Goal: Task Accomplishment & Management: Use online tool/utility

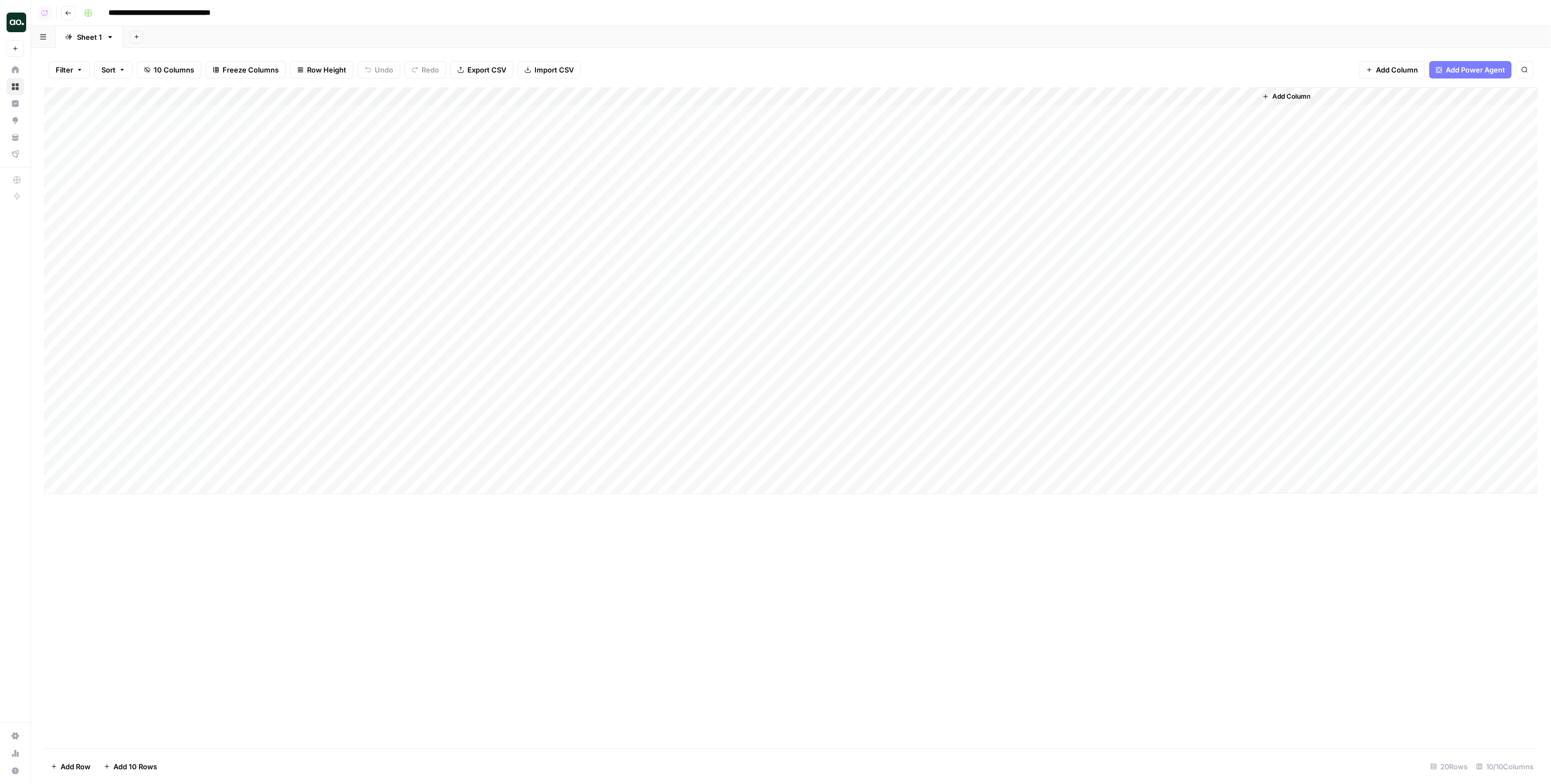
click at [128, 494] on div "Add Column" at bounding box center [791, 418] width 1494 height 661
click at [125, 486] on div "Add Column" at bounding box center [791, 291] width 1494 height 407
click at [139, 524] on button "Social engagement" at bounding box center [136, 527] width 74 height 13
click at [241, 487] on div "Add Column" at bounding box center [791, 300] width 1494 height 425
drag, startPoint x: 238, startPoint y: 188, endPoint x: 263, endPoint y: 187, distance: 25.0
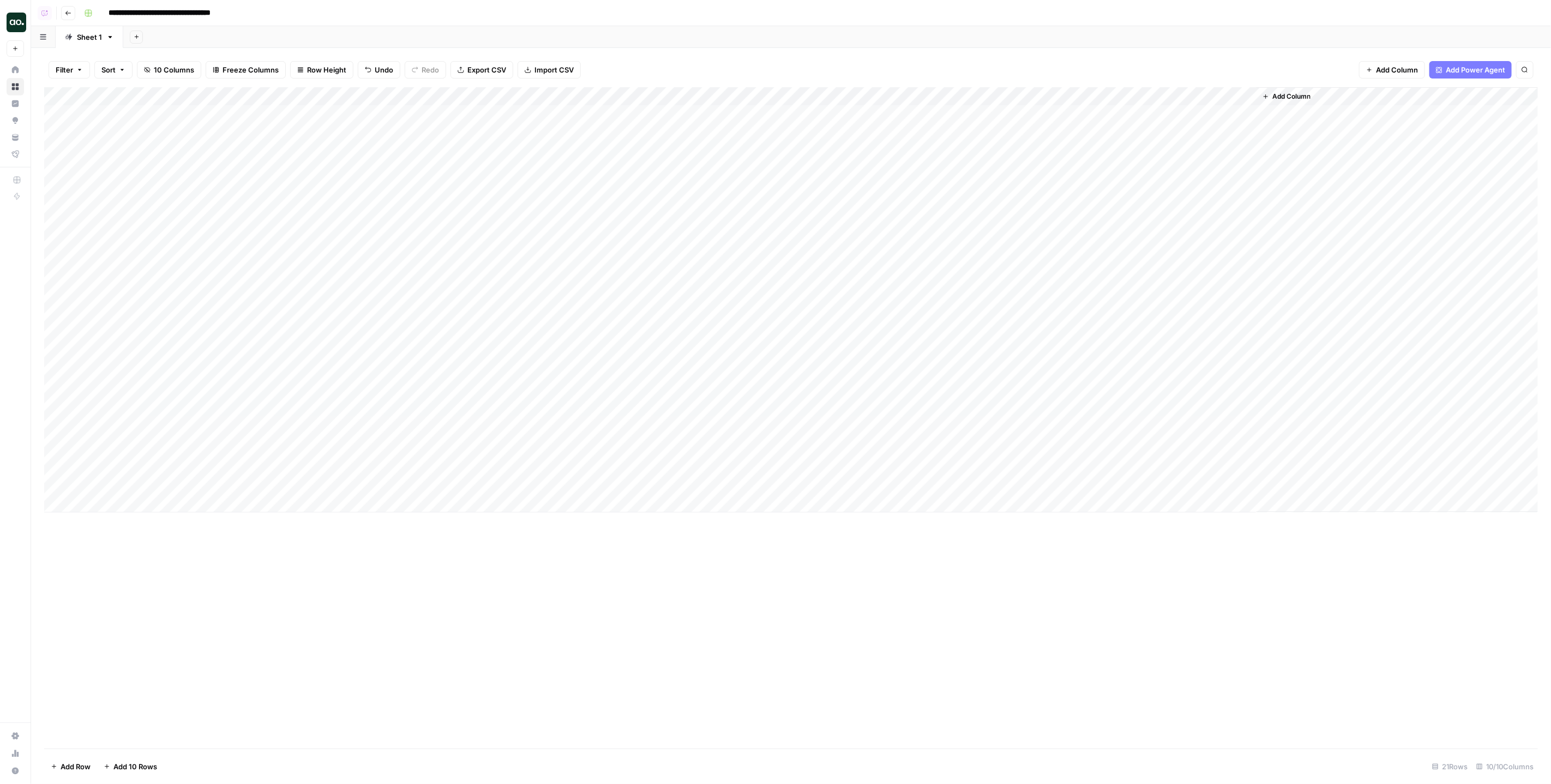
click at [263, 187] on div "Add Column" at bounding box center [791, 300] width 1494 height 425
click at [213, 490] on div "Add Column" at bounding box center [791, 300] width 1494 height 425
click at [628, 484] on div "Add Column" at bounding box center [791, 300] width 1494 height 425
click at [289, 487] on div "Add Column" at bounding box center [791, 300] width 1494 height 425
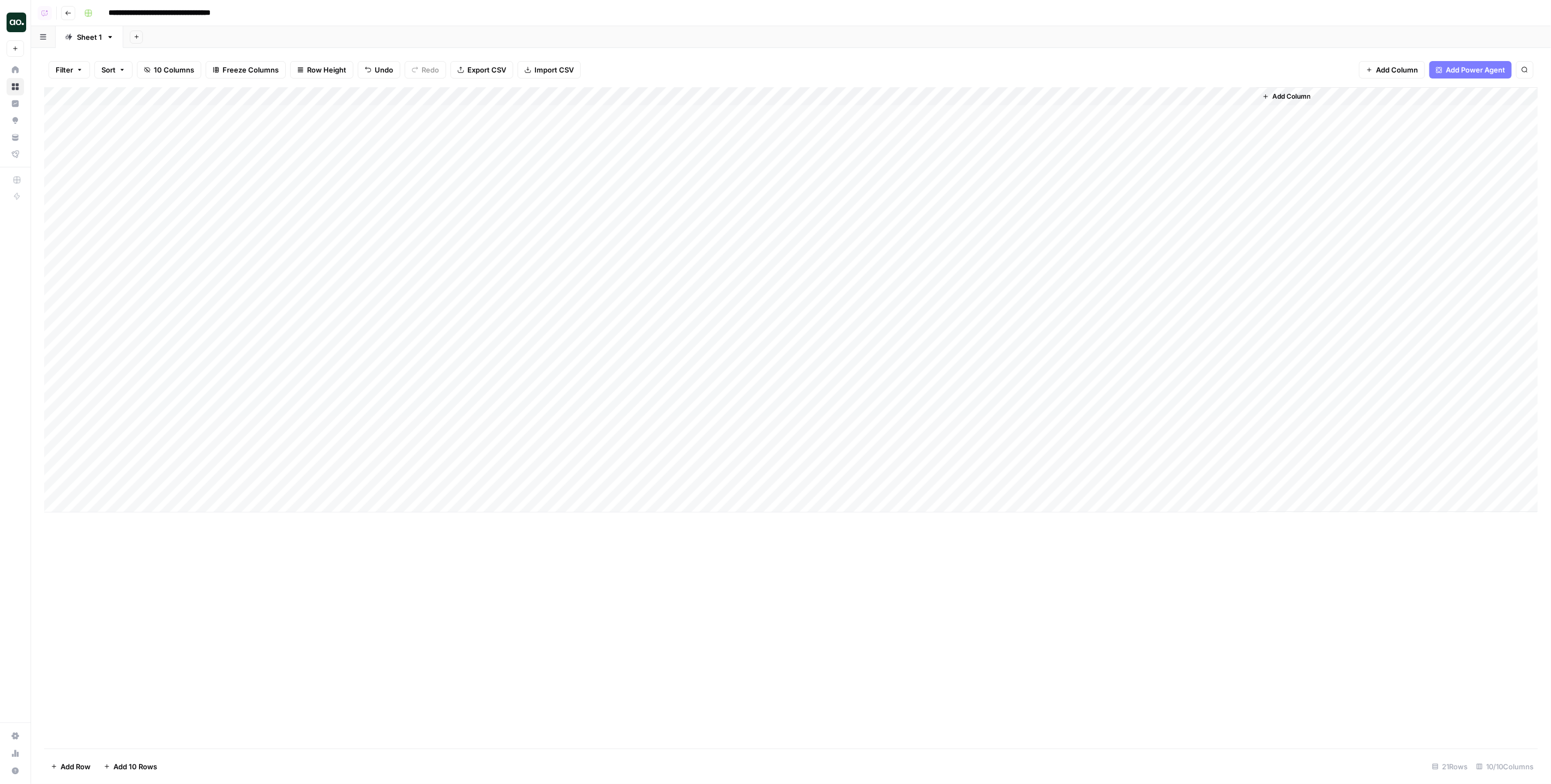
click at [626, 483] on div "Add Column" at bounding box center [791, 300] width 1494 height 425
click at [602, 193] on div "Add Column" at bounding box center [791, 300] width 1494 height 425
click at [602, 193] on textarea "**********" at bounding box center [656, 189] width 175 height 15
click at [605, 486] on div "Add Column" at bounding box center [791, 300] width 1494 height 425
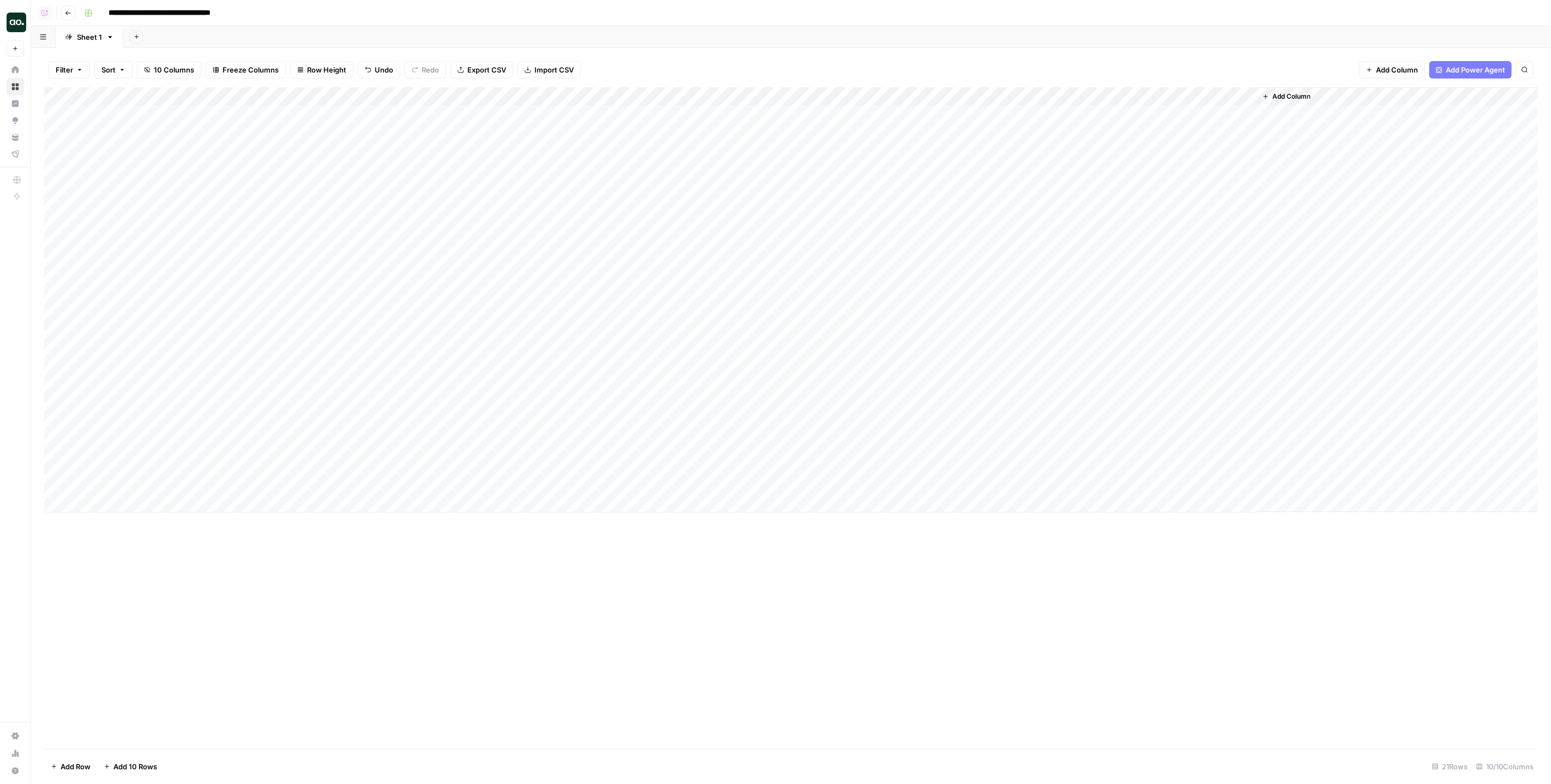
click at [605, 486] on div "Add Column" at bounding box center [791, 300] width 1494 height 425
type textarea "**********"
click at [335, 487] on div "Add Column" at bounding box center [791, 300] width 1494 height 425
type textarea "**********"
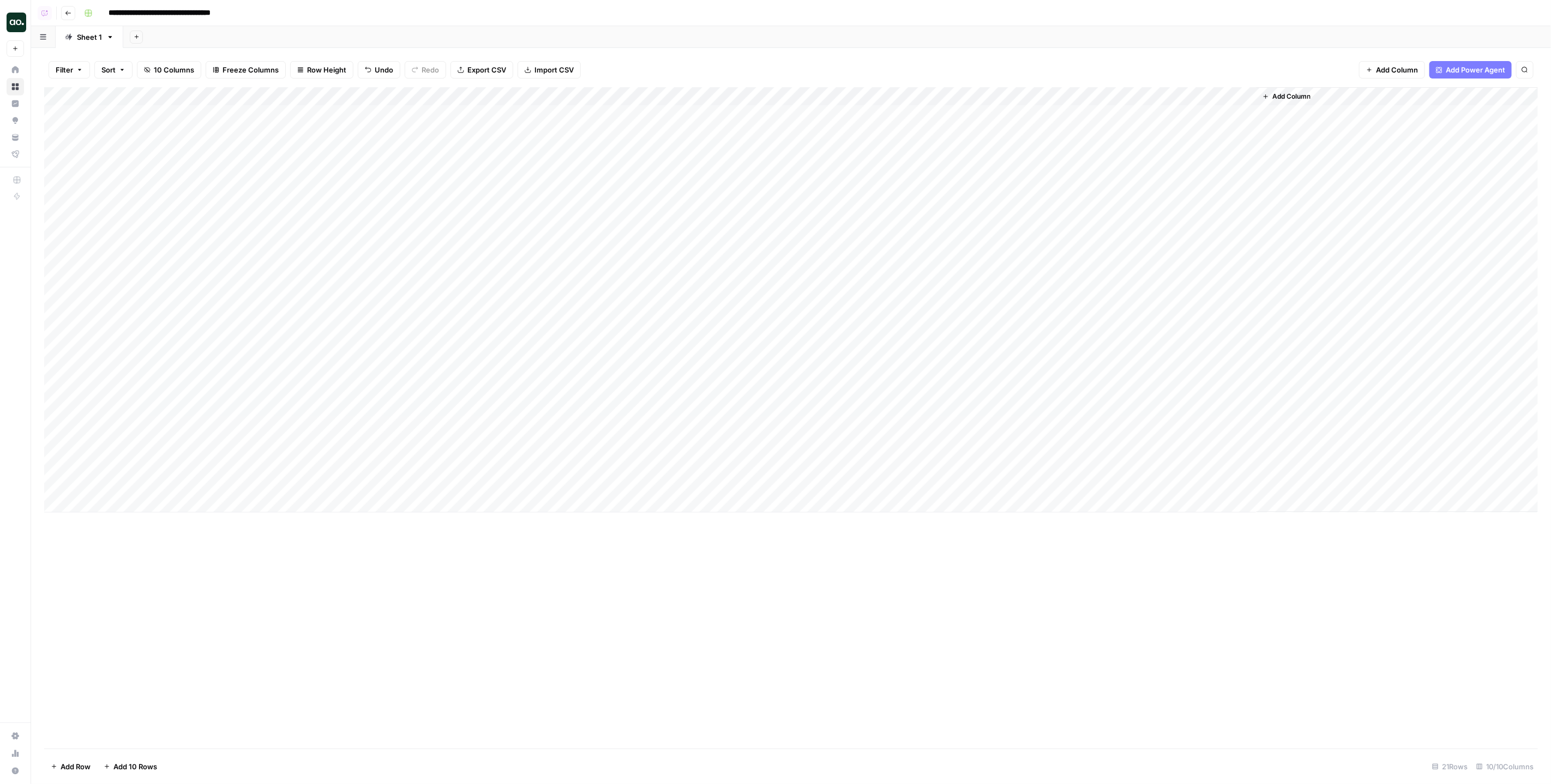
click at [737, 588] on div "Add Column" at bounding box center [791, 418] width 1494 height 661
click at [710, 482] on div "Add Column" at bounding box center [791, 300] width 1494 height 425
click at [705, 483] on div "Add Column" at bounding box center [791, 300] width 1494 height 425
click at [701, 525] on button "Yes" at bounding box center [694, 527] width 21 height 13
click at [812, 484] on div "Add Column" at bounding box center [791, 300] width 1494 height 425
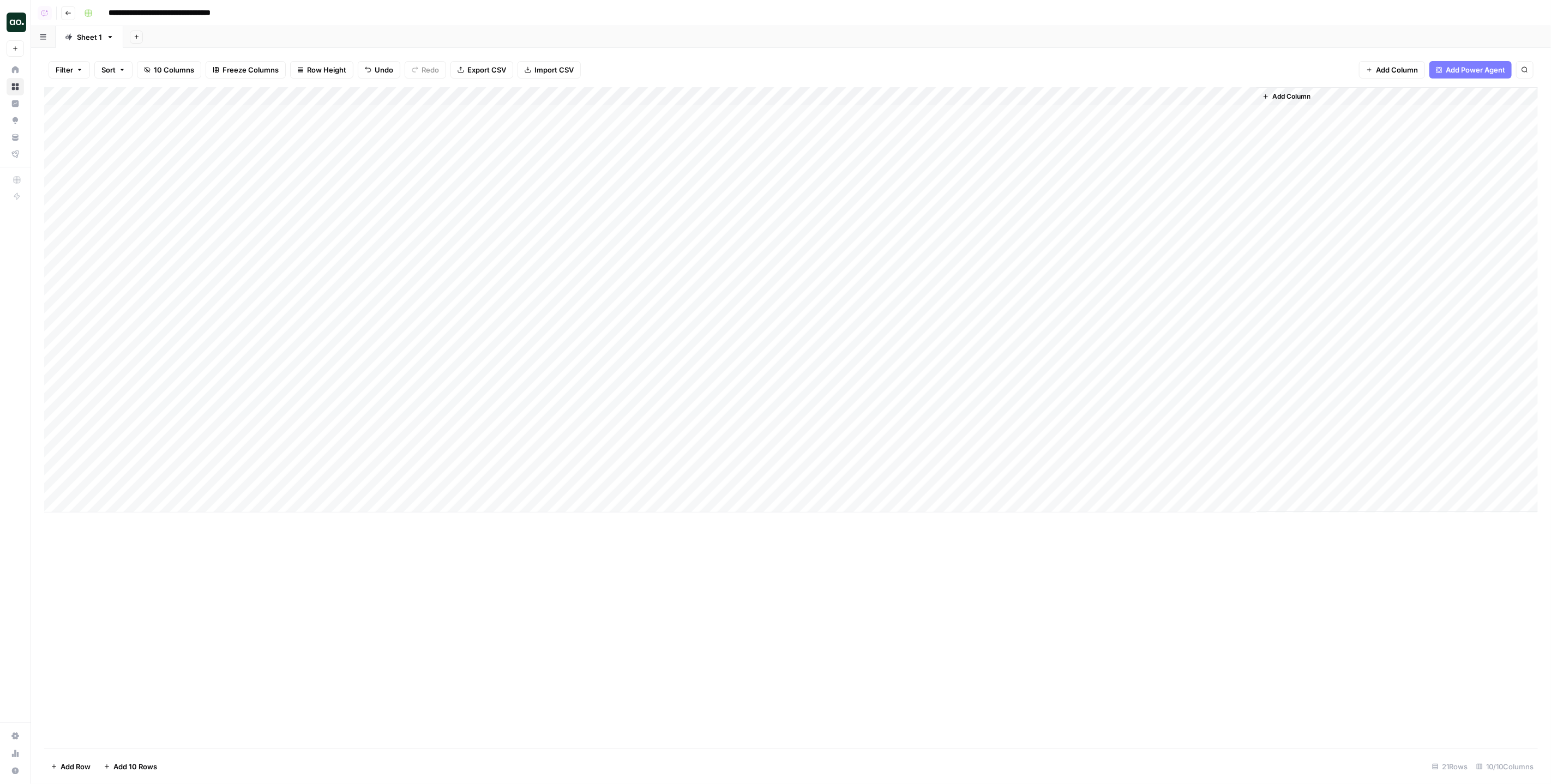
click at [805, 99] on div "Add Column" at bounding box center [791, 300] width 1494 height 425
click at [815, 199] on span "Edit Workflow" at bounding box center [834, 203] width 96 height 11
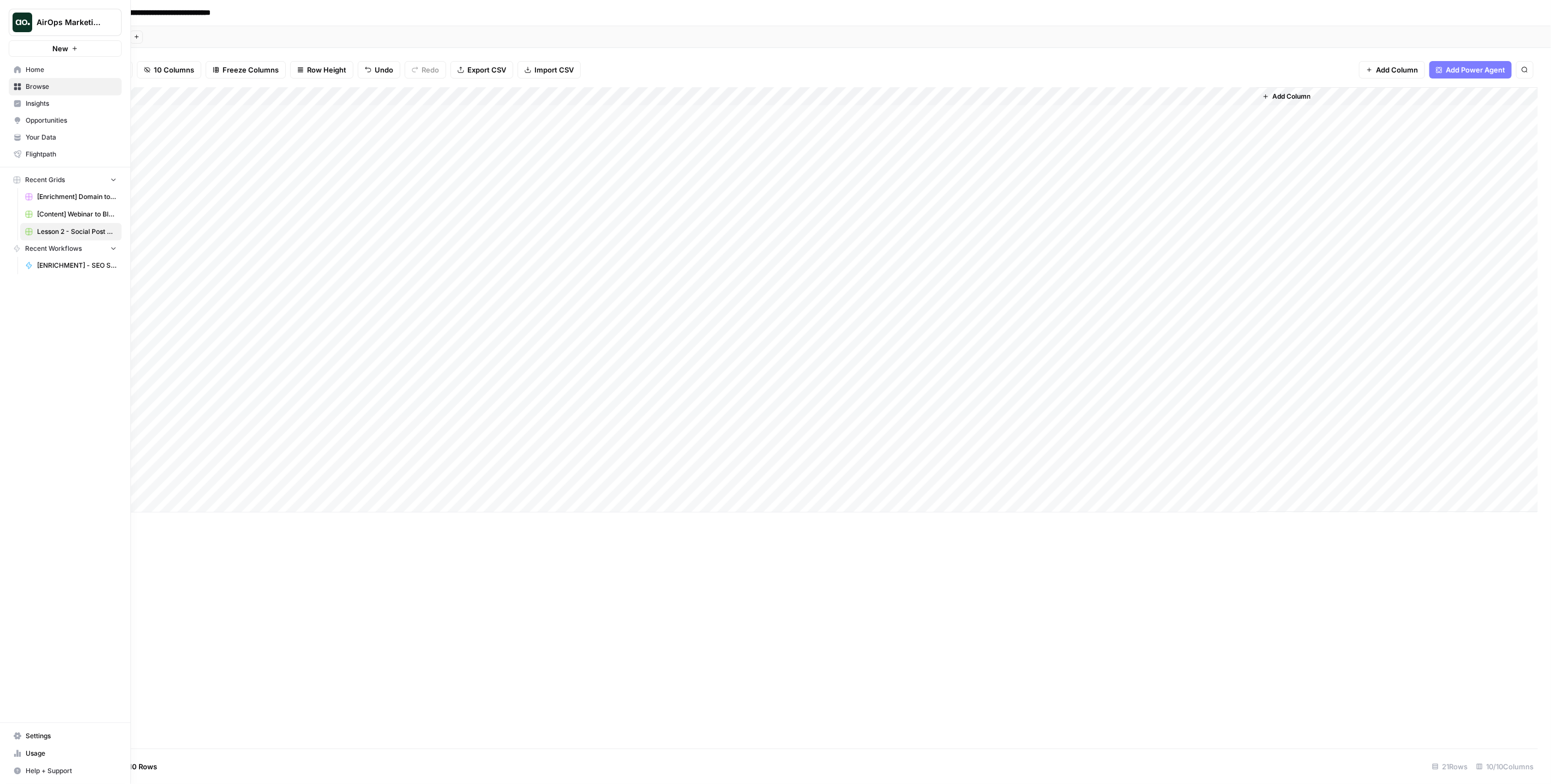
click at [34, 140] on span "Your Data" at bounding box center [71, 137] width 91 height 10
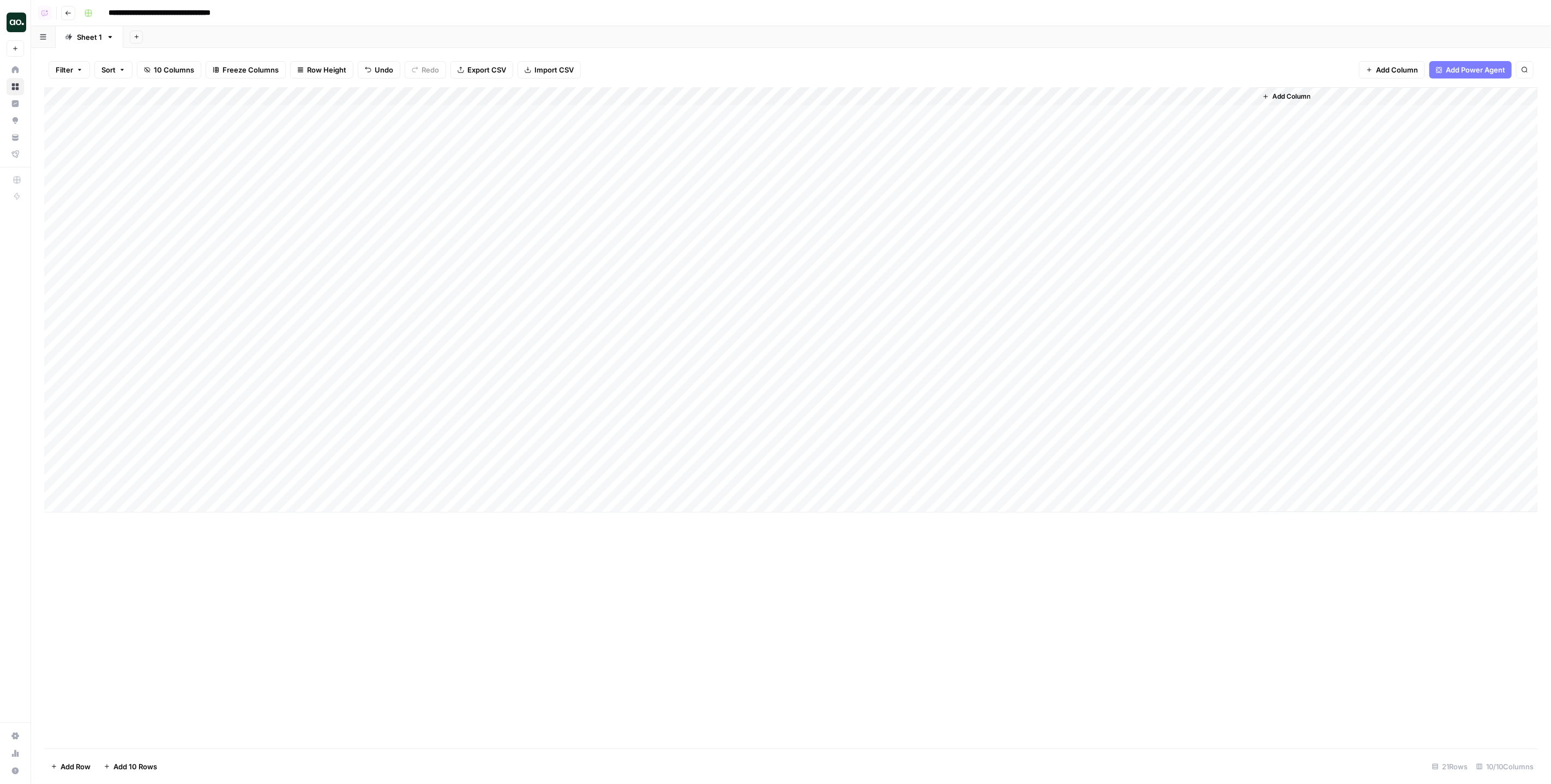
click at [251, 332] on div "Add Column" at bounding box center [791, 300] width 1494 height 425
click at [500, 338] on div "Add Column" at bounding box center [791, 300] width 1494 height 425
click at [613, 335] on div "Add Column" at bounding box center [791, 300] width 1494 height 425
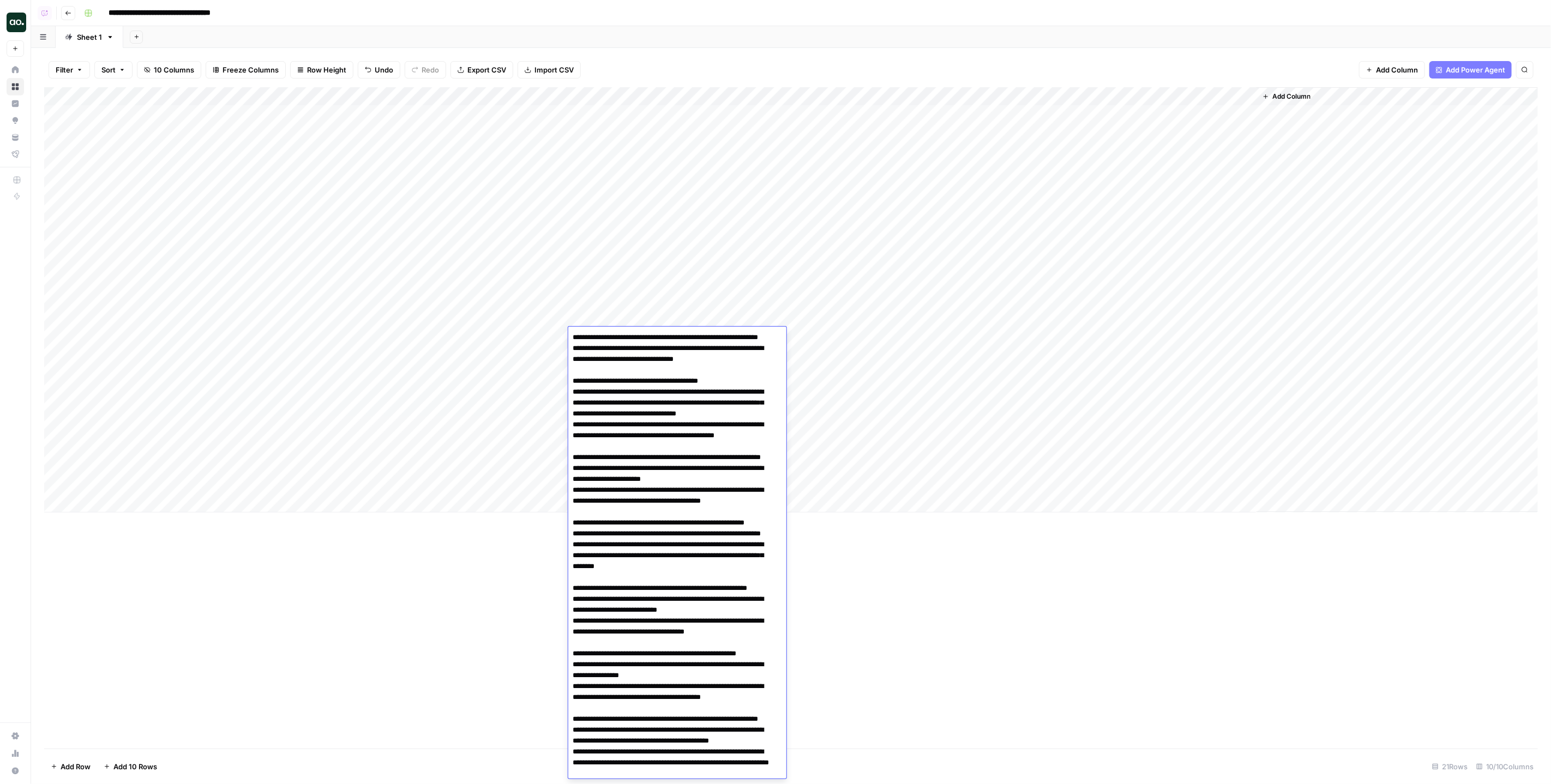
click at [982, 601] on div "Add Column" at bounding box center [791, 418] width 1494 height 661
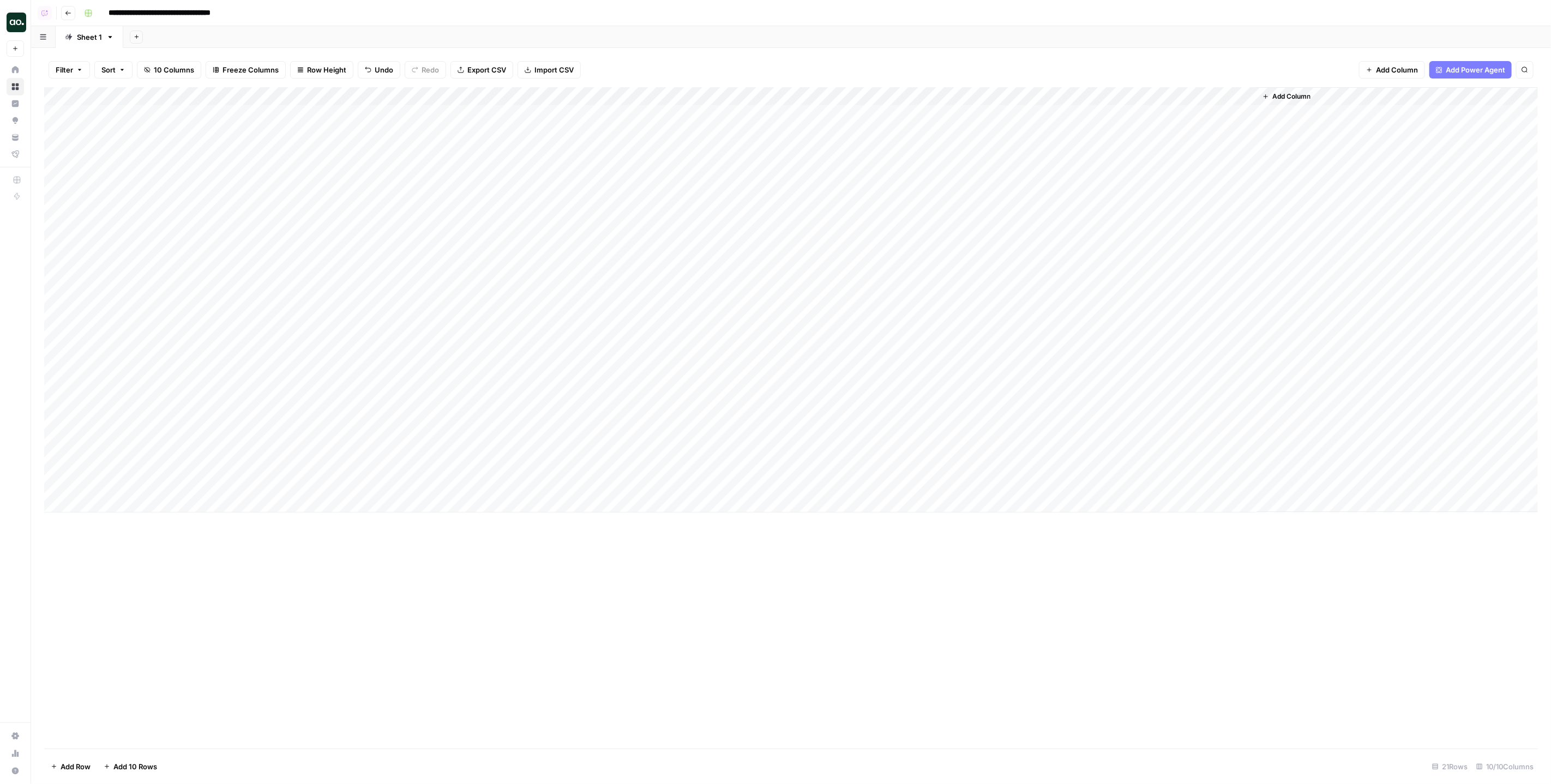
click at [805, 484] on div "Add Column" at bounding box center [791, 300] width 1494 height 425
click at [843, 485] on div "Add Column" at bounding box center [791, 300] width 1494 height 425
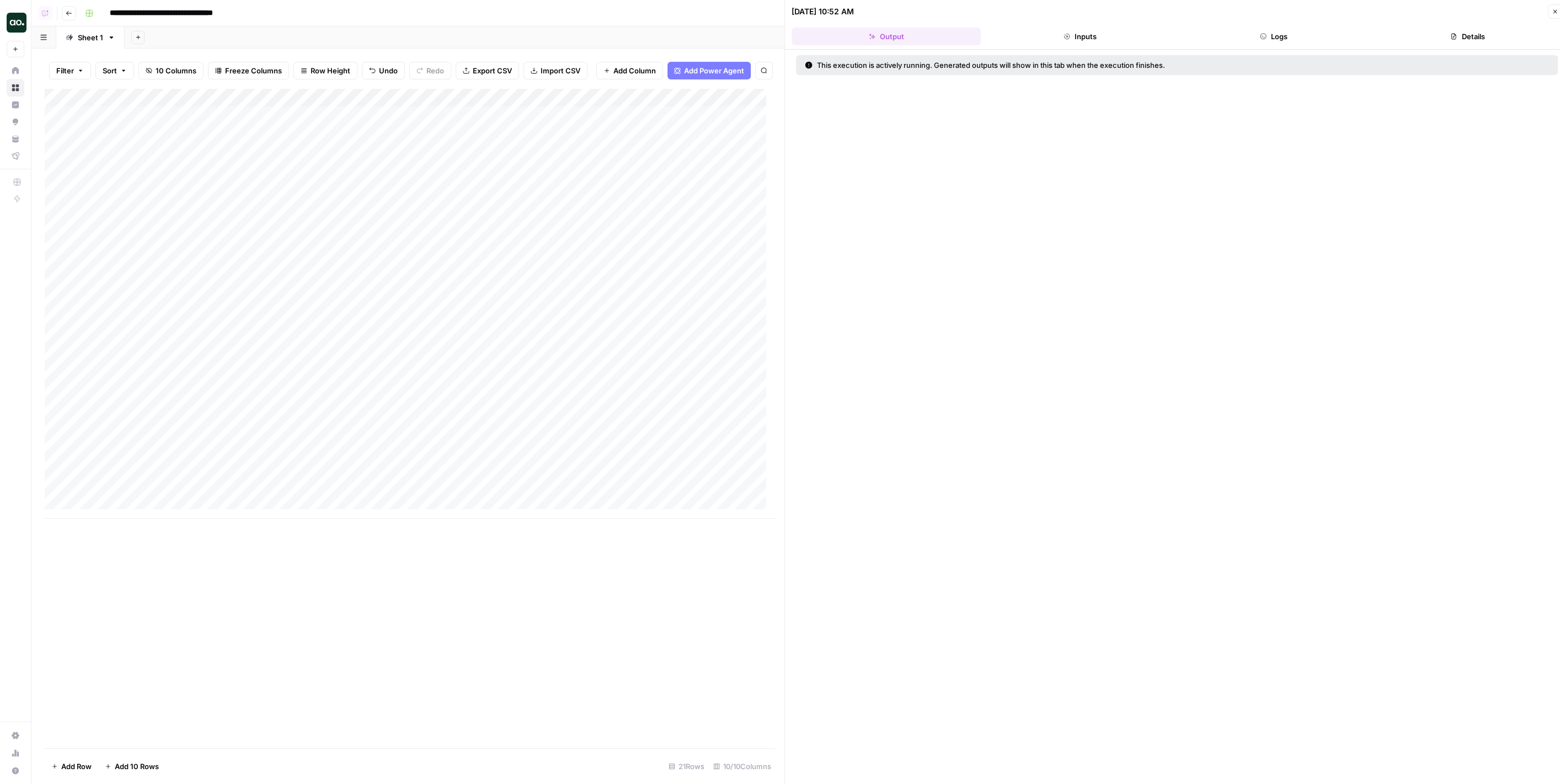
click at [1268, 46] on header "09/19/25 at 10:52 AM Close Output Inputs Logs Details" at bounding box center [1177, 25] width 784 height 50
click at [1272, 36] on button "Logs" at bounding box center [1274, 37] width 189 height 18
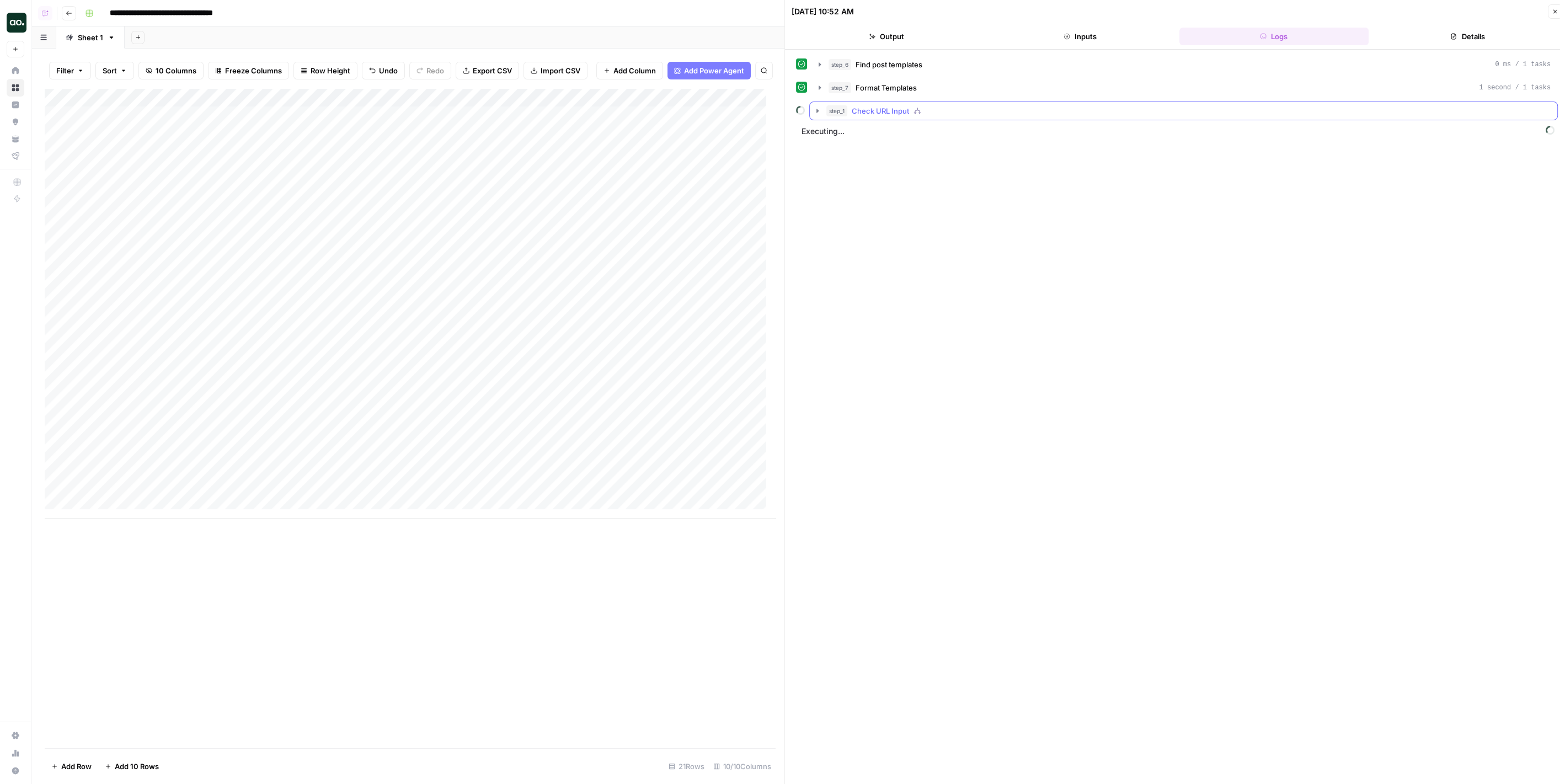
click at [817, 108] on icon "button" at bounding box center [817, 110] width 2 height 4
click at [843, 156] on icon "button" at bounding box center [842, 157] width 9 height 9
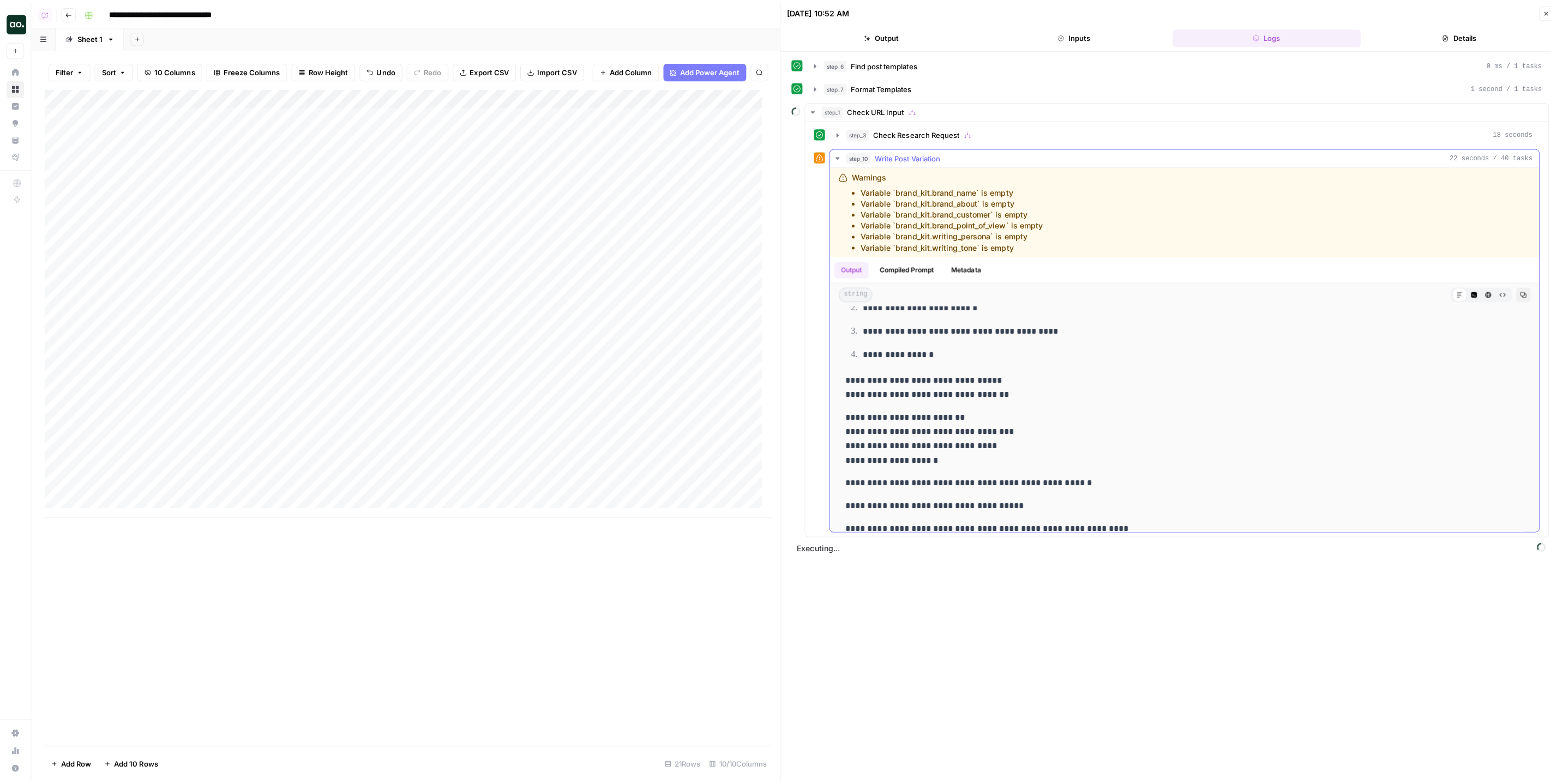
scroll to position [622, 0]
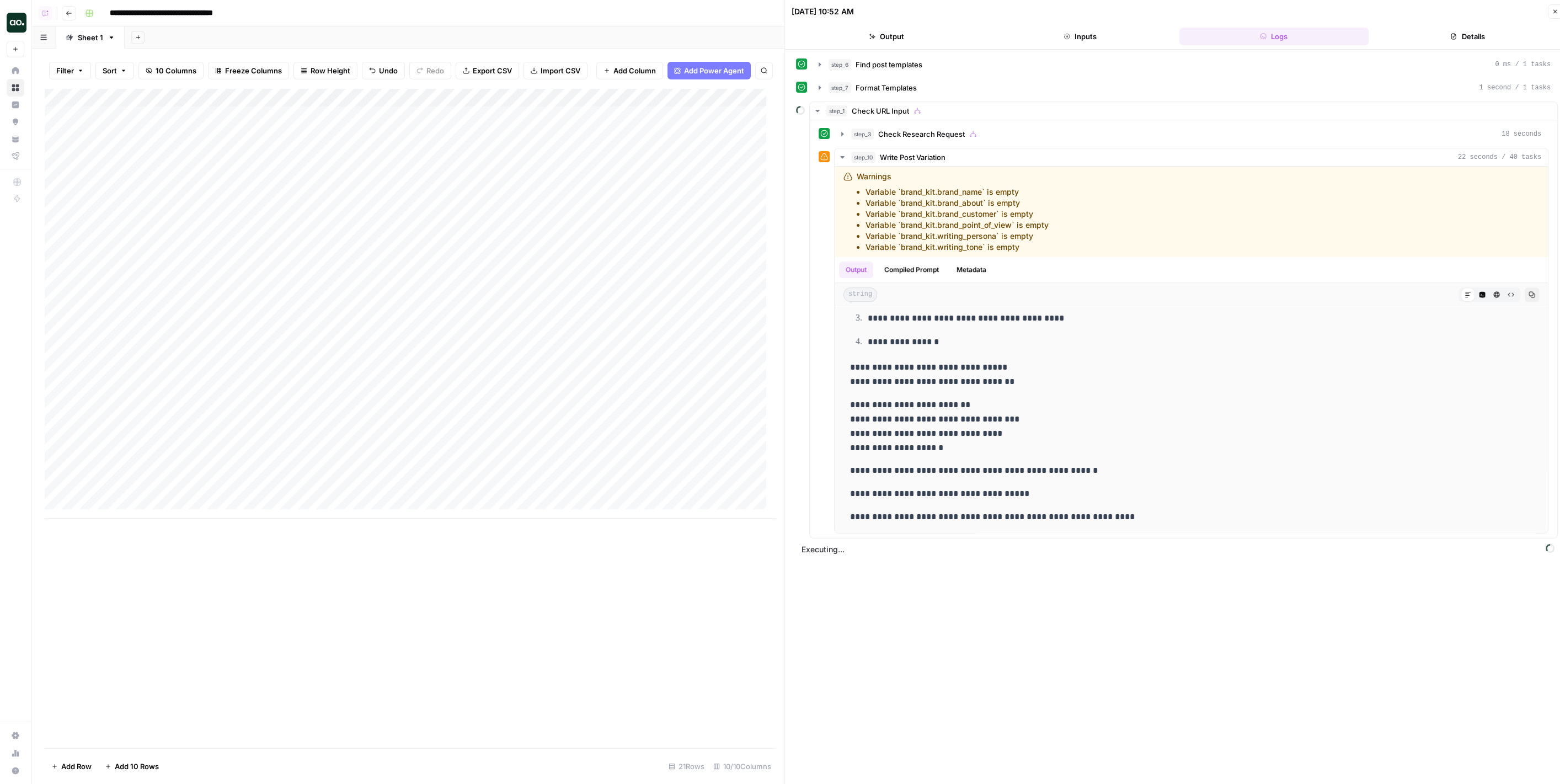
click at [983, 585] on div "**********" at bounding box center [1177, 421] width 762 height 732
click at [842, 156] on icon "button" at bounding box center [842, 157] width 4 height 2
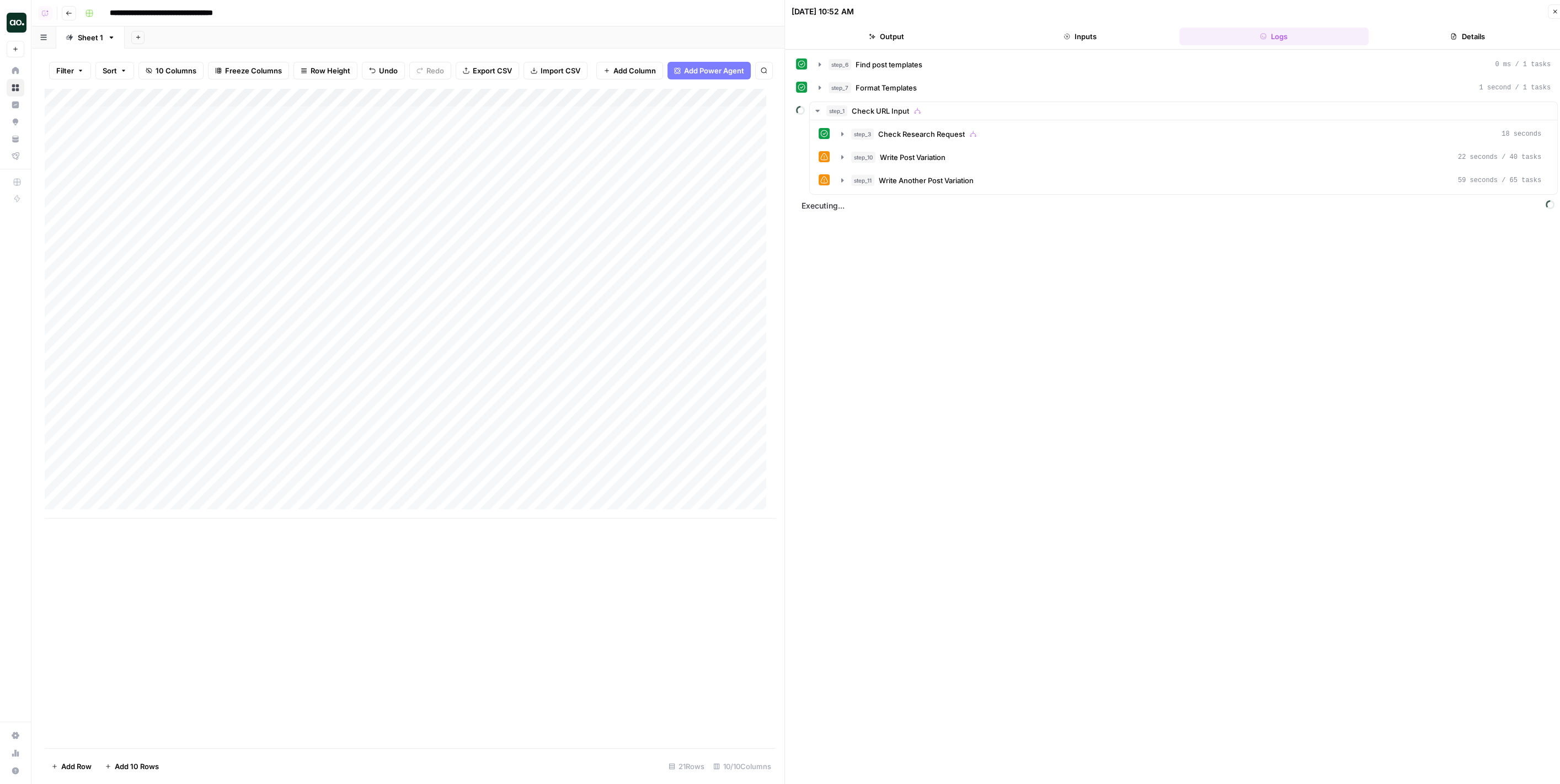
click at [1553, 10] on icon "button" at bounding box center [1555, 12] width 7 height 7
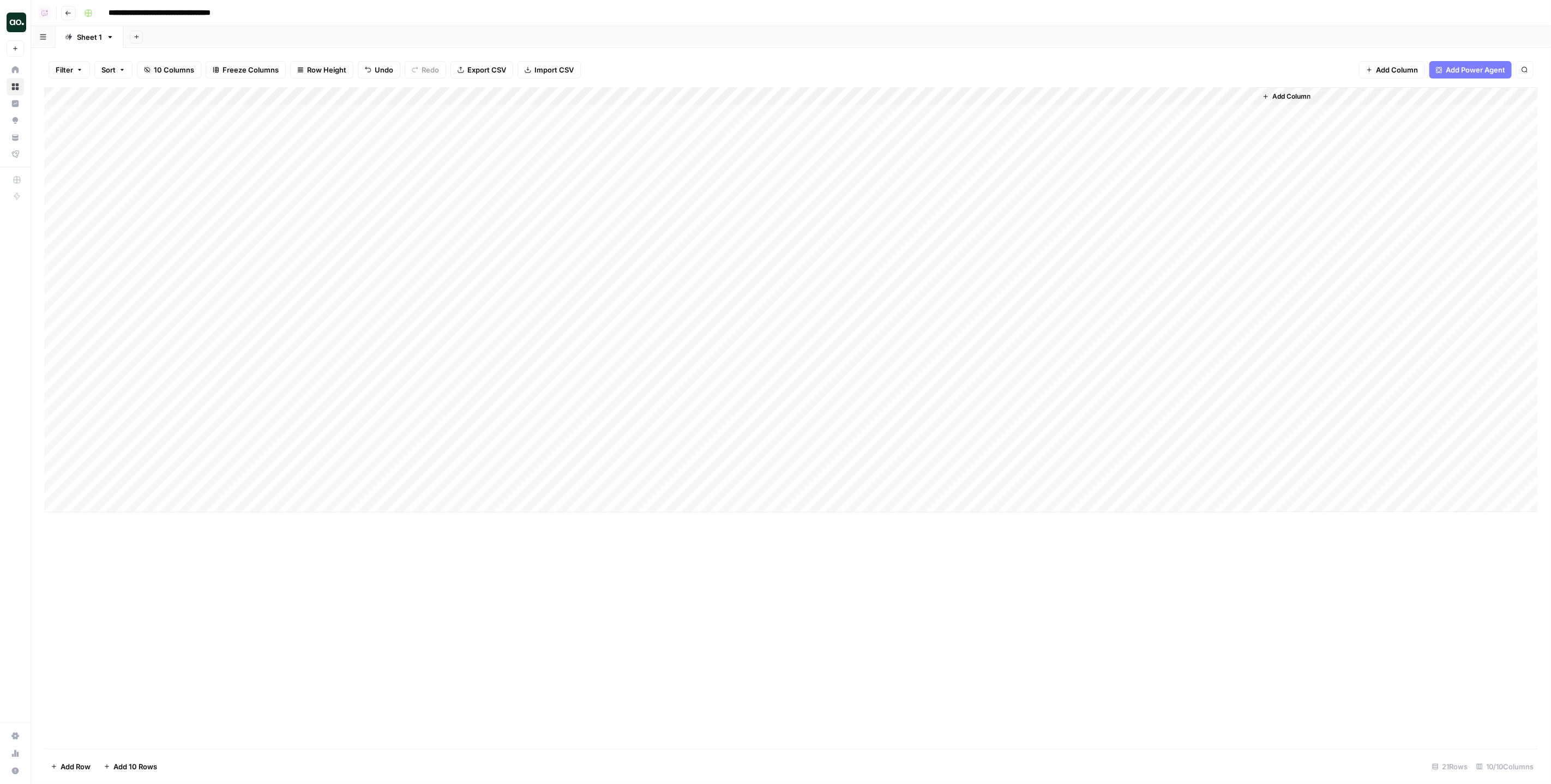
click at [796, 88] on div "Add Column" at bounding box center [791, 300] width 1494 height 425
click at [817, 186] on span "Configure Inputs" at bounding box center [834, 188] width 96 height 11
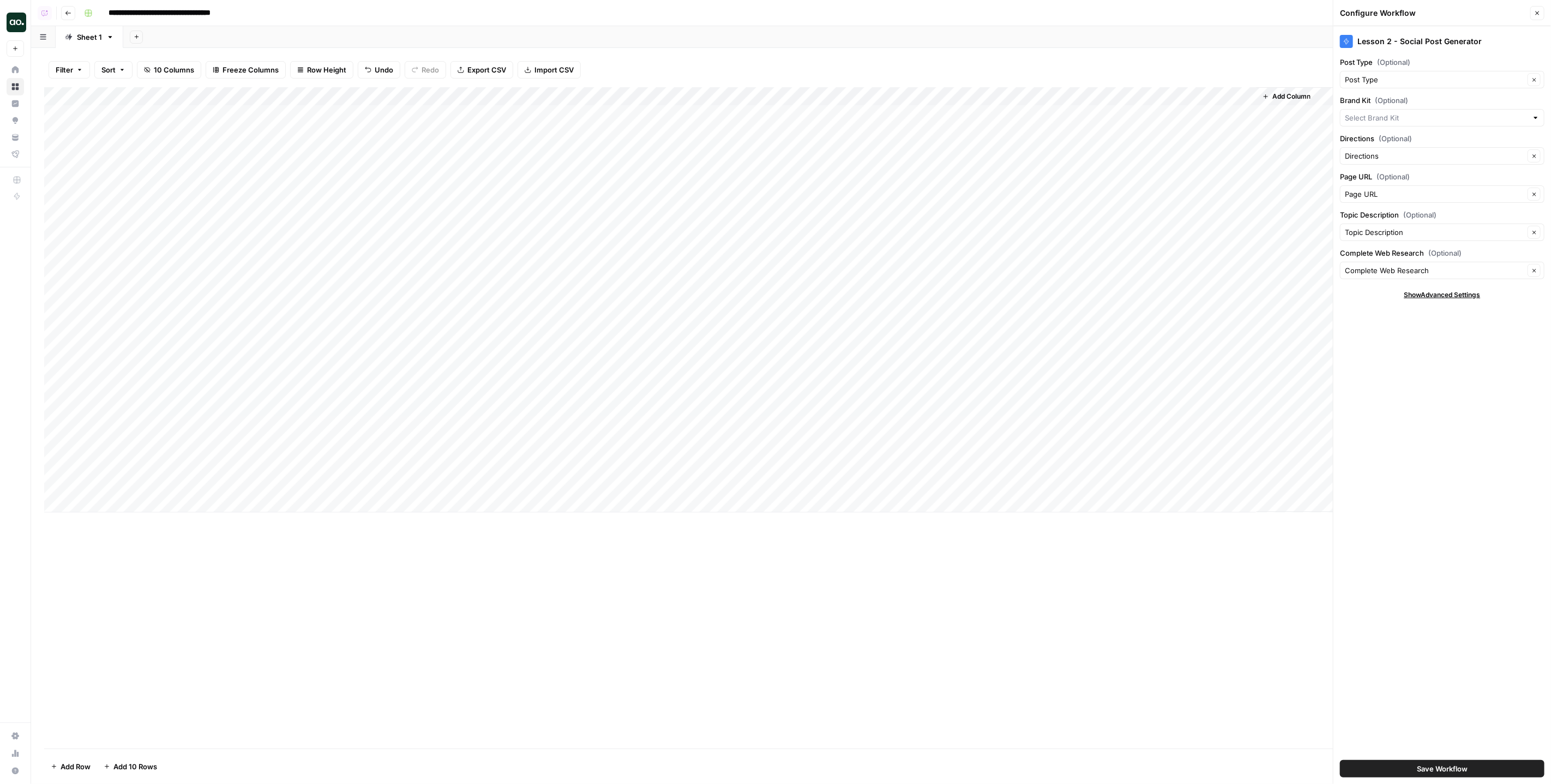
click at [1435, 111] on div at bounding box center [1443, 118] width 205 height 18
click at [1402, 162] on span "AirOps - Core" at bounding box center [1440, 158] width 182 height 11
type input "AirOps - Core"
click at [1459, 437] on div "Lesson 2 - Social Post Generator Post Type (Optional) Post Type Clear Brand Kit…" at bounding box center [1442, 405] width 218 height 758
click at [1450, 768] on span "Save Workflow" at bounding box center [1442, 769] width 50 height 11
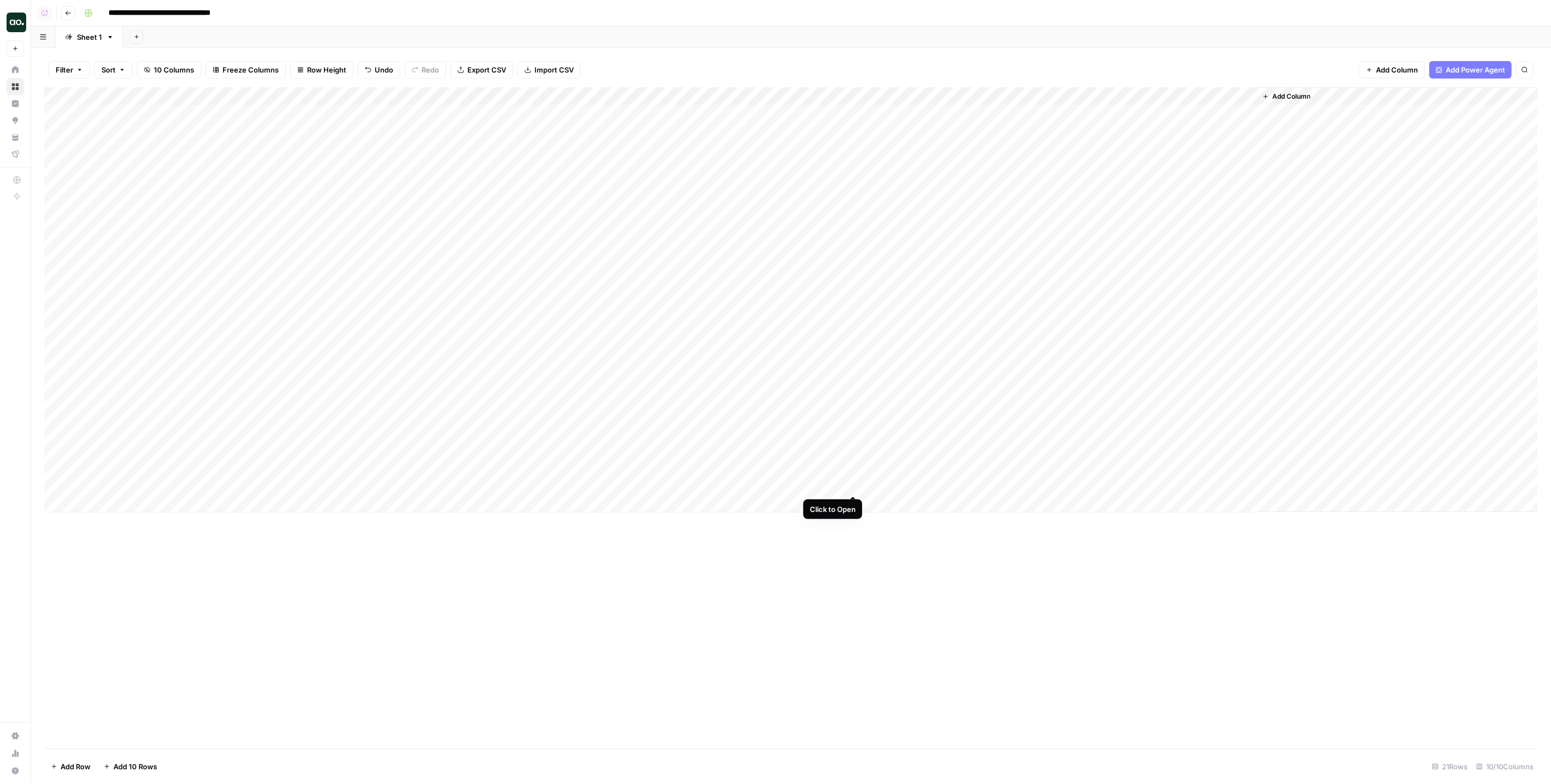
click at [852, 483] on div "Add Column" at bounding box center [791, 300] width 1494 height 425
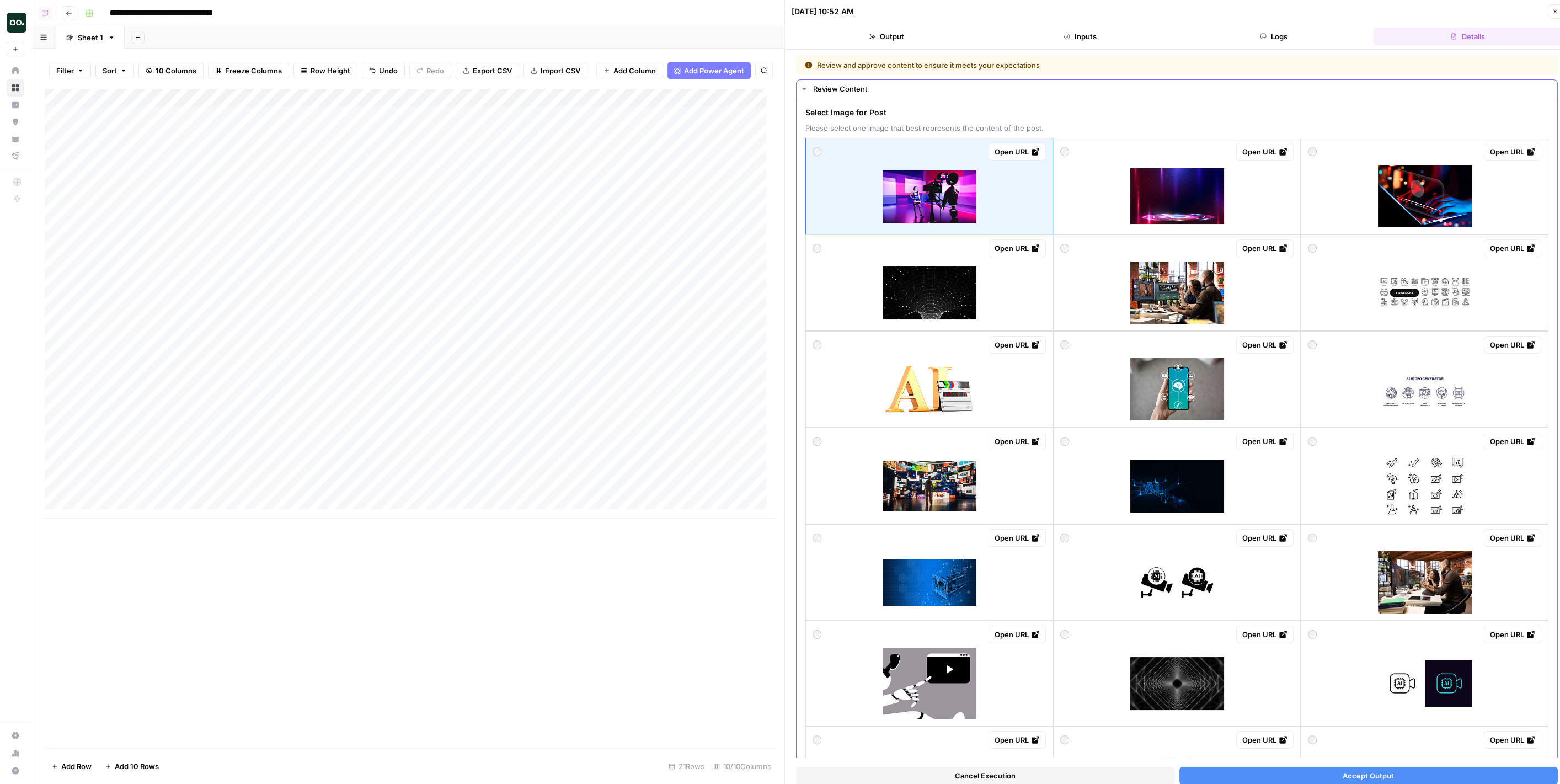
click at [925, 181] on img at bounding box center [930, 196] width 94 height 53
click at [1405, 778] on button "Accept Output" at bounding box center [1369, 776] width 379 height 18
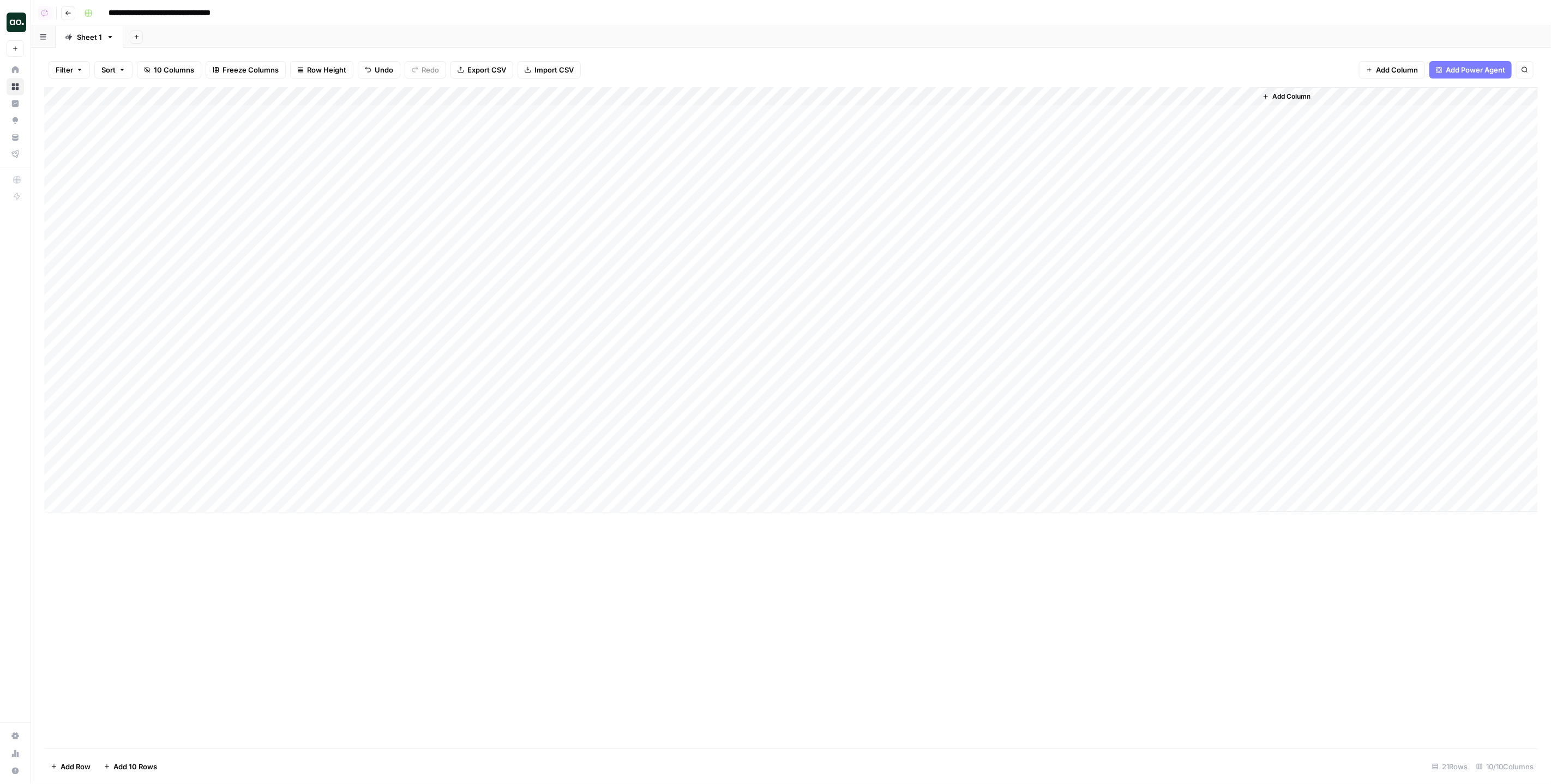
click at [970, 583] on div "Add Column" at bounding box center [791, 418] width 1494 height 661
click at [116, 508] on div "Add Column" at bounding box center [791, 300] width 1494 height 425
click at [130, 572] on button "Cheat sheet" at bounding box center [124, 568] width 50 height 13
drag, startPoint x: 232, startPoint y: 485, endPoint x: 314, endPoint y: 487, distance: 82.0
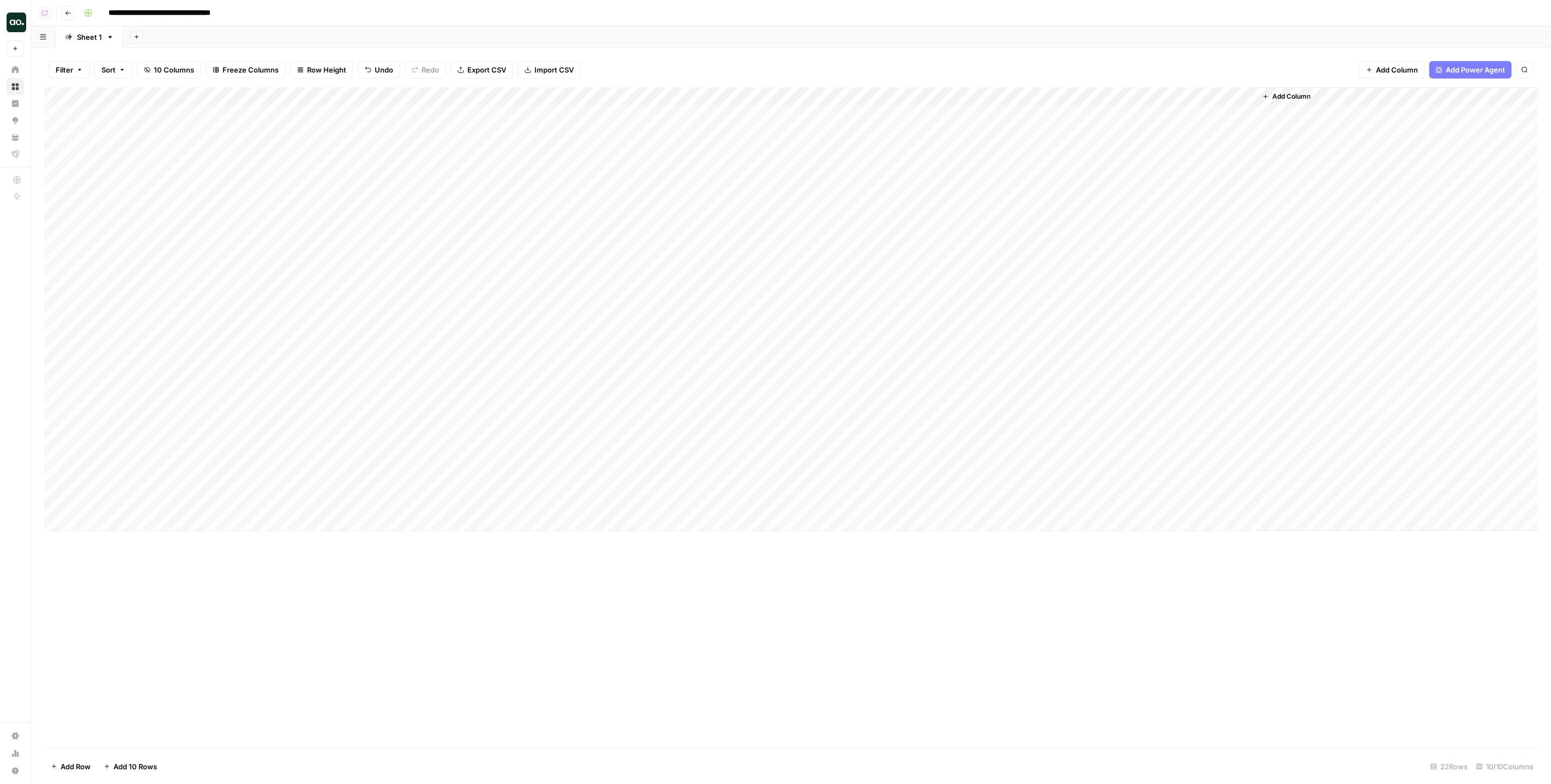
click at [314, 487] on div "Add Column" at bounding box center [791, 309] width 1494 height 444
click at [263, 499] on div "Add Column" at bounding box center [791, 309] width 1494 height 444
click at [222, 504] on div "Add Column" at bounding box center [791, 309] width 1494 height 444
click at [222, 504] on textarea "**********" at bounding box center [303, 510] width 246 height 26
type textarea "**********"
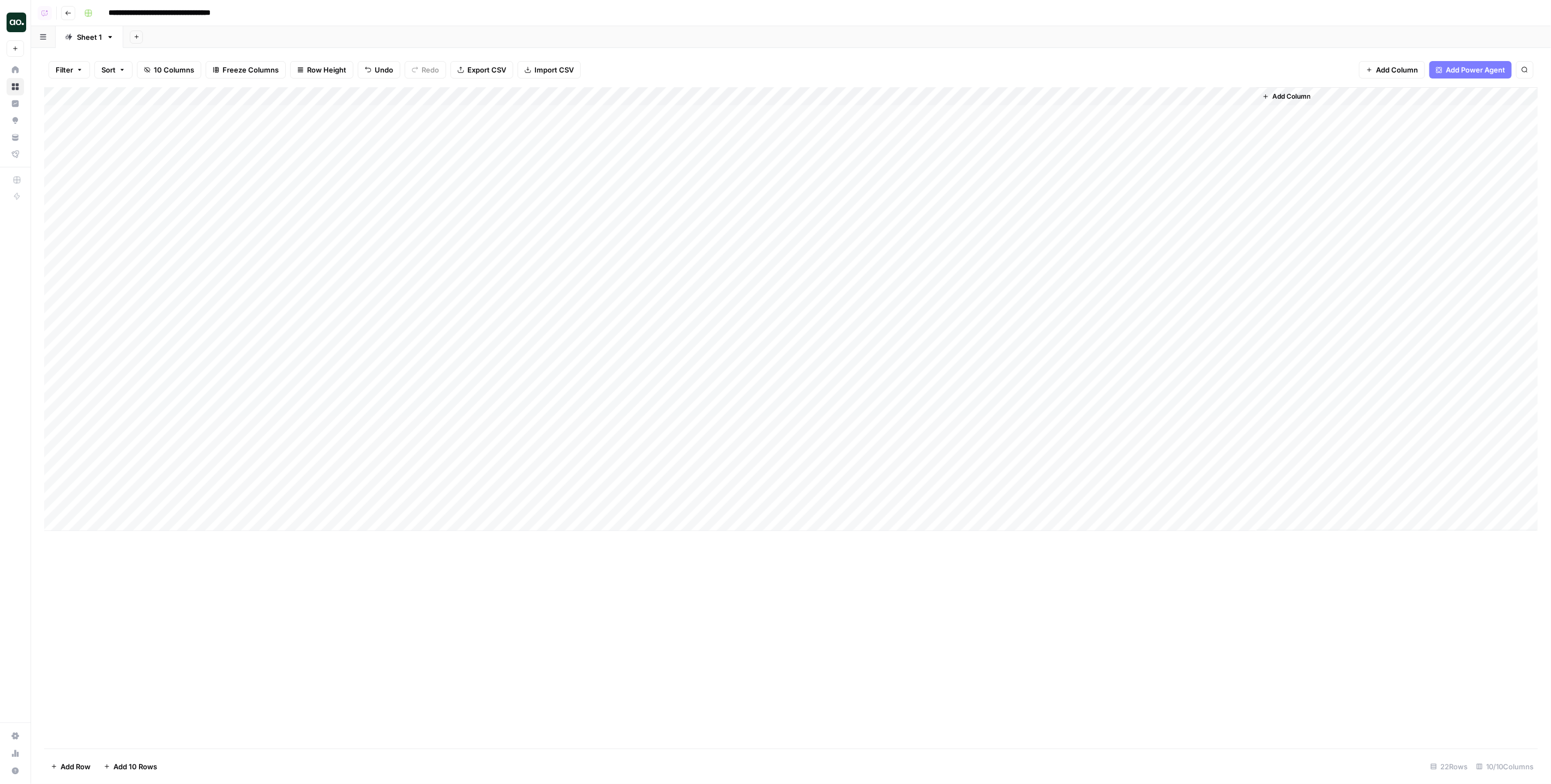
click at [631, 583] on div "Add Column" at bounding box center [791, 418] width 1494 height 661
drag, startPoint x: 602, startPoint y: 484, endPoint x: 628, endPoint y: 486, distance: 26.1
click at [628, 486] on div "Add Column" at bounding box center [791, 309] width 1494 height 444
click at [618, 497] on div "Add Column" at bounding box center [791, 309] width 1494 height 444
click at [623, 502] on div "Add Column" at bounding box center [791, 309] width 1494 height 444
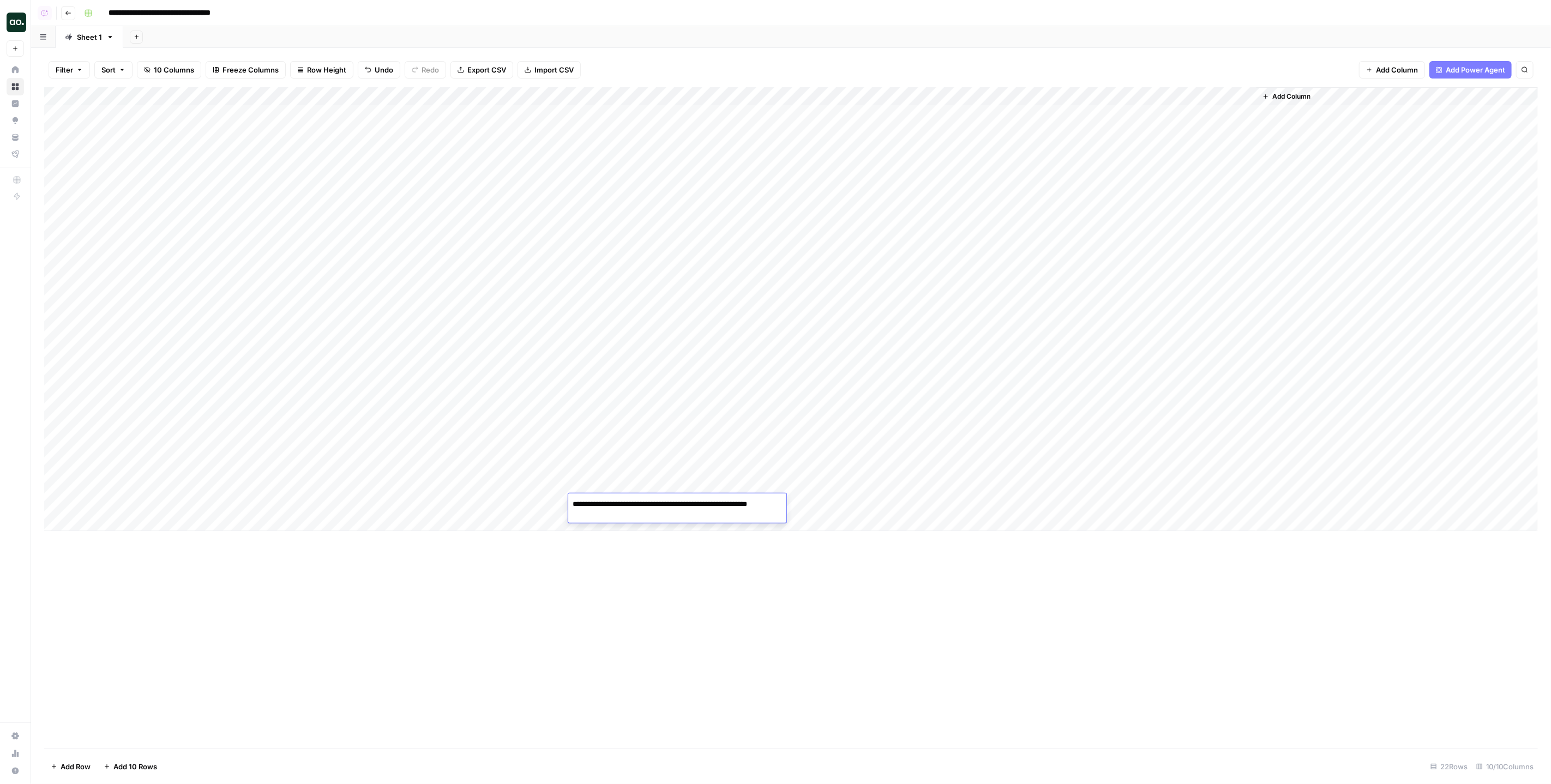
click at [623, 502] on textarea "**********" at bounding box center [678, 510] width 218 height 26
click at [699, 510] on textarea "**********" at bounding box center [678, 510] width 218 height 26
click at [719, 577] on div "Add Column" at bounding box center [791, 418] width 1494 height 661
click at [1049, 483] on div "Add Column" at bounding box center [791, 309] width 1494 height 444
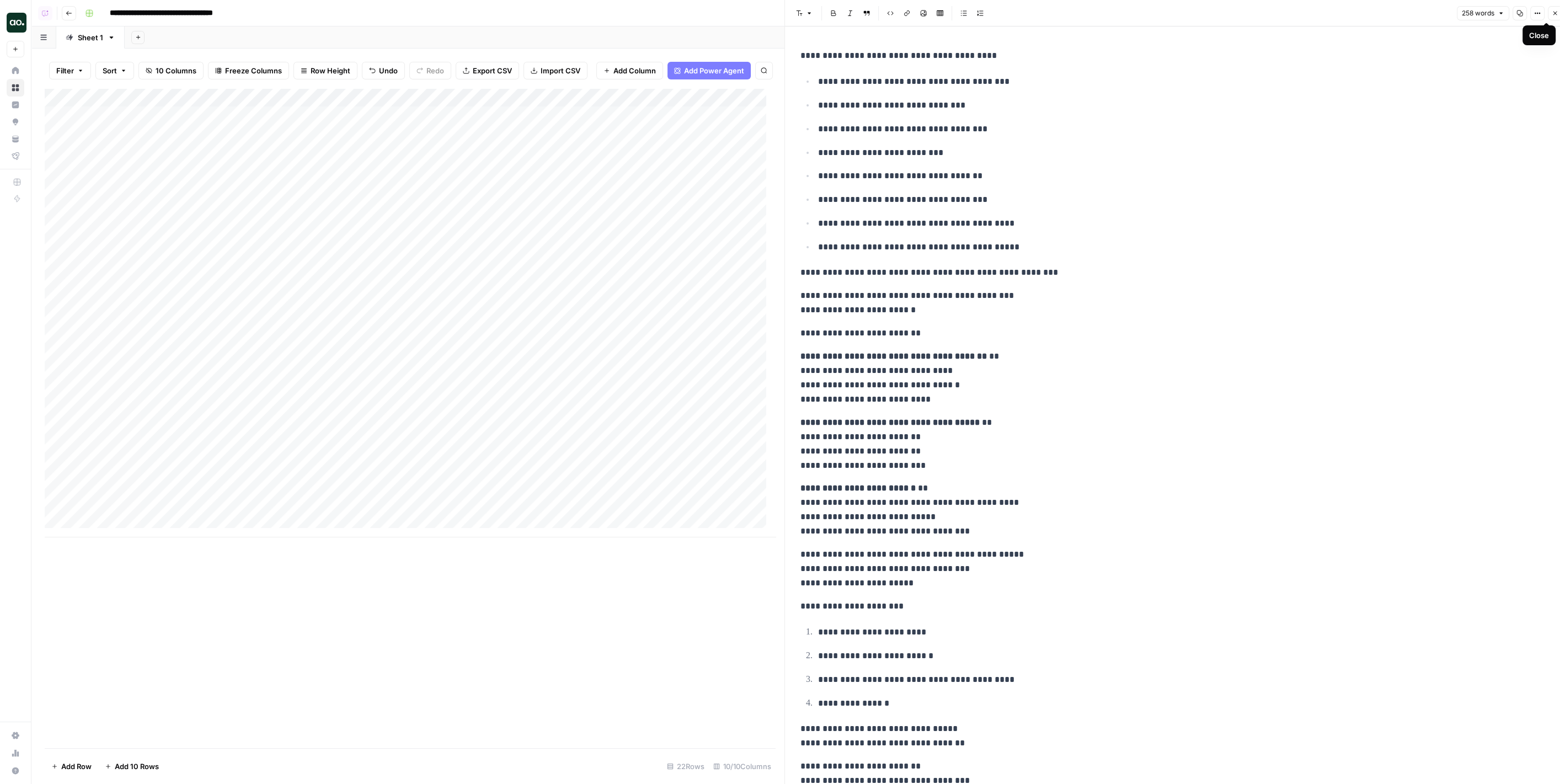
click at [1553, 11] on icon "button" at bounding box center [1555, 13] width 7 height 7
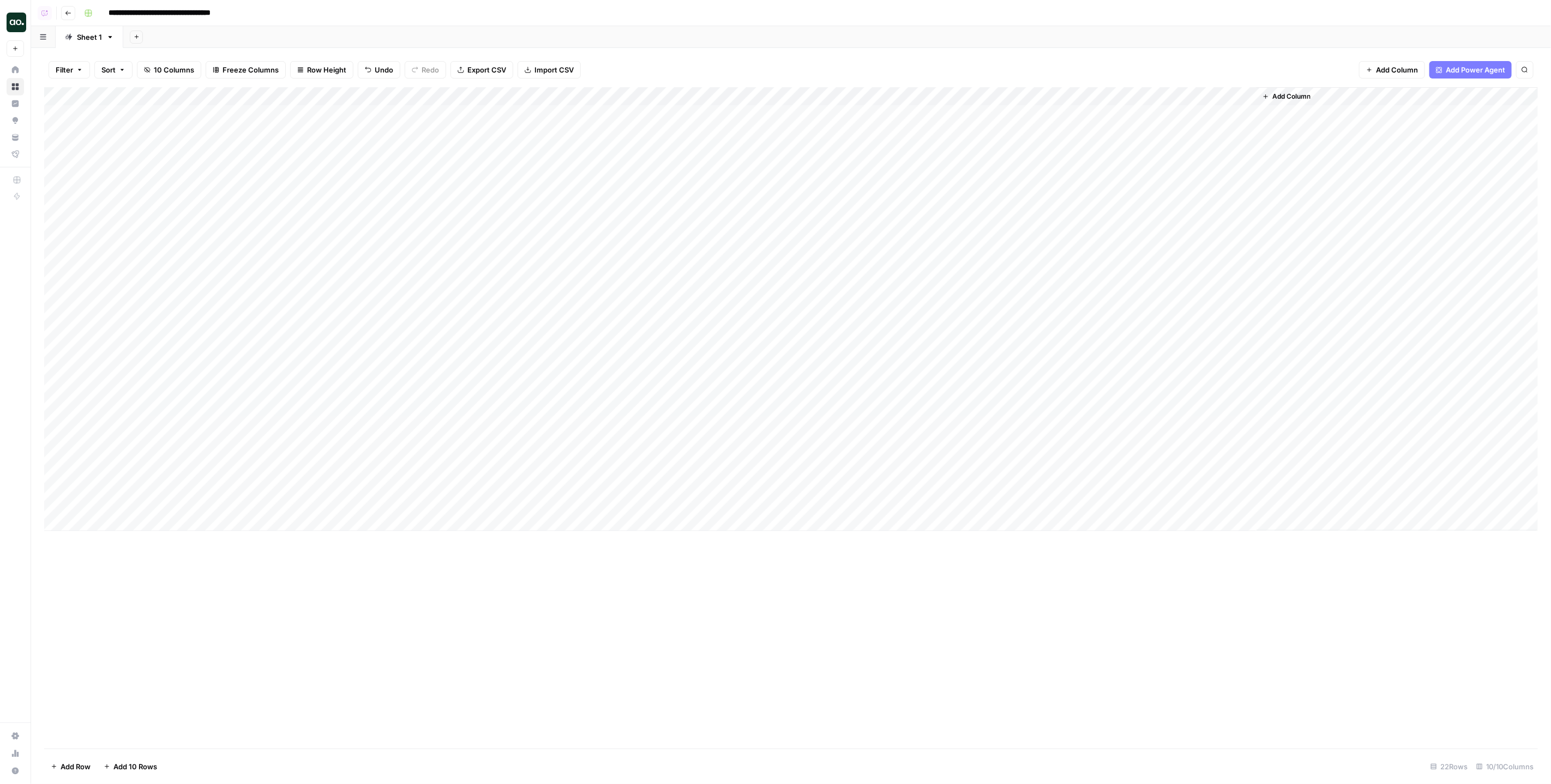
click at [828, 628] on div "Add Column" at bounding box center [791, 418] width 1494 height 661
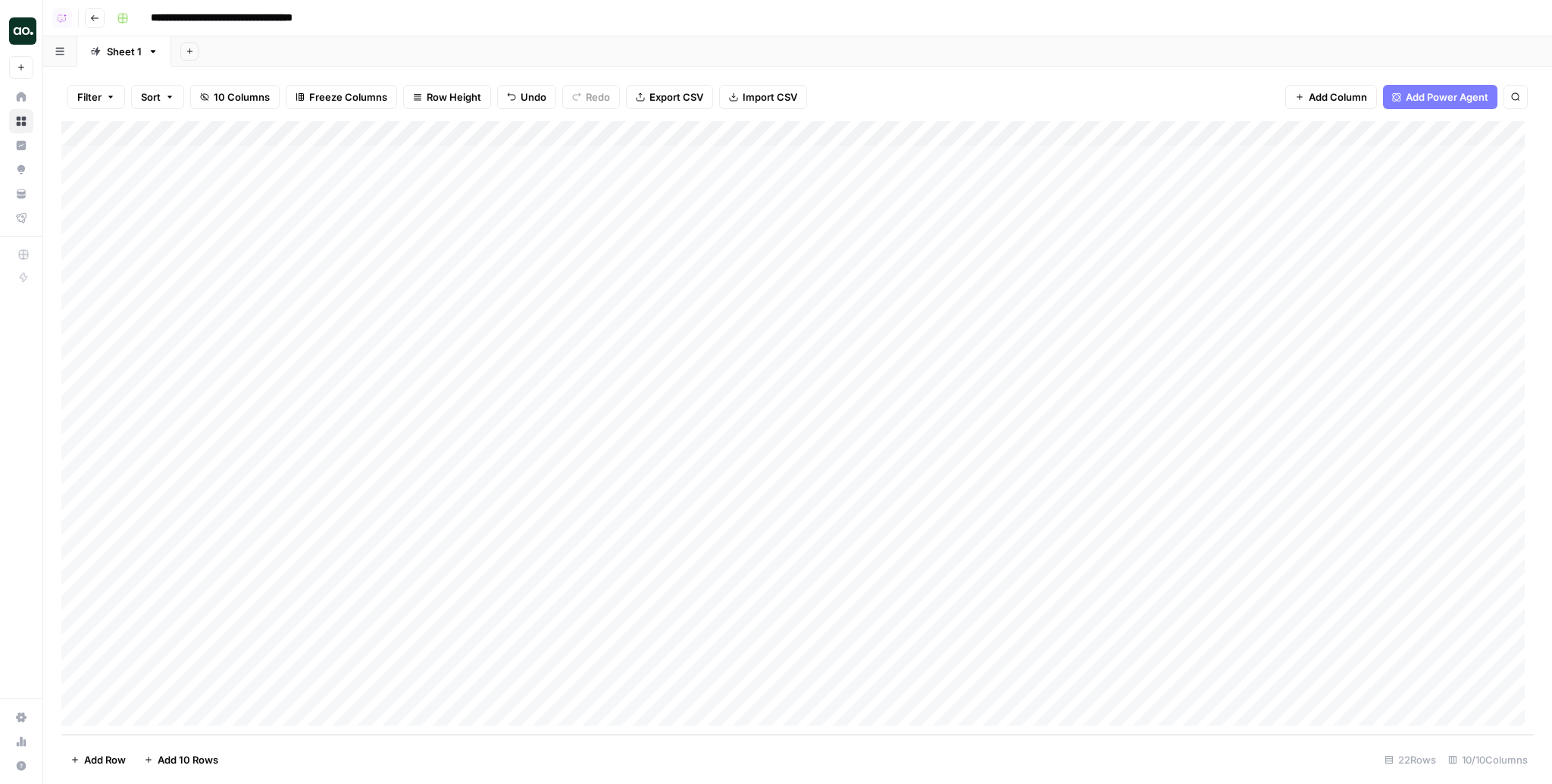
scroll to position [11, 0]
click at [1123, 133] on div "Add Column" at bounding box center [797, 428] width 1472 height 613
click at [1017, 91] on div "Filter Sort 10 Columns Freeze Columns Row Height Undo Redo Export CSV Import CS…" at bounding box center [797, 97] width 1472 height 48
click at [651, 684] on div "Add Column" at bounding box center [797, 428] width 1472 height 613
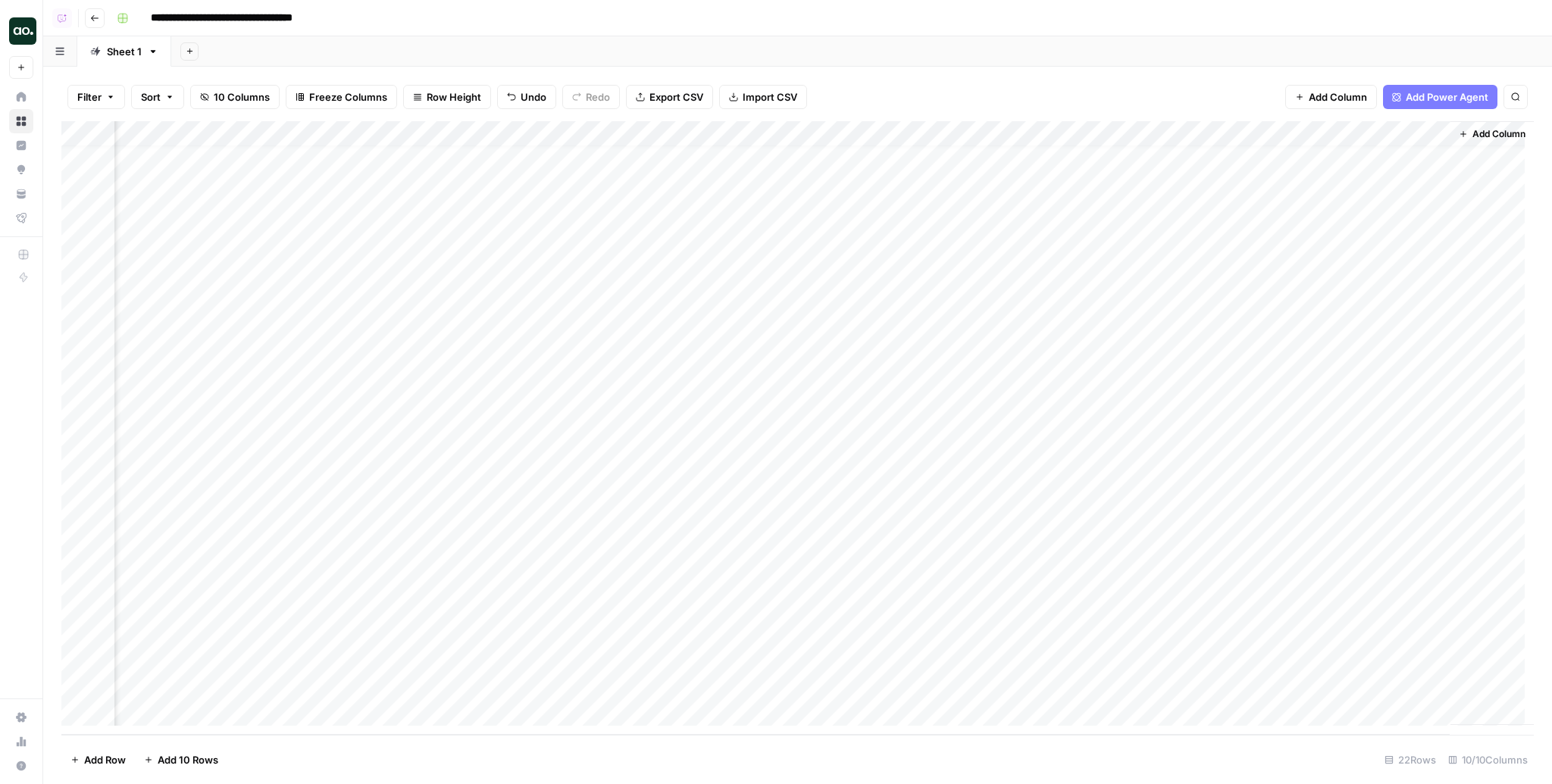
click at [653, 685] on div "Add Column" at bounding box center [797, 428] width 1472 height 613
click at [653, 685] on div at bounding box center [705, 693] width 152 height 27
click at [674, 744] on div "Yes" at bounding box center [660, 746] width 36 height 21
click at [659, 747] on button "Yes" at bounding box center [659, 746] width 29 height 18
click at [822, 686] on div "Add Column" at bounding box center [797, 428] width 1472 height 613
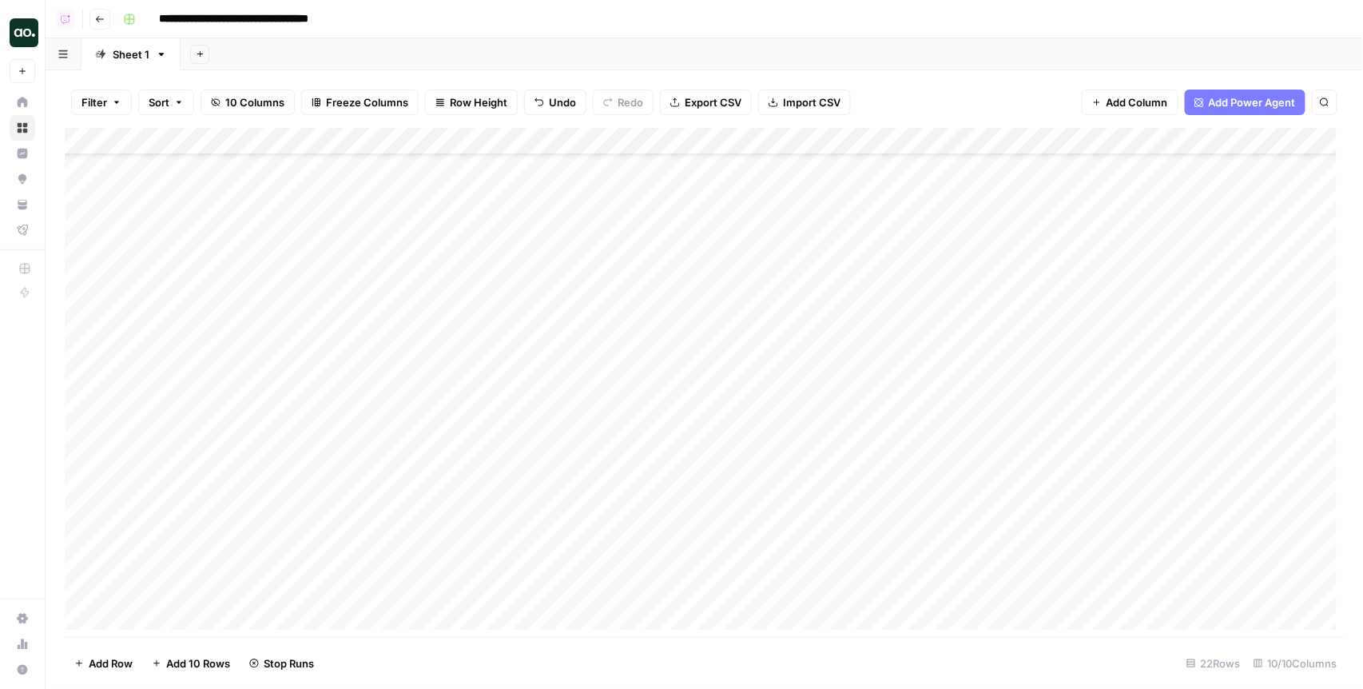
scroll to position [149, 0]
click at [340, 581] on div "Add Column" at bounding box center [705, 383] width 1280 height 510
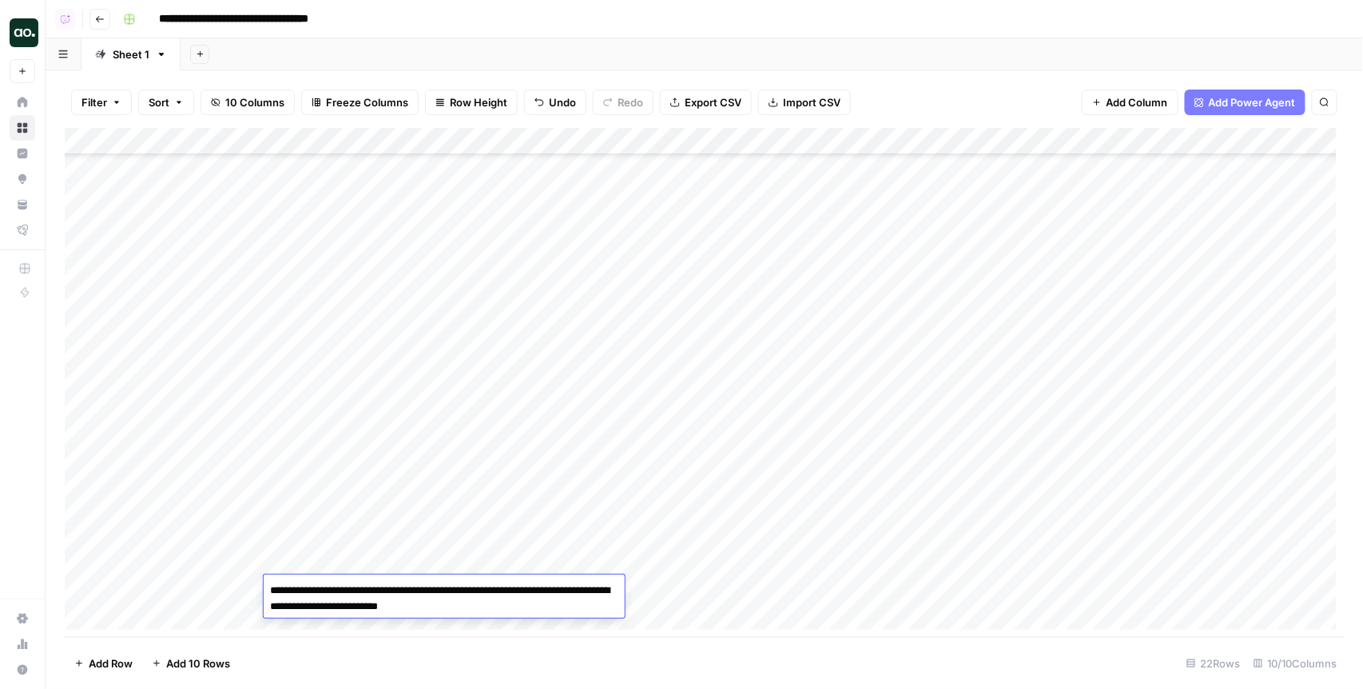
click at [683, 591] on div "Add Column" at bounding box center [705, 383] width 1280 height 510
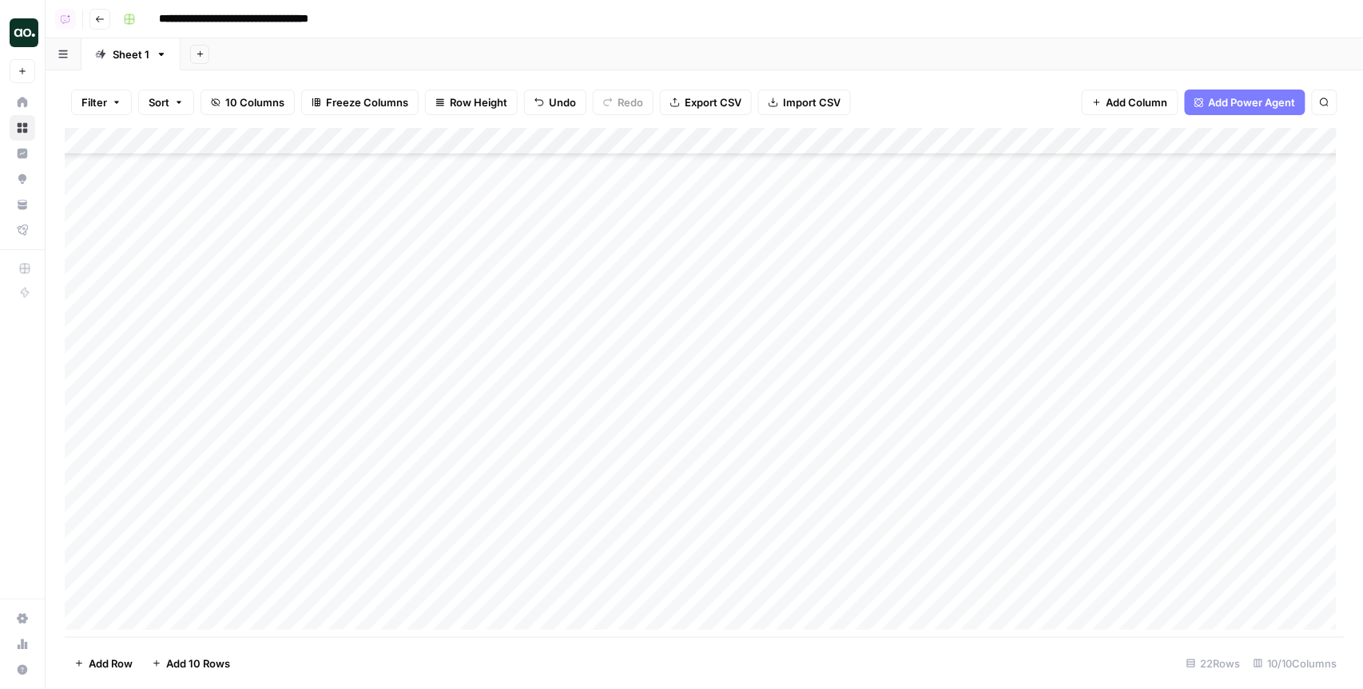
click at [870, 589] on div "Add Column" at bounding box center [705, 383] width 1280 height 510
drag, startPoint x: 845, startPoint y: 591, endPoint x: 926, endPoint y: 603, distance: 82.4
click at [926, 603] on textarea "**********" at bounding box center [993, 598] width 320 height 38
click at [718, 555] on div "Add Column" at bounding box center [705, 383] width 1280 height 510
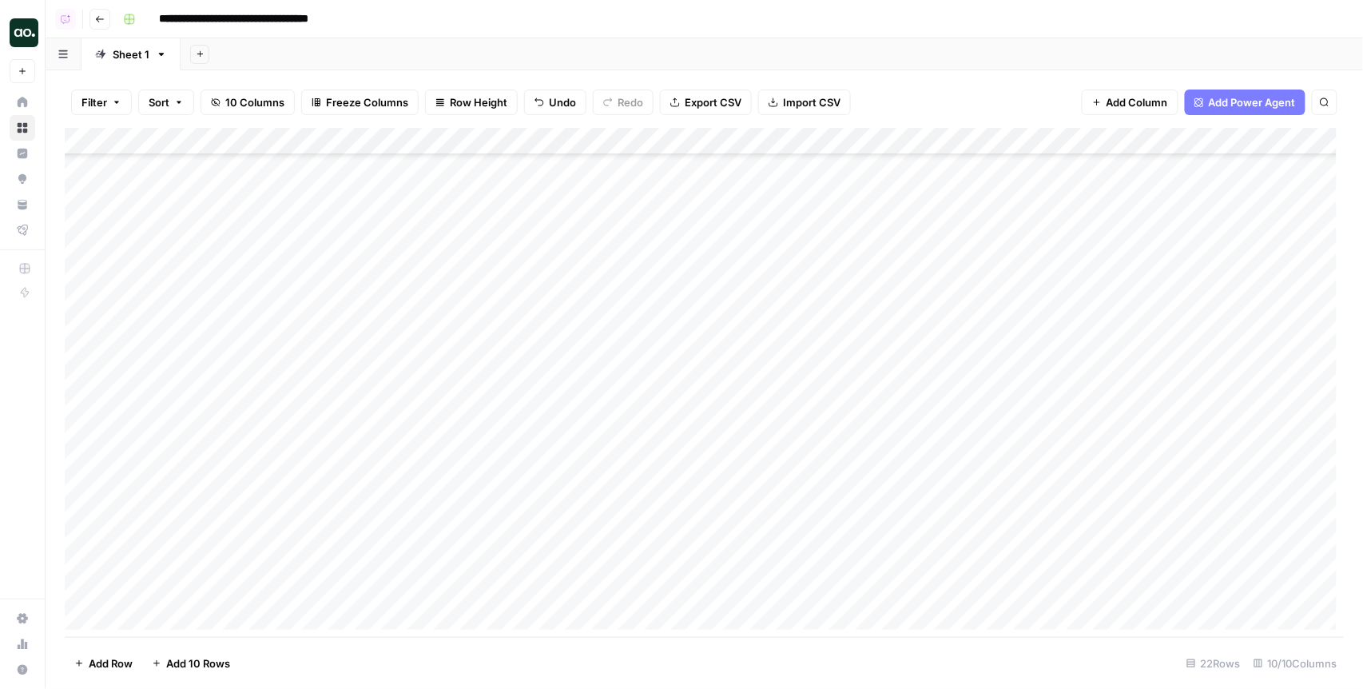
click at [430, 594] on div "Add Column" at bounding box center [705, 383] width 1280 height 510
click at [944, 563] on div "Add Column" at bounding box center [705, 383] width 1280 height 510
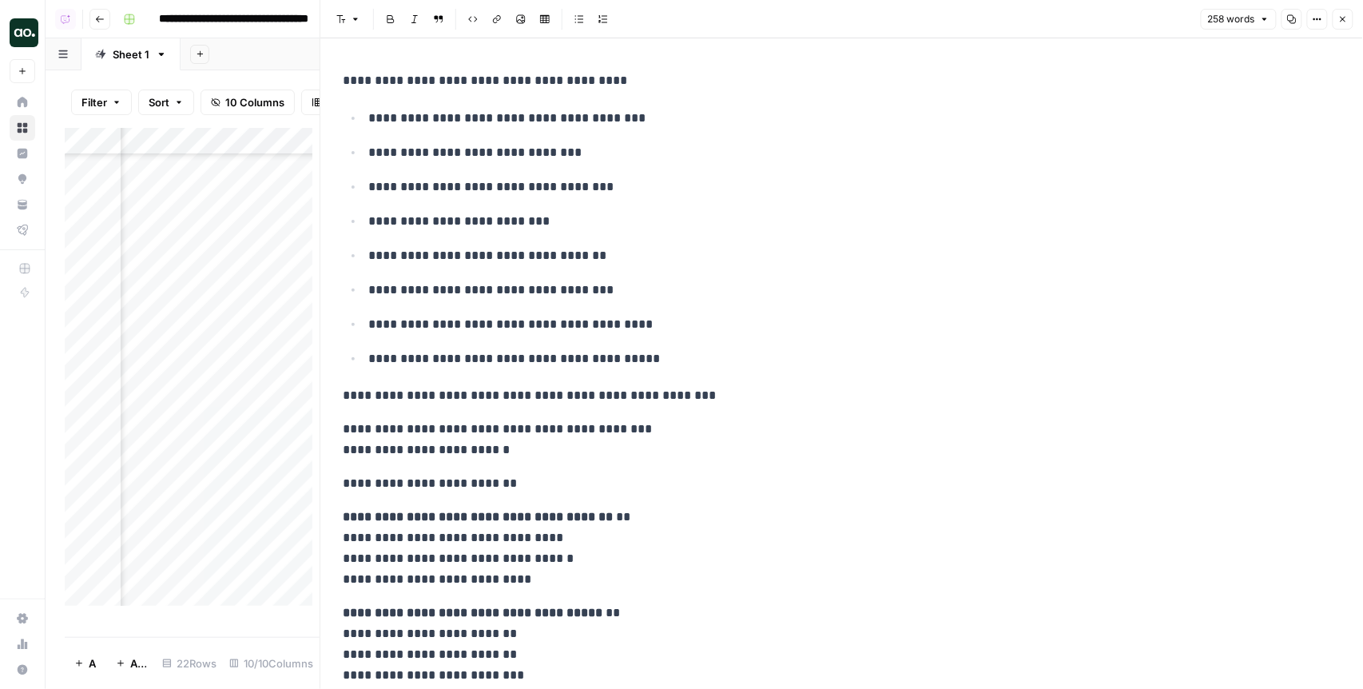
click at [437, 82] on p "**********" at bounding box center [838, 80] width 990 height 21
drag, startPoint x: 407, startPoint y: 80, endPoint x: 655, endPoint y: 84, distance: 248.6
click at [655, 84] on p "**********" at bounding box center [838, 80] width 990 height 21
click at [652, 84] on p "**********" at bounding box center [838, 80] width 990 height 21
drag, startPoint x: 428, startPoint y: 117, endPoint x: 637, endPoint y: 114, distance: 208.6
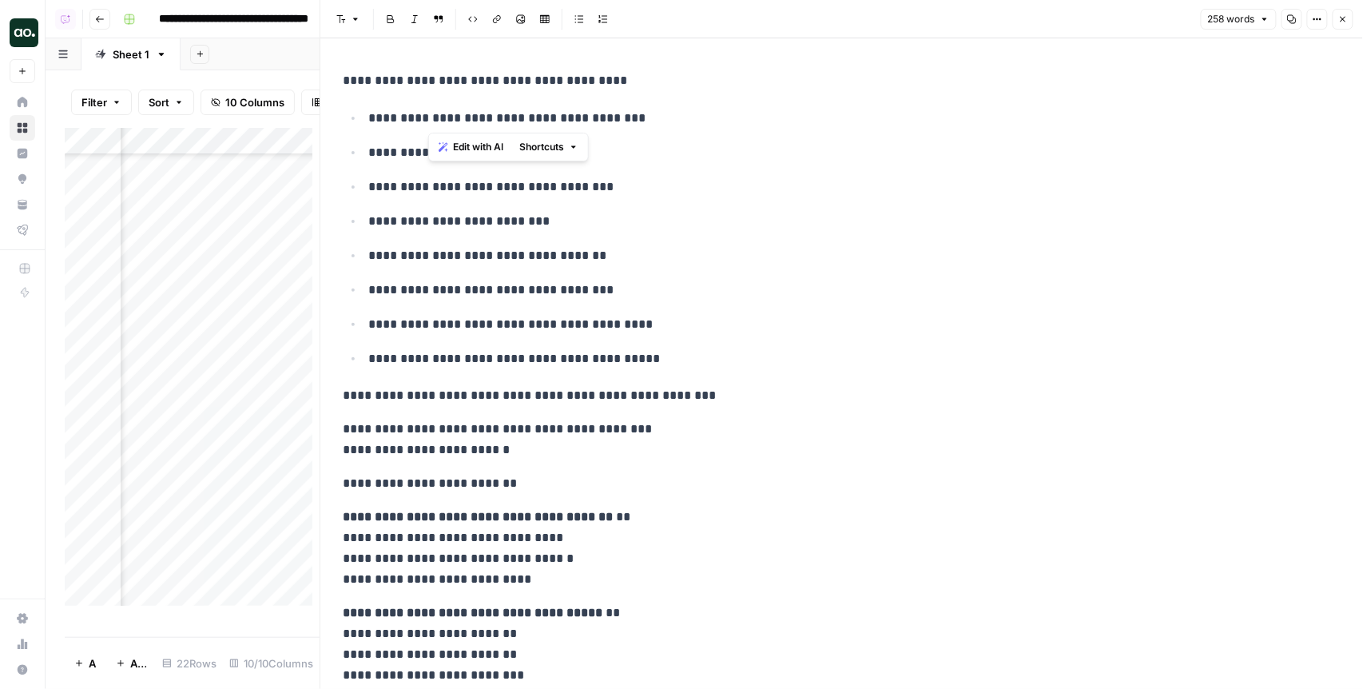
click at [637, 114] on p "**********" at bounding box center [850, 118] width 965 height 21
drag, startPoint x: 420, startPoint y: 291, endPoint x: 557, endPoint y: 285, distance: 137.6
click at [557, 285] on p "**********" at bounding box center [850, 290] width 965 height 21
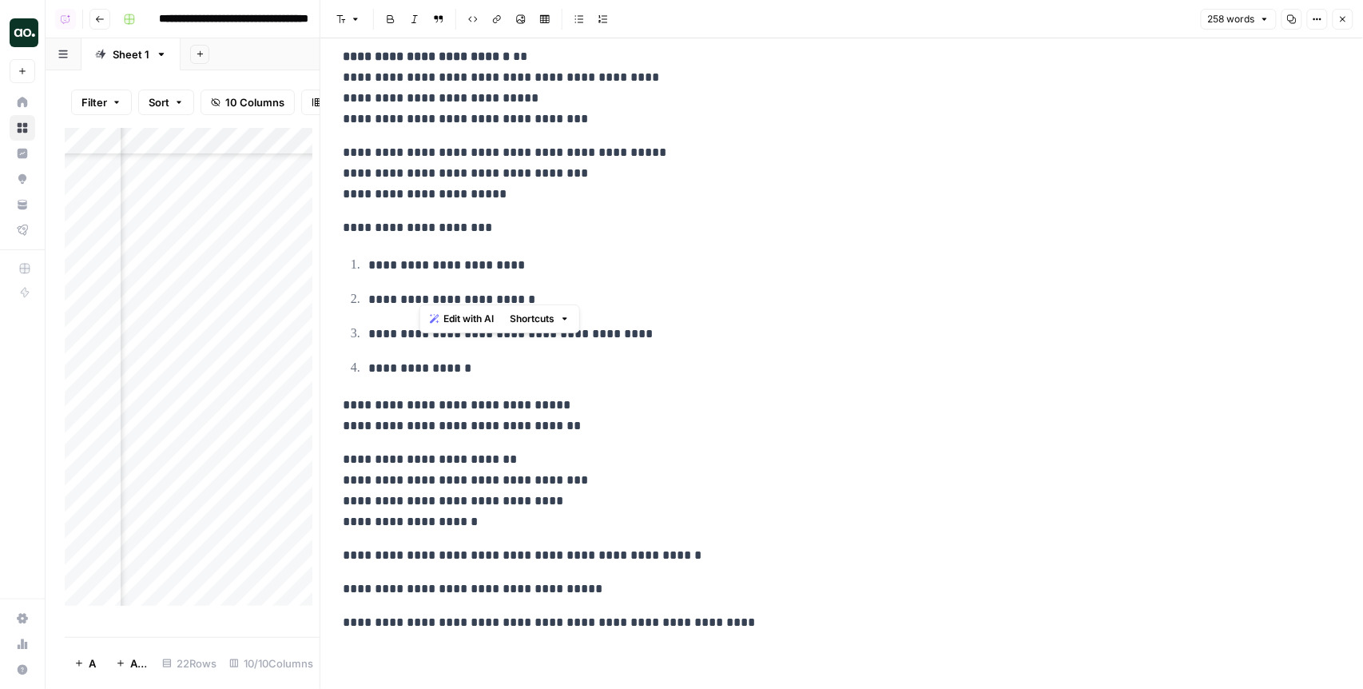
scroll to position [654, 0]
click at [1342, 17] on icon "button" at bounding box center [1344, 20] width 6 height 6
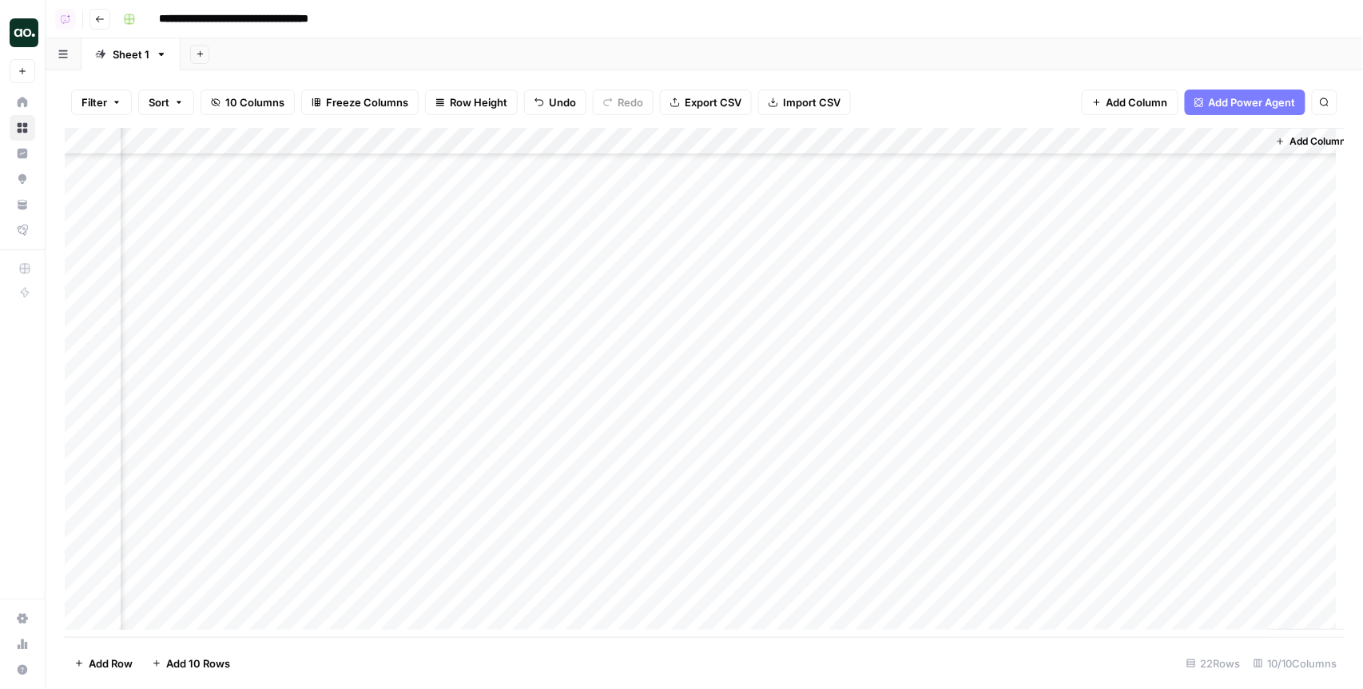
scroll to position [149, 593]
click at [1087, 562] on div "Add Column" at bounding box center [705, 383] width 1280 height 510
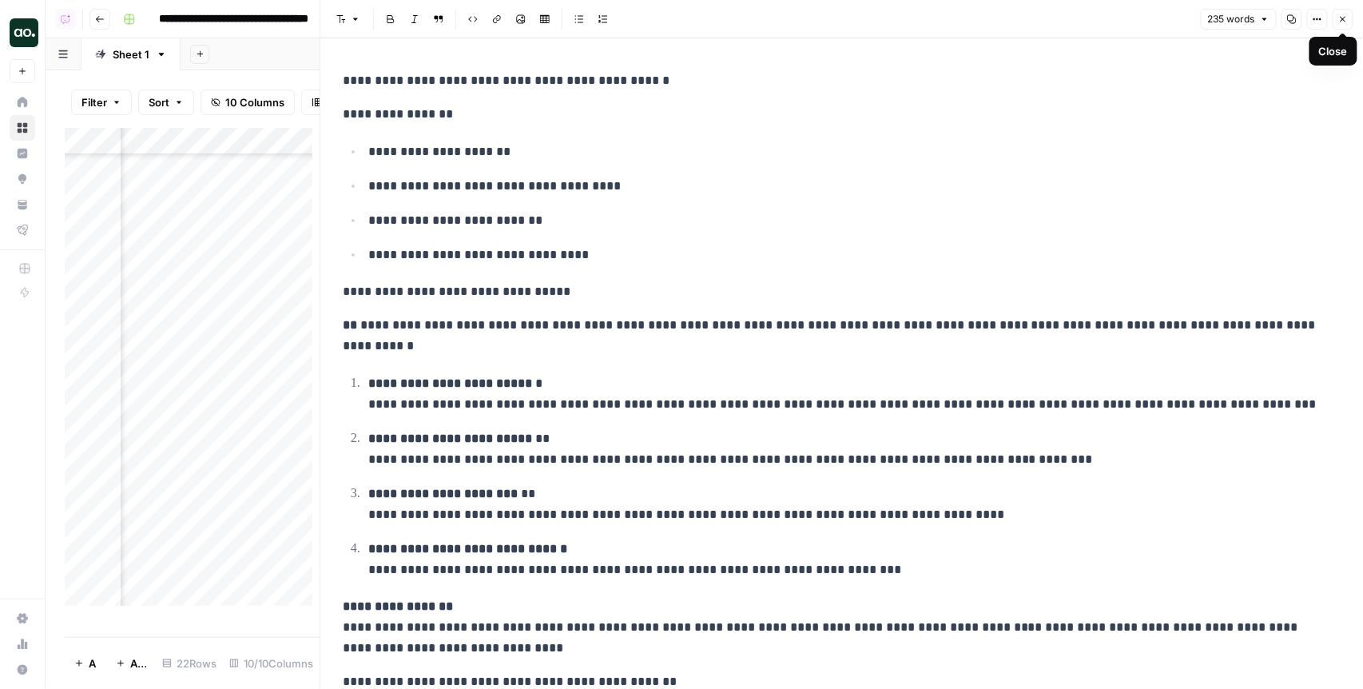
click at [1340, 21] on icon "button" at bounding box center [1344, 19] width 10 height 10
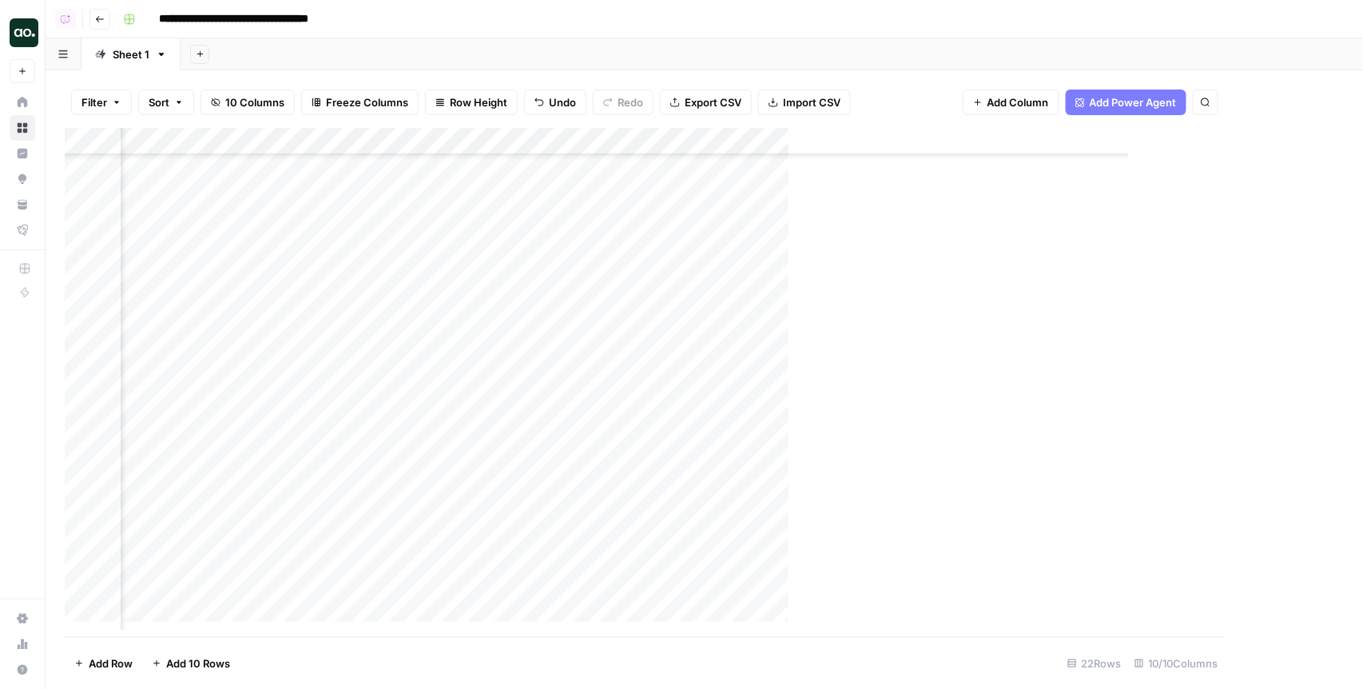
scroll to position [149, 574]
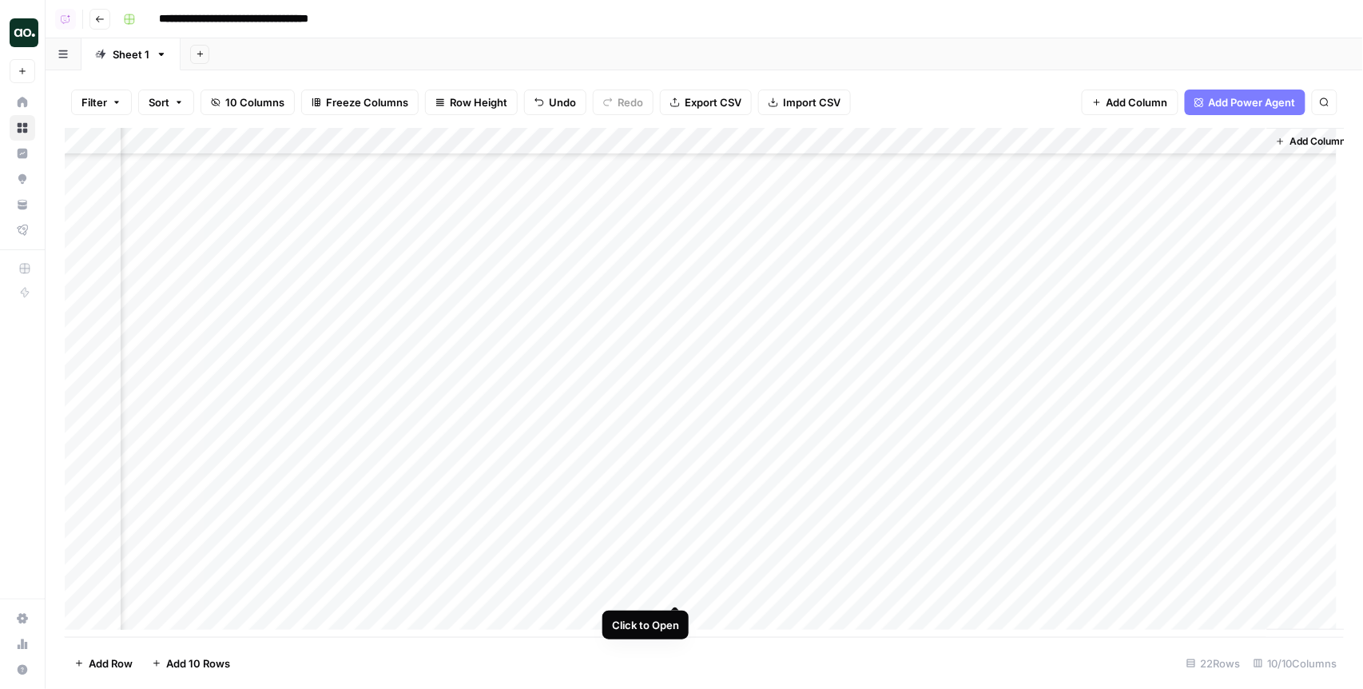
click at [674, 589] on div "Add Column" at bounding box center [705, 383] width 1280 height 510
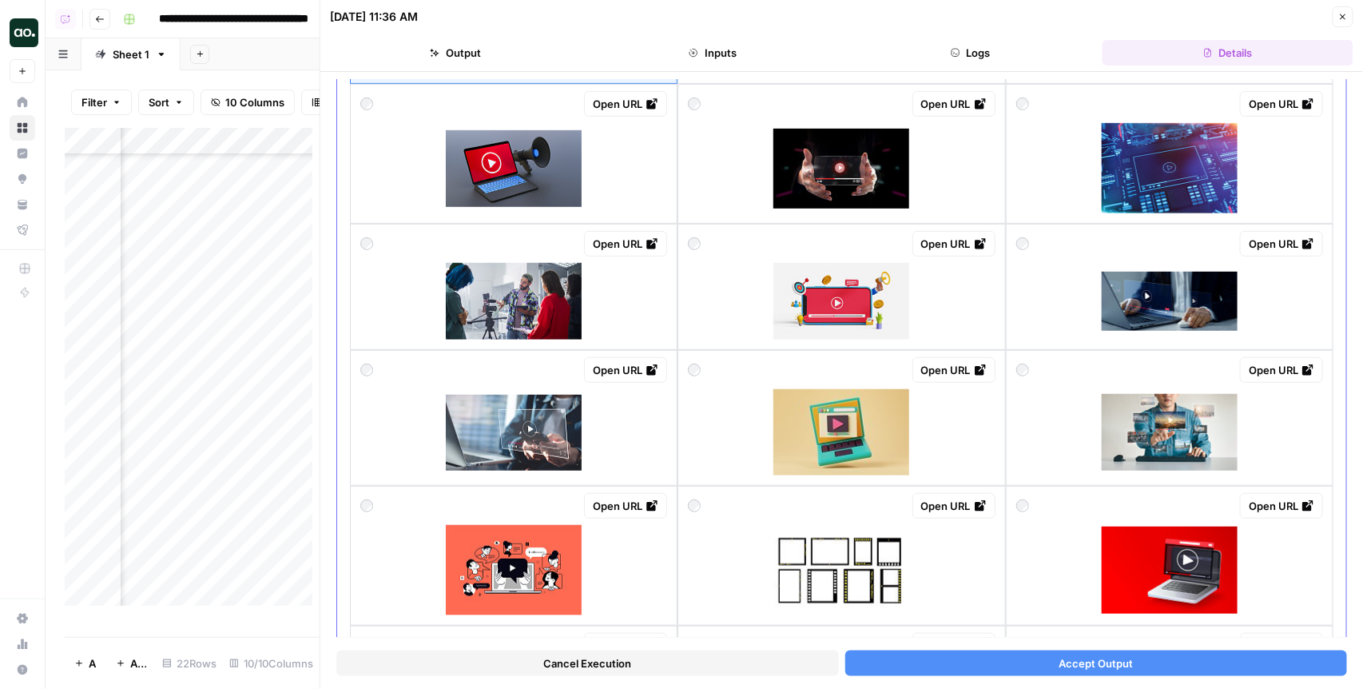
scroll to position [404, 0]
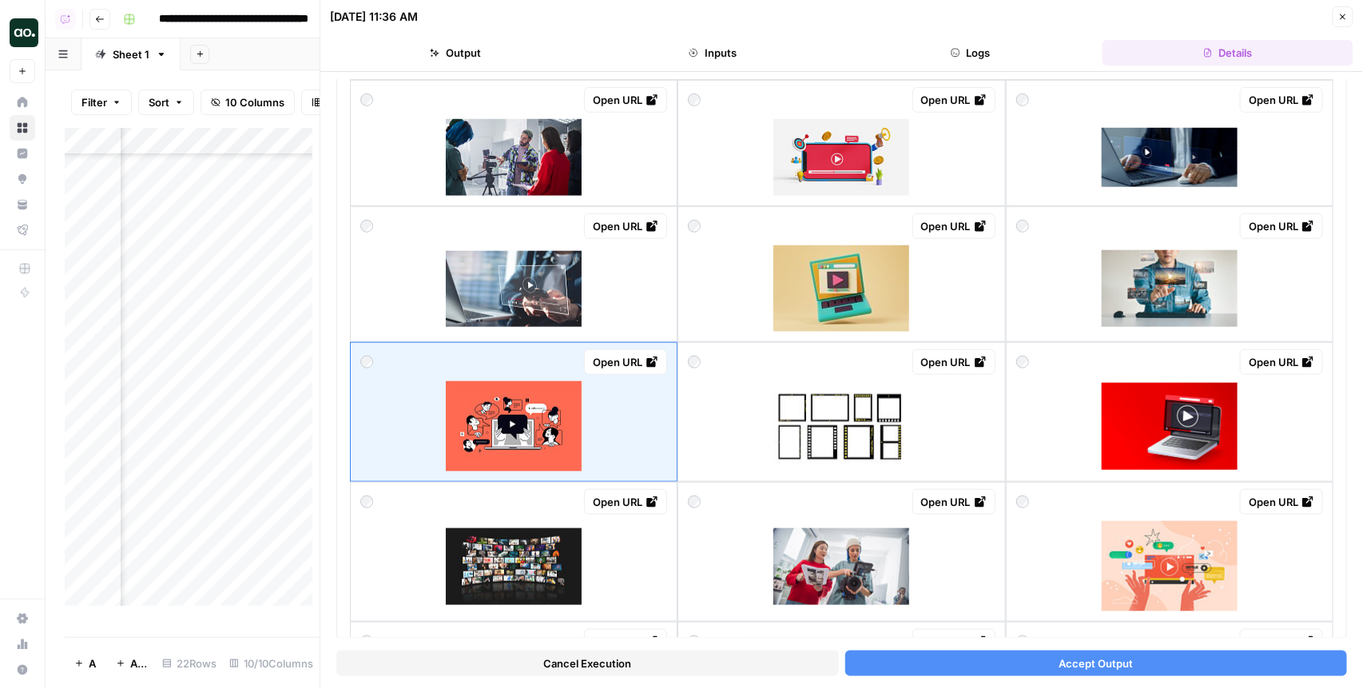
click at [1048, 655] on button "Accept Output" at bounding box center [1097, 664] width 503 height 26
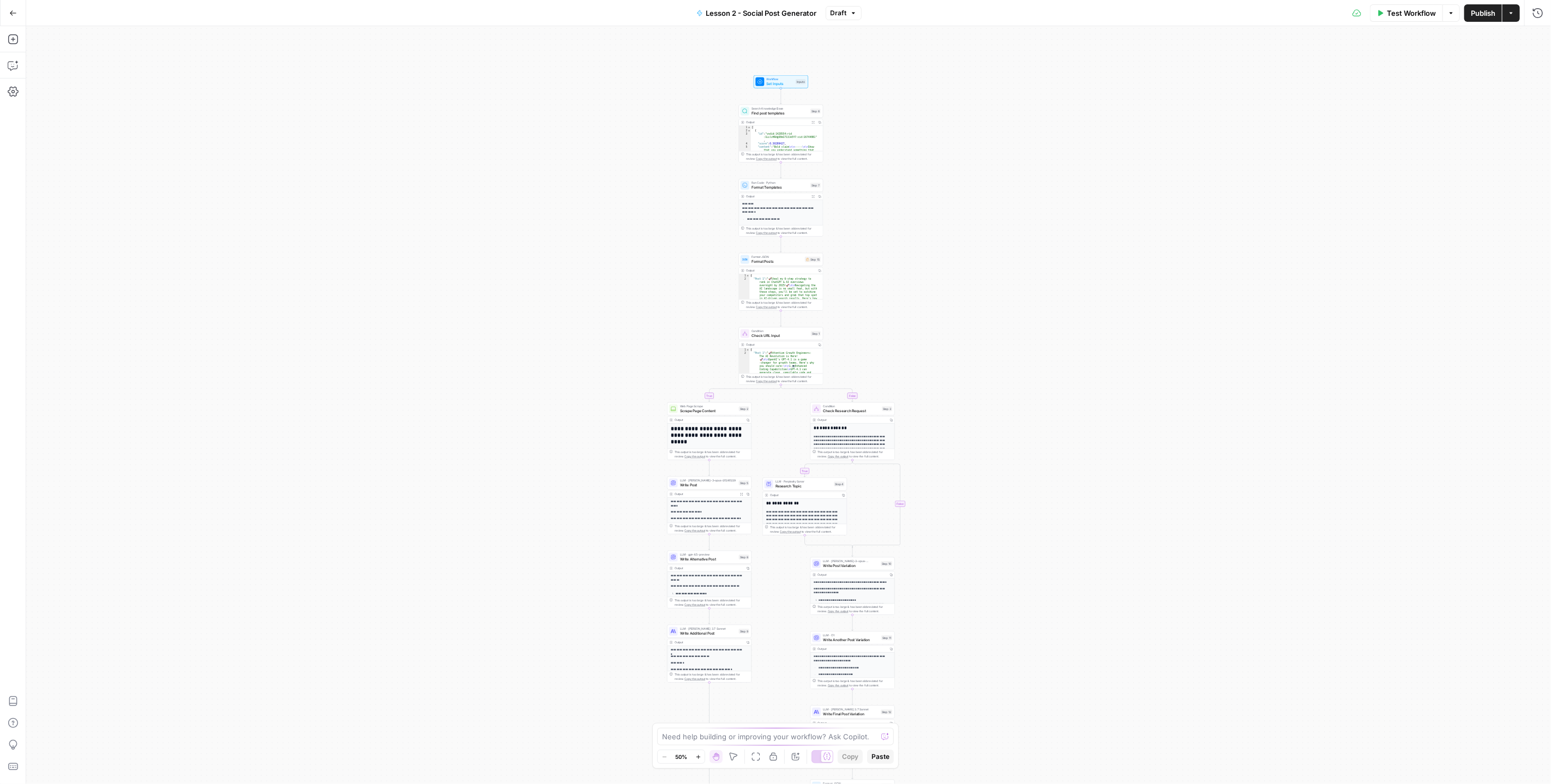
drag, startPoint x: 866, startPoint y: 61, endPoint x: 858, endPoint y: 310, distance: 249.1
click at [858, 310] on div "true false true false Workflow Set Inputs Inputs Search Knowledge Base Find pos…" at bounding box center [788, 405] width 1525 height 758
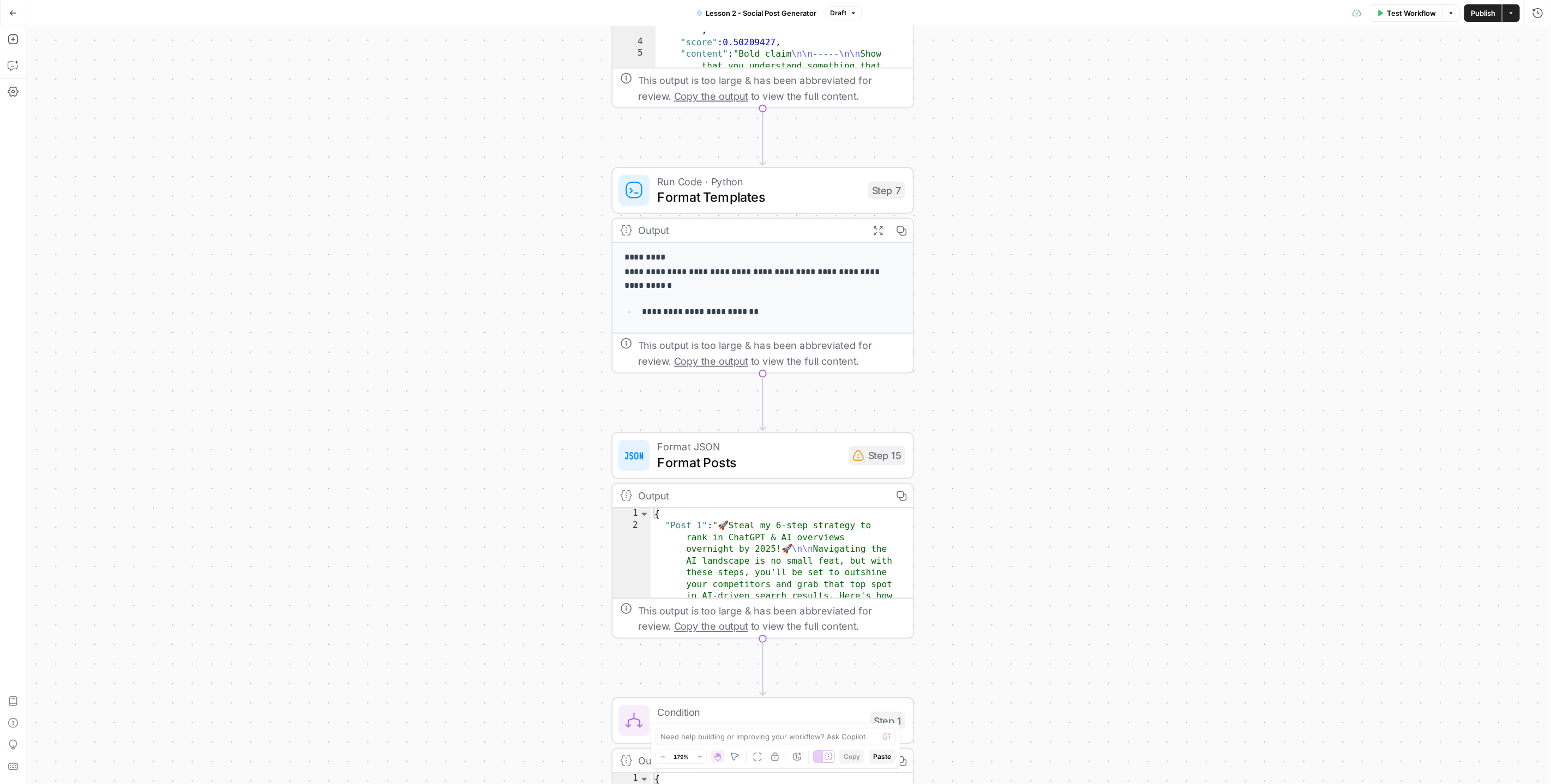
drag, startPoint x: 1067, startPoint y: 590, endPoint x: 1055, endPoint y: 323, distance: 267.3
click at [1055, 323] on div "true false true false Workflow Set Inputs Inputs Search Knowledge Base Find pos…" at bounding box center [788, 405] width 1525 height 758
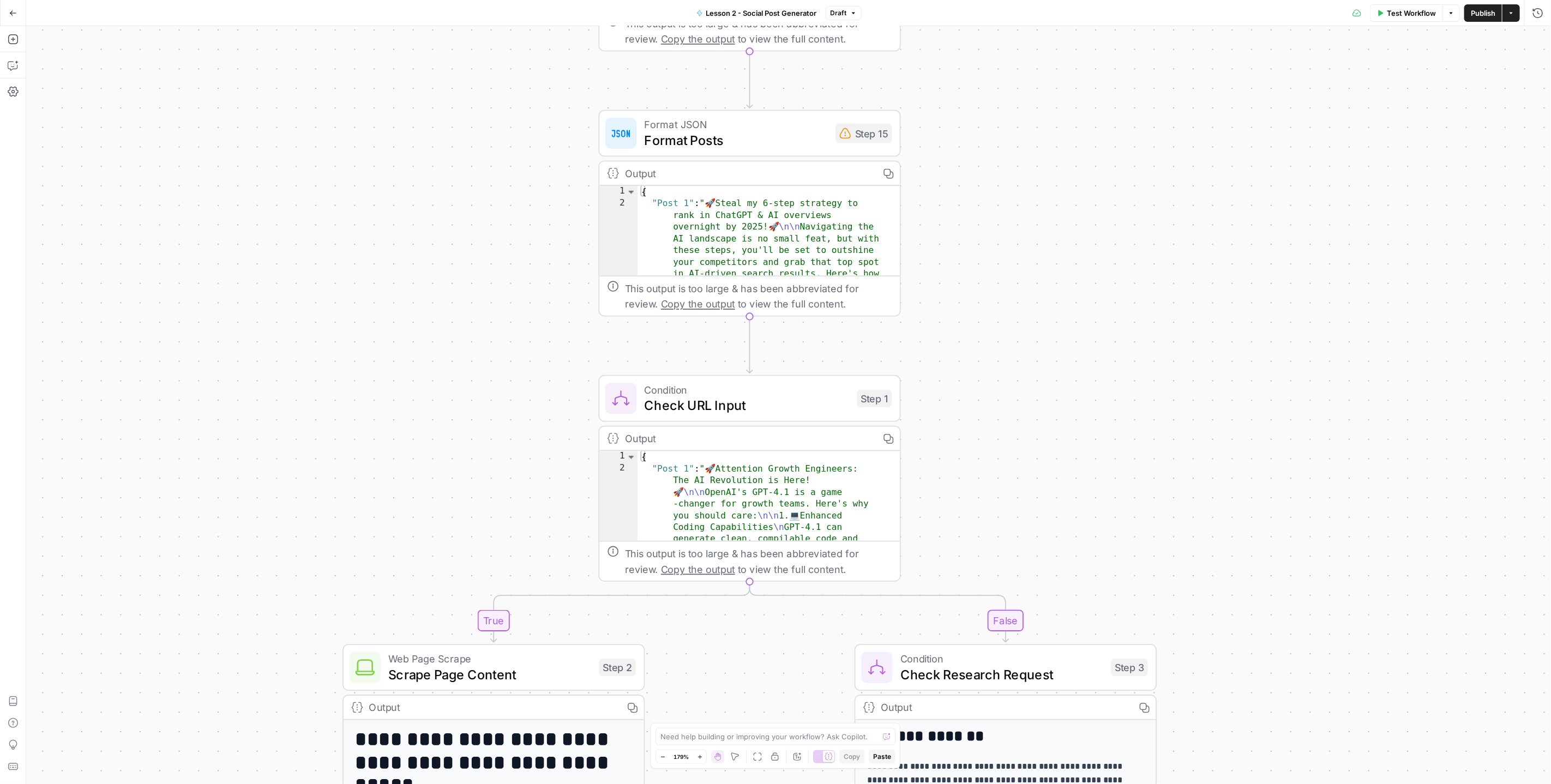
drag, startPoint x: 1095, startPoint y: 584, endPoint x: 1082, endPoint y: 276, distance: 308.3
click at [1082, 276] on div "true false true false Workflow Set Inputs Inputs Search Knowledge Base Find pos…" at bounding box center [788, 405] width 1525 height 758
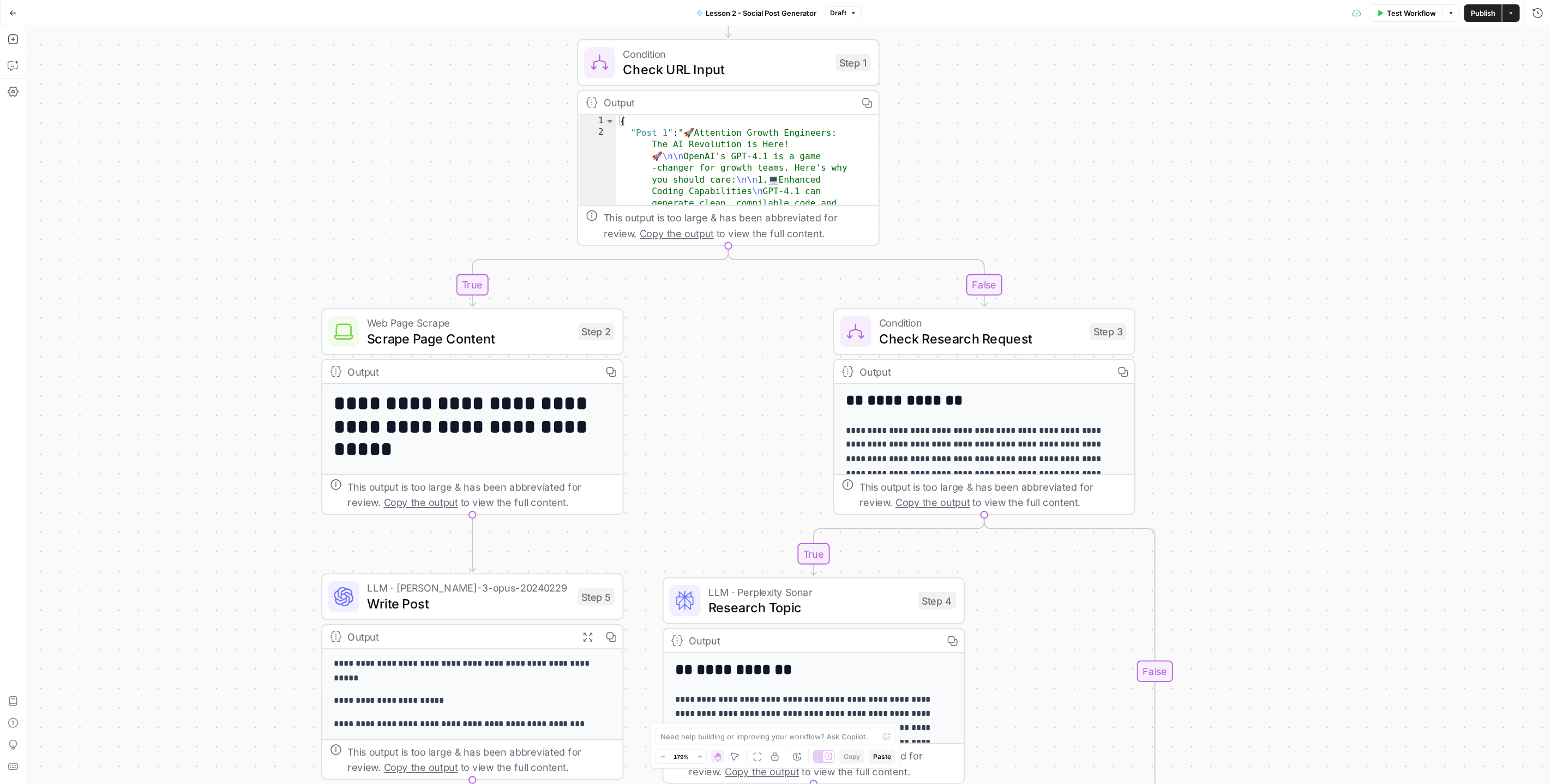
drag, startPoint x: 1104, startPoint y: 525, endPoint x: 1082, endPoint y: 189, distance: 336.7
click at [1082, 189] on div "true false true false Workflow Set Inputs Inputs Search Knowledge Base Find pos…" at bounding box center [788, 405] width 1525 height 758
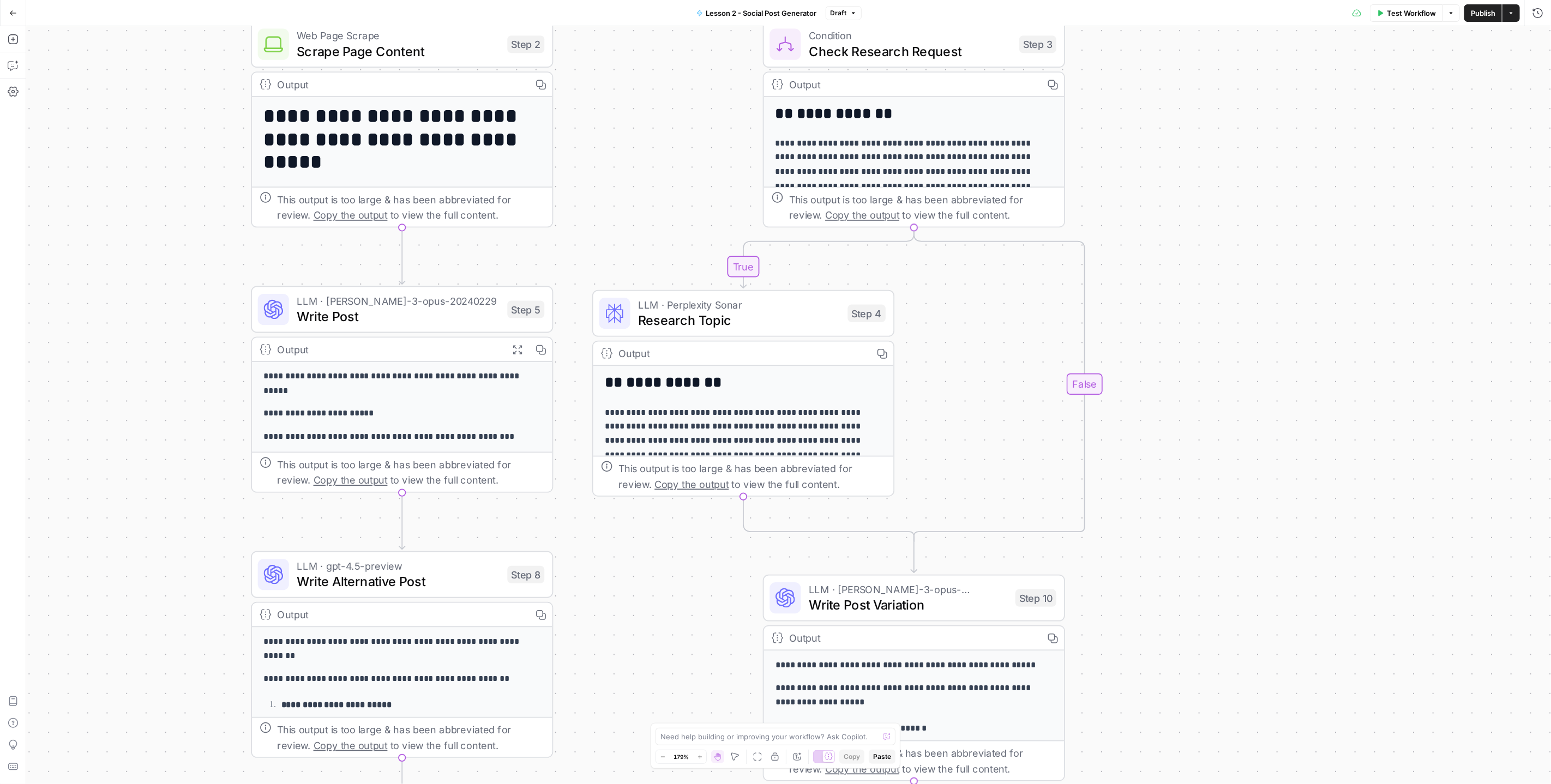
drag, startPoint x: 1329, startPoint y: 575, endPoint x: 1258, endPoint y: 288, distance: 295.7
click at [1258, 288] on div "true false true false Workflow Set Inputs Inputs Search Knowledge Base Find pos…" at bounding box center [788, 405] width 1525 height 758
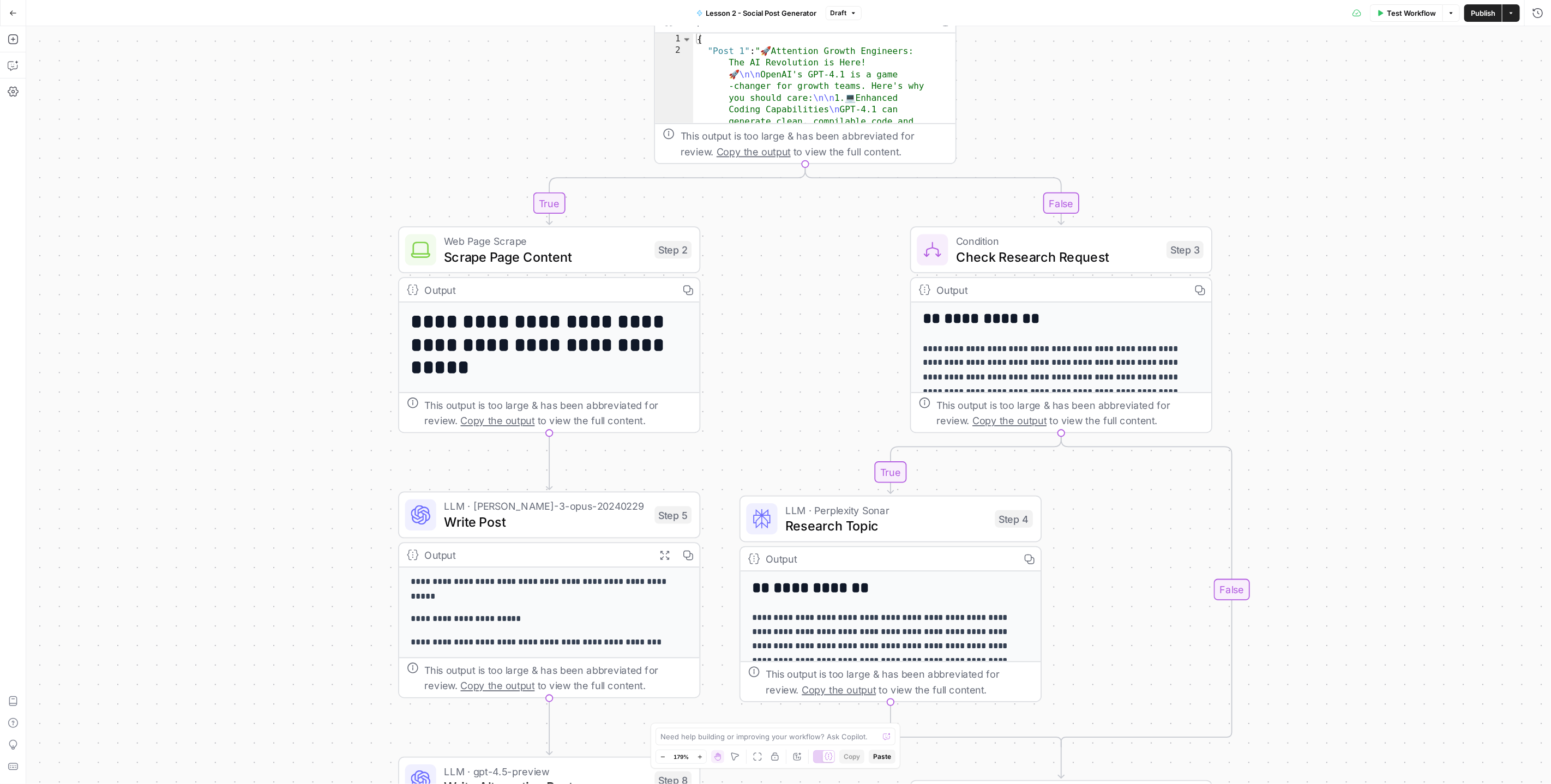
drag, startPoint x: 1228, startPoint y: 321, endPoint x: 1376, endPoint y: 527, distance: 253.7
click at [1376, 527] on div "true false true false Workflow Set Inputs Inputs Search Knowledge Base Find pos…" at bounding box center [788, 405] width 1525 height 758
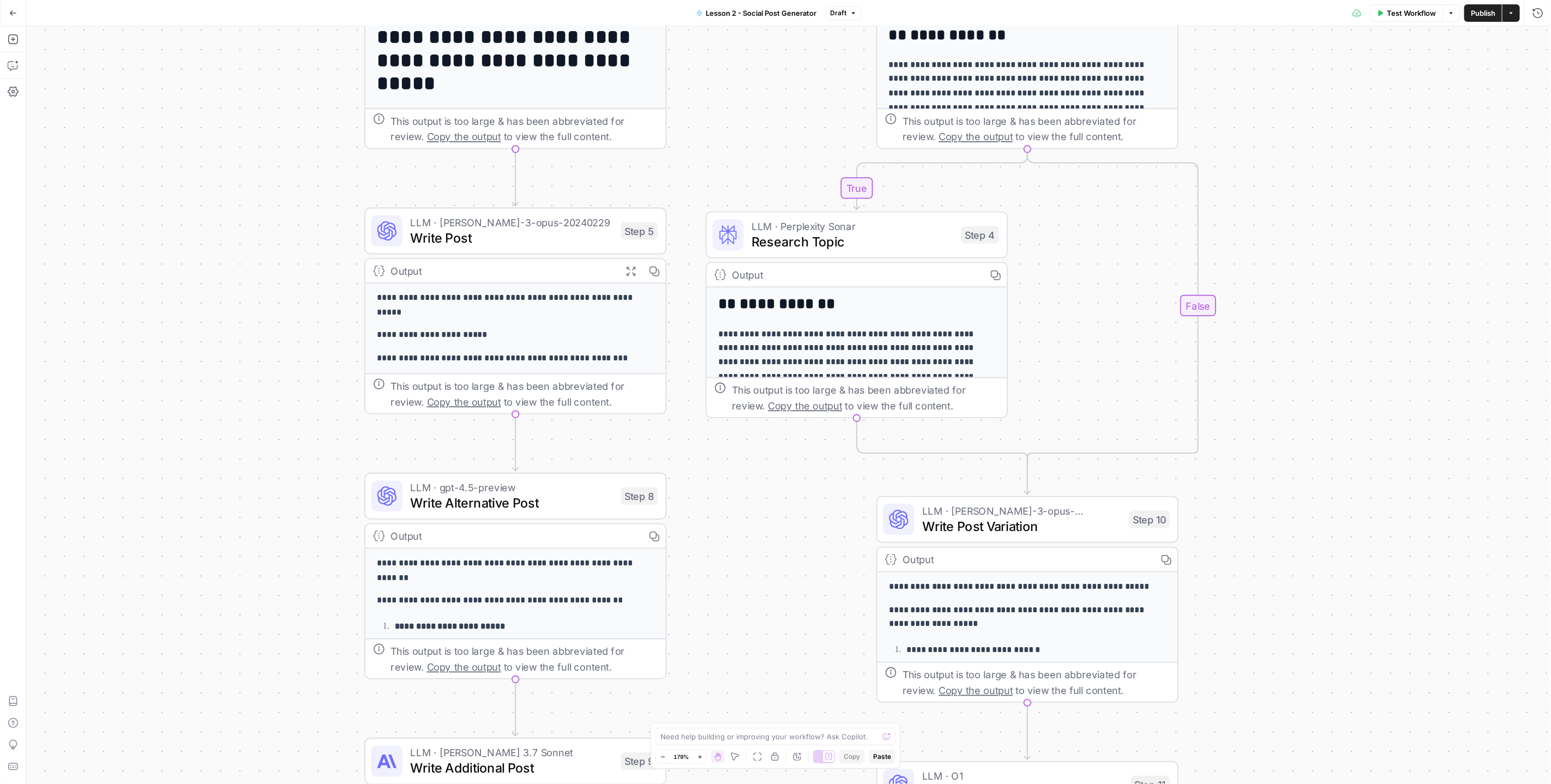
drag, startPoint x: 1271, startPoint y: 482, endPoint x: 1237, endPoint y: 199, distance: 285.0
click at [1237, 199] on div "true false true false Workflow Set Inputs Inputs Search Knowledge Base Find pos…" at bounding box center [788, 405] width 1525 height 758
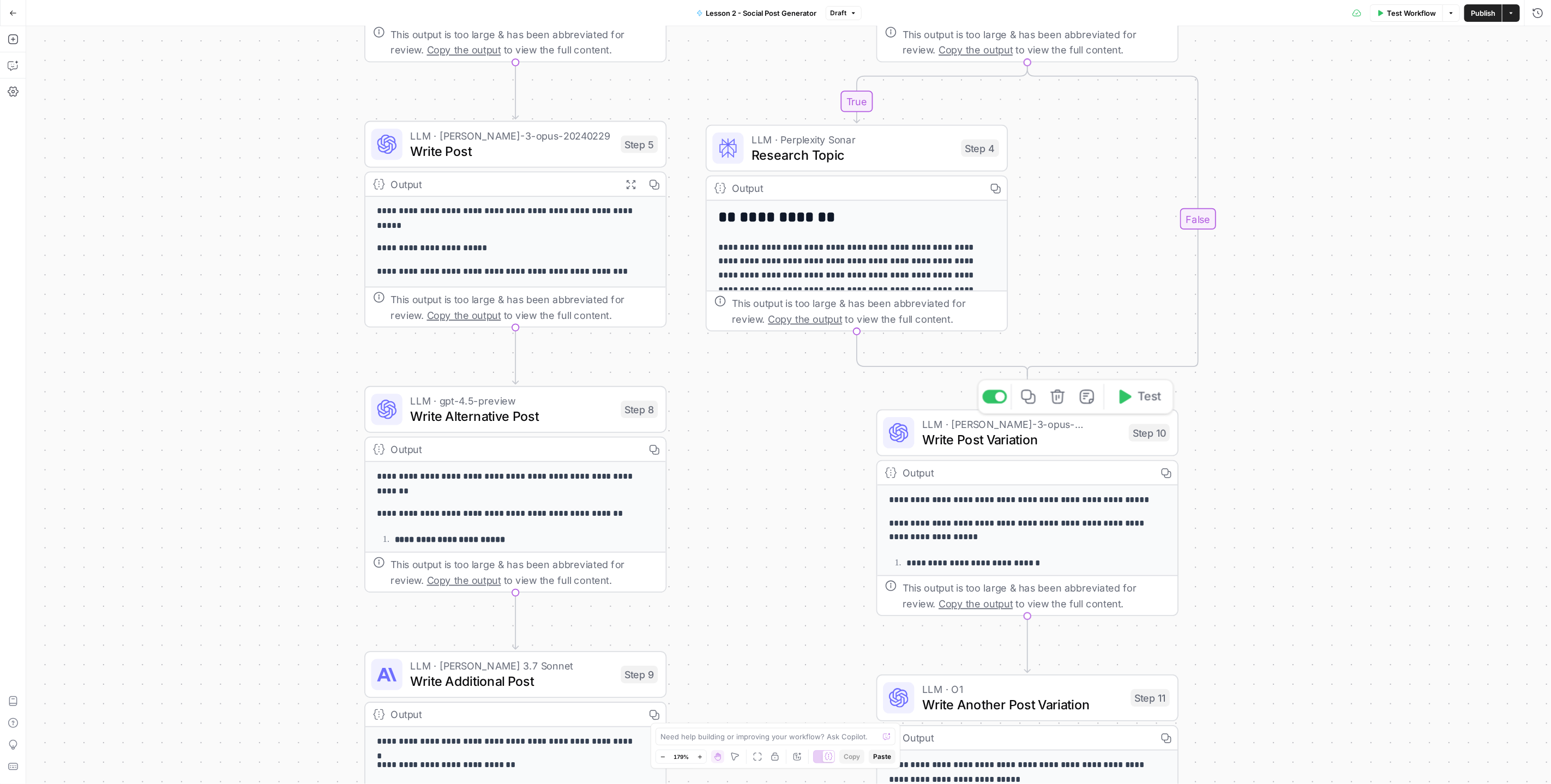
click at [995, 437] on span "Write Post Variation" at bounding box center [1021, 439] width 199 height 20
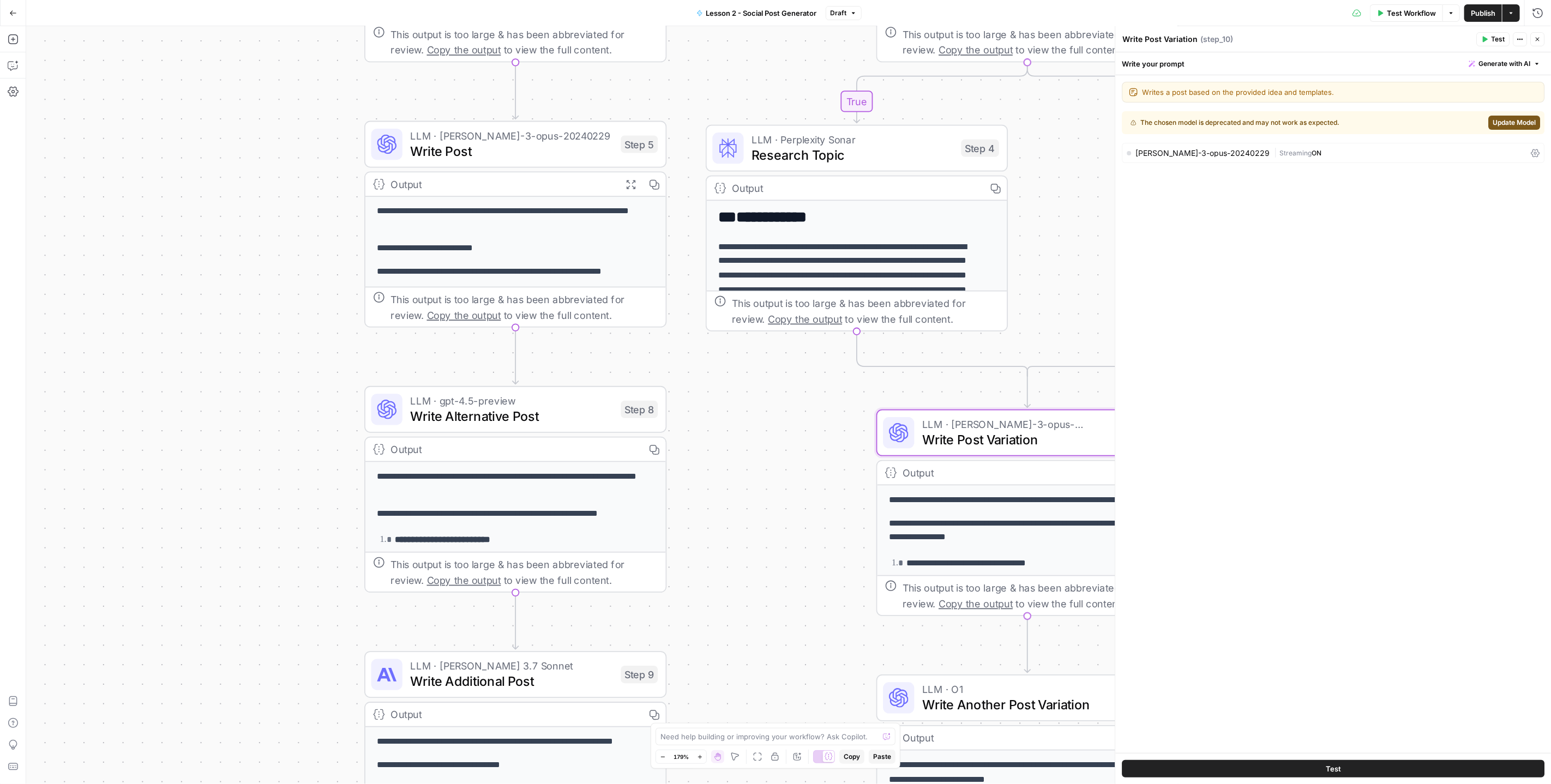
click at [1509, 126] on span "Update Model" at bounding box center [1513, 123] width 43 height 10
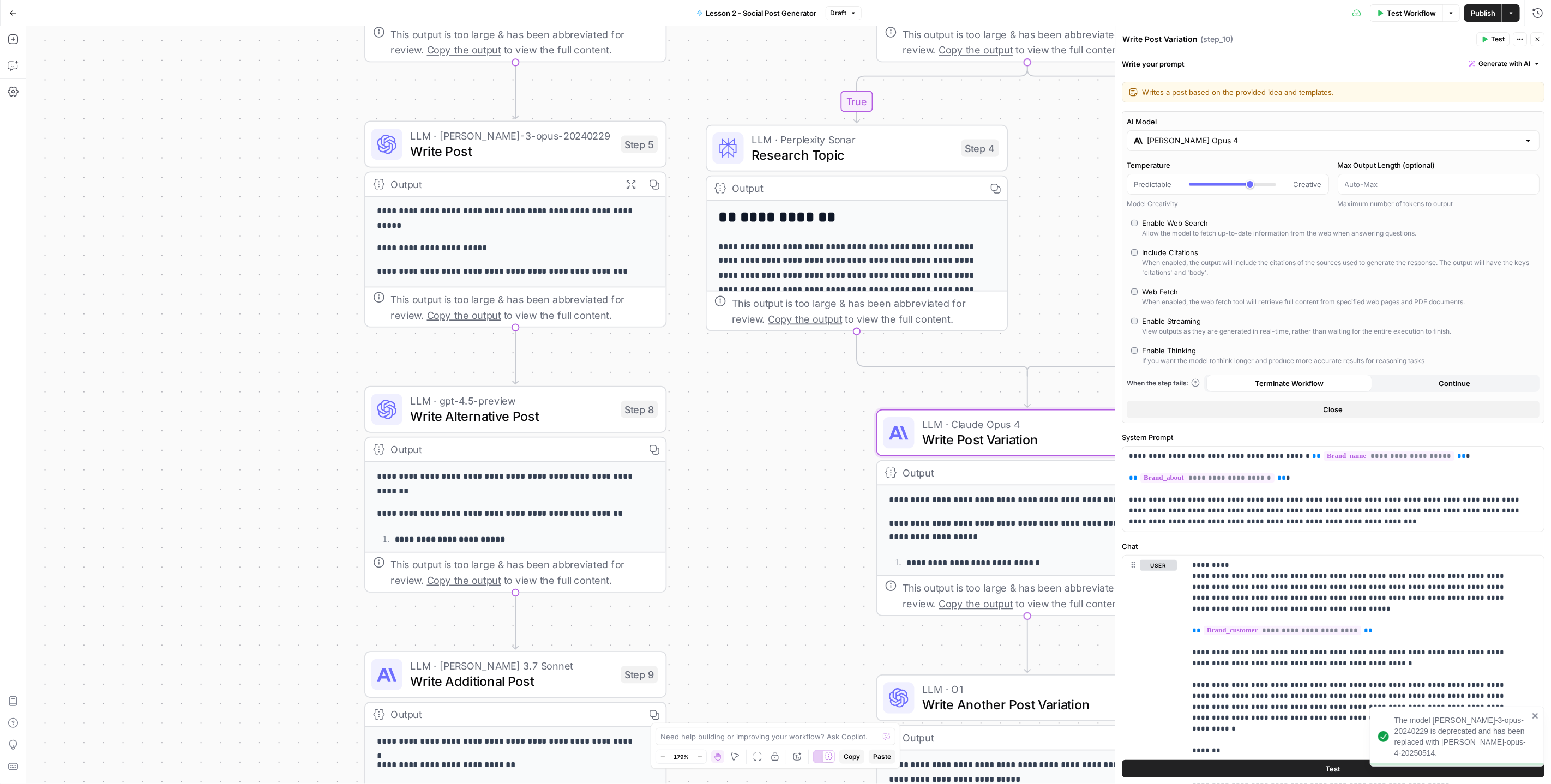
click at [1538, 38] on icon "button" at bounding box center [1537, 40] width 7 height 7
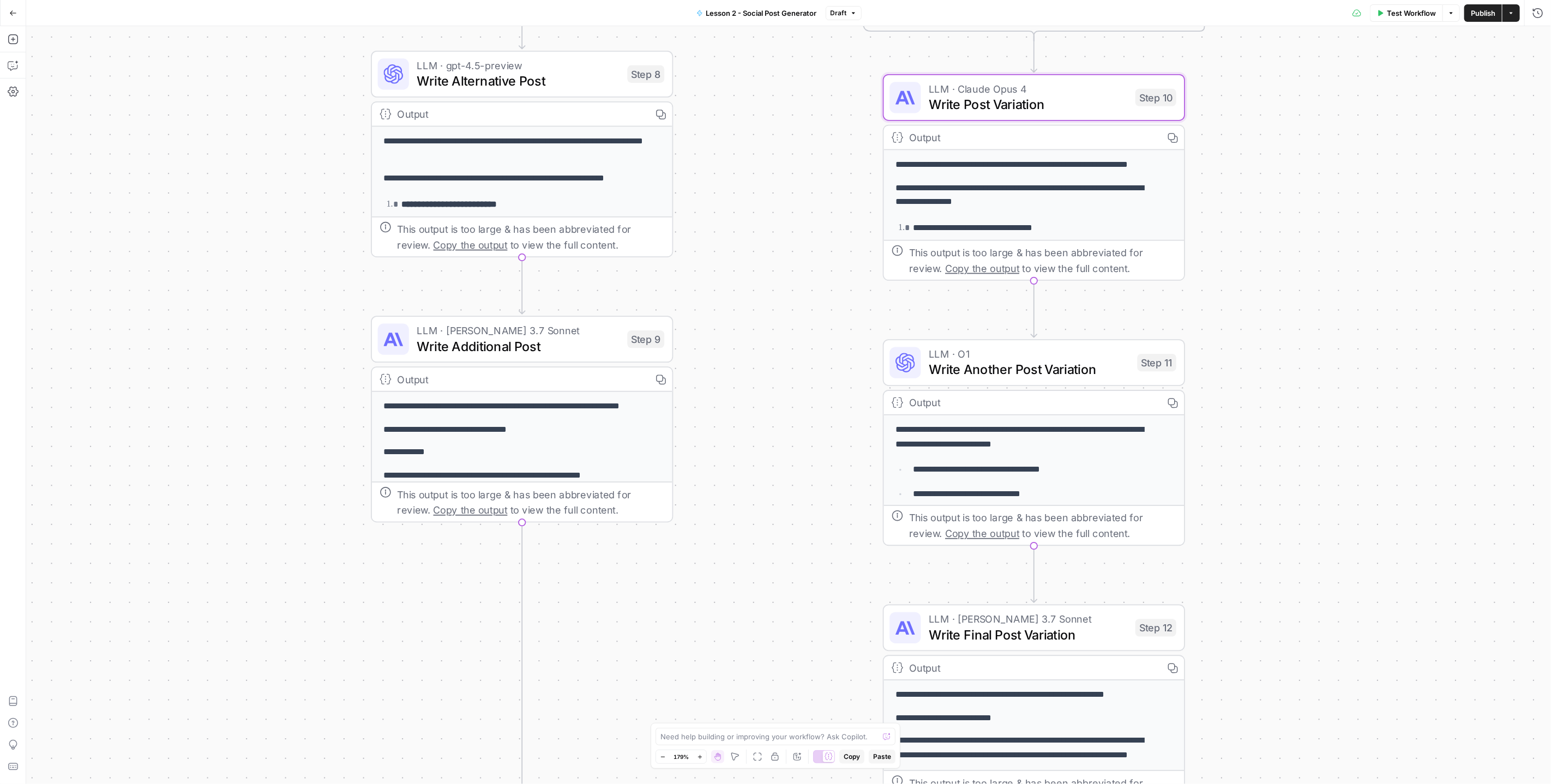
drag, startPoint x: 1324, startPoint y: 475, endPoint x: 1331, endPoint y: 182, distance: 293.1
click at [1331, 182] on div "true true false false Workflow Set Inputs Inputs Search Knowledge Base Find pos…" at bounding box center [788, 405] width 1525 height 758
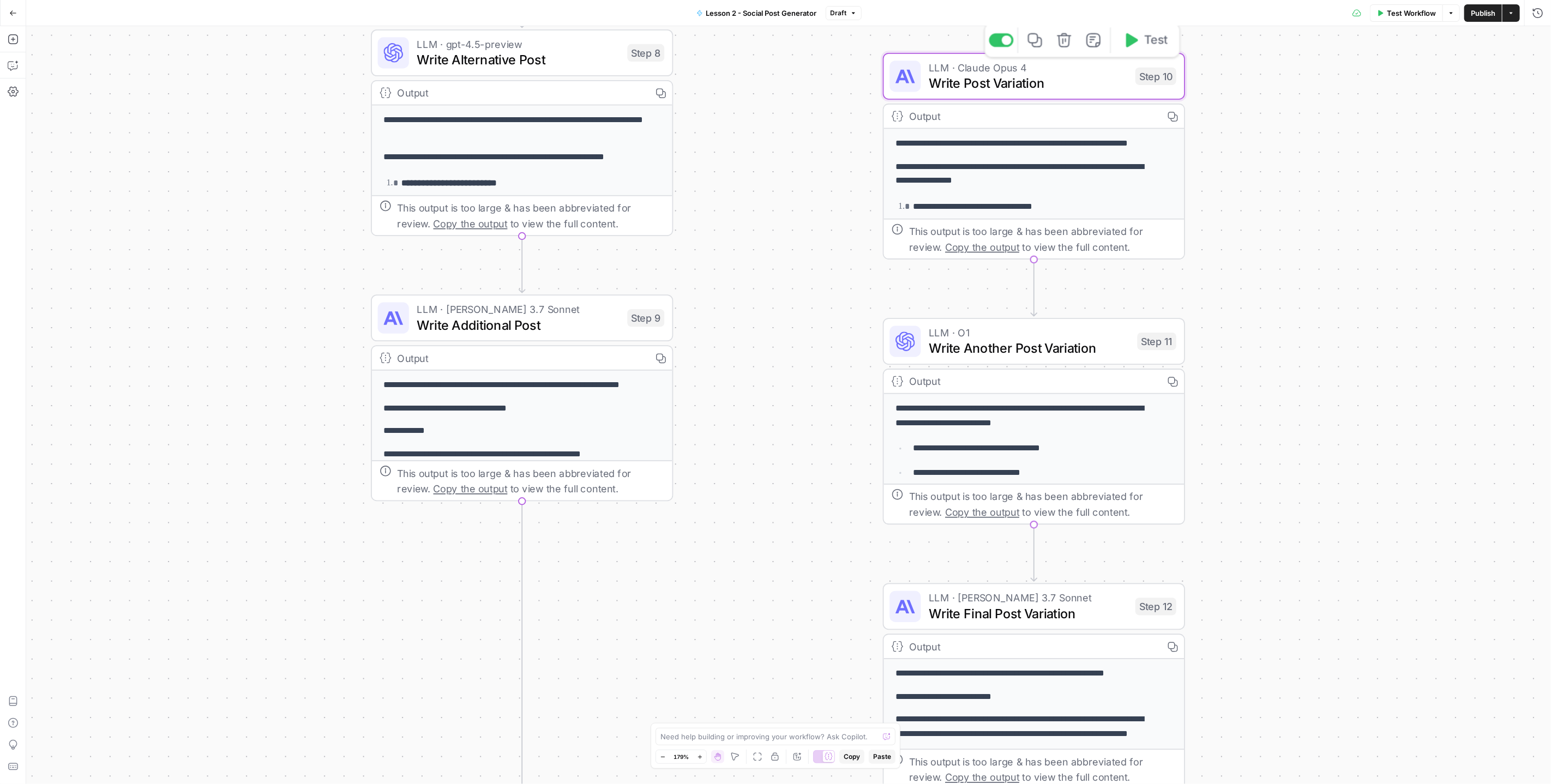
click at [1056, 78] on span "Write Post Variation" at bounding box center [1028, 83] width 199 height 20
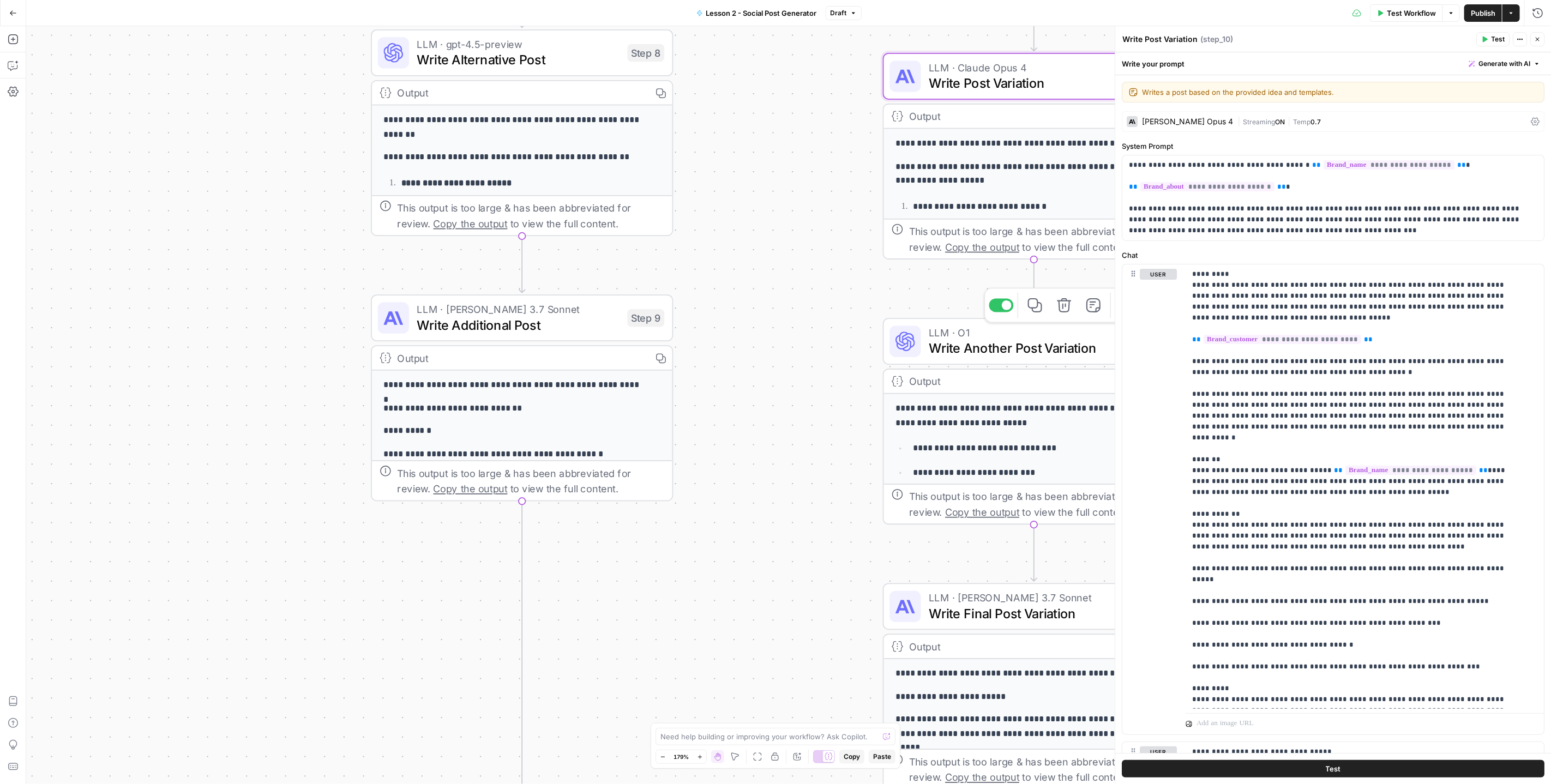
click at [1011, 338] on span "Write Another Post Variation" at bounding box center [1029, 348] width 201 height 20
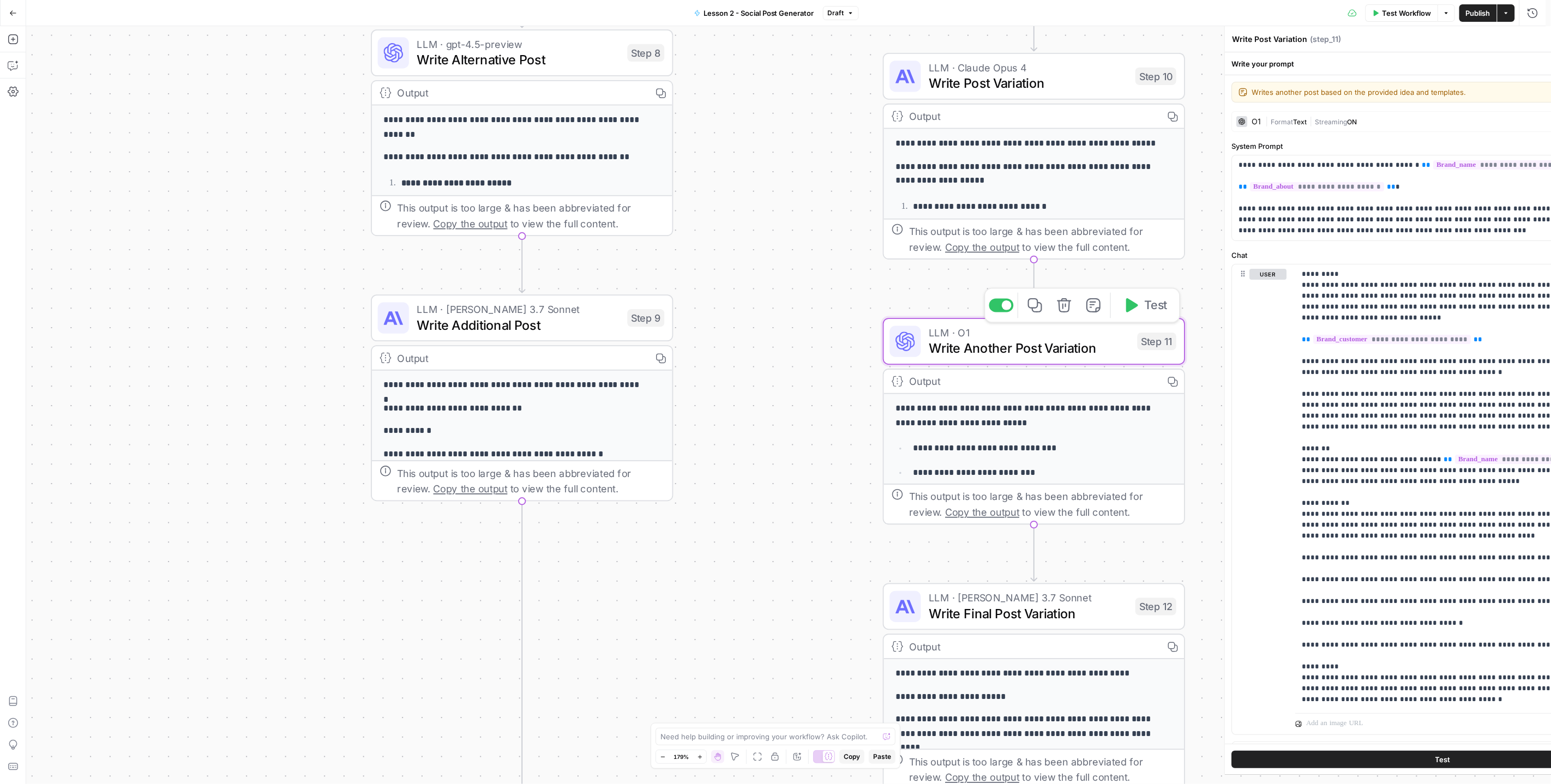
type textarea "Write Another Post Variation"
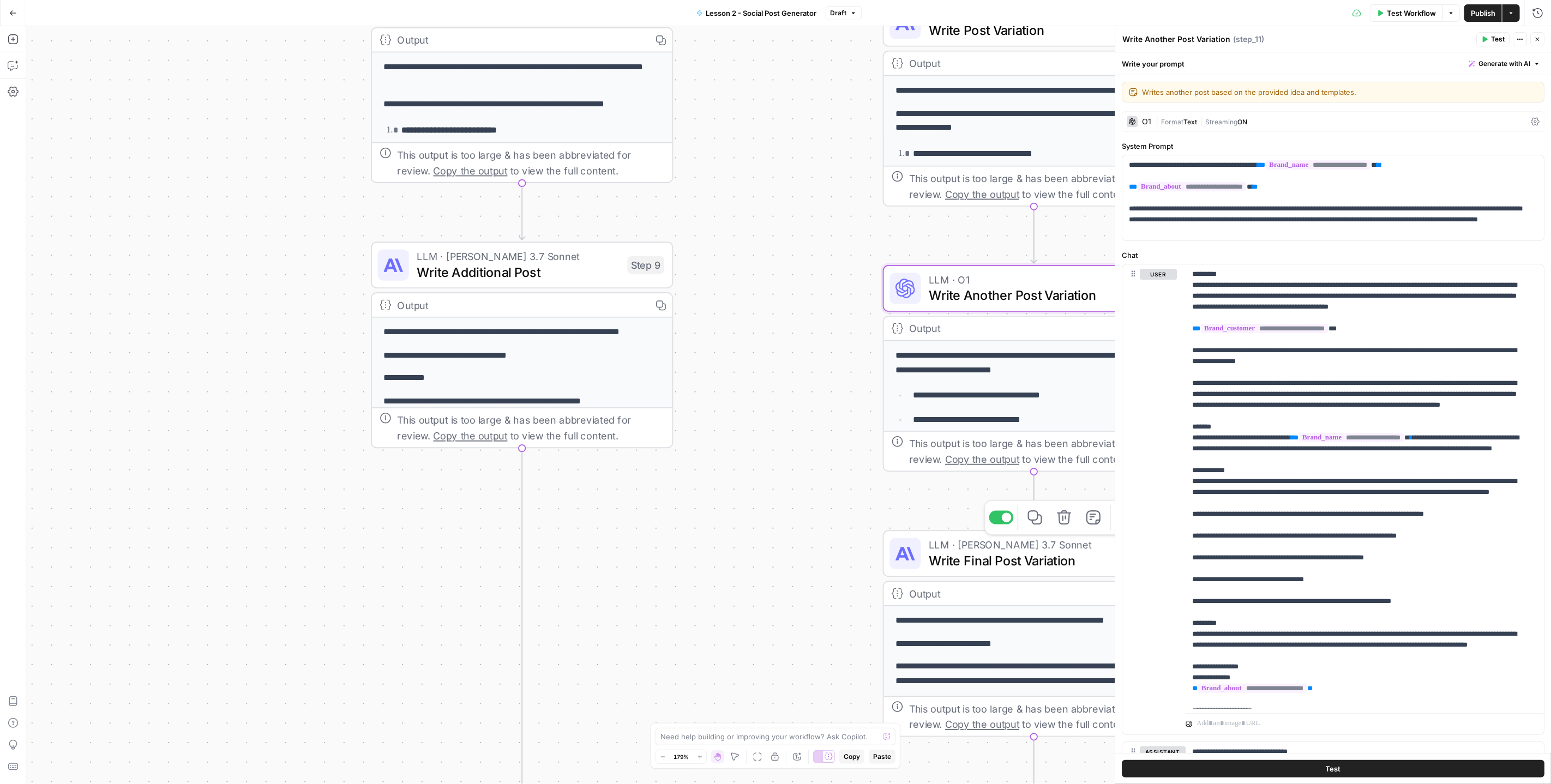
click at [1006, 558] on span "Write Final Post Variation" at bounding box center [1028, 560] width 199 height 20
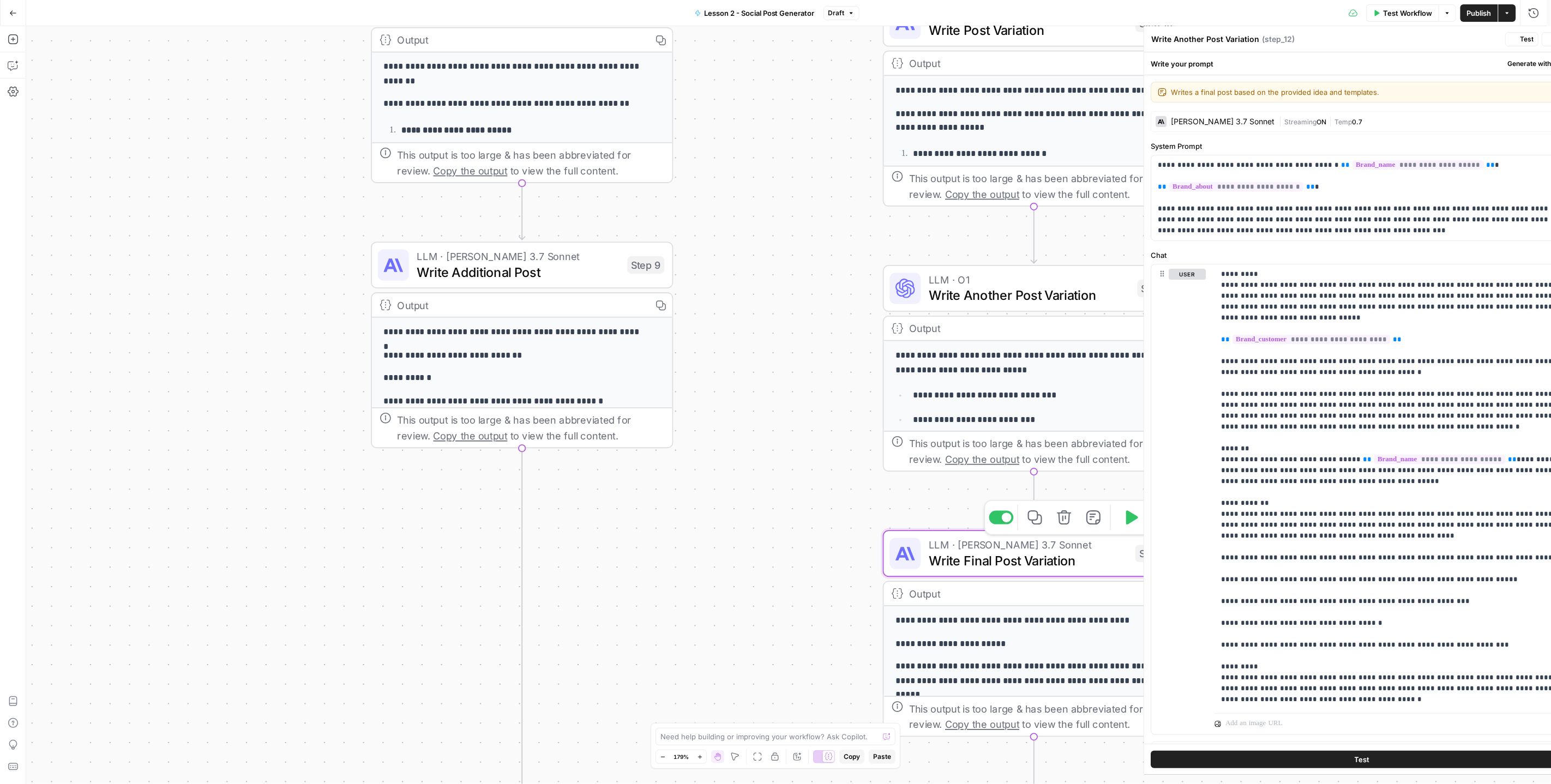
type textarea "Write Final Post Variation"
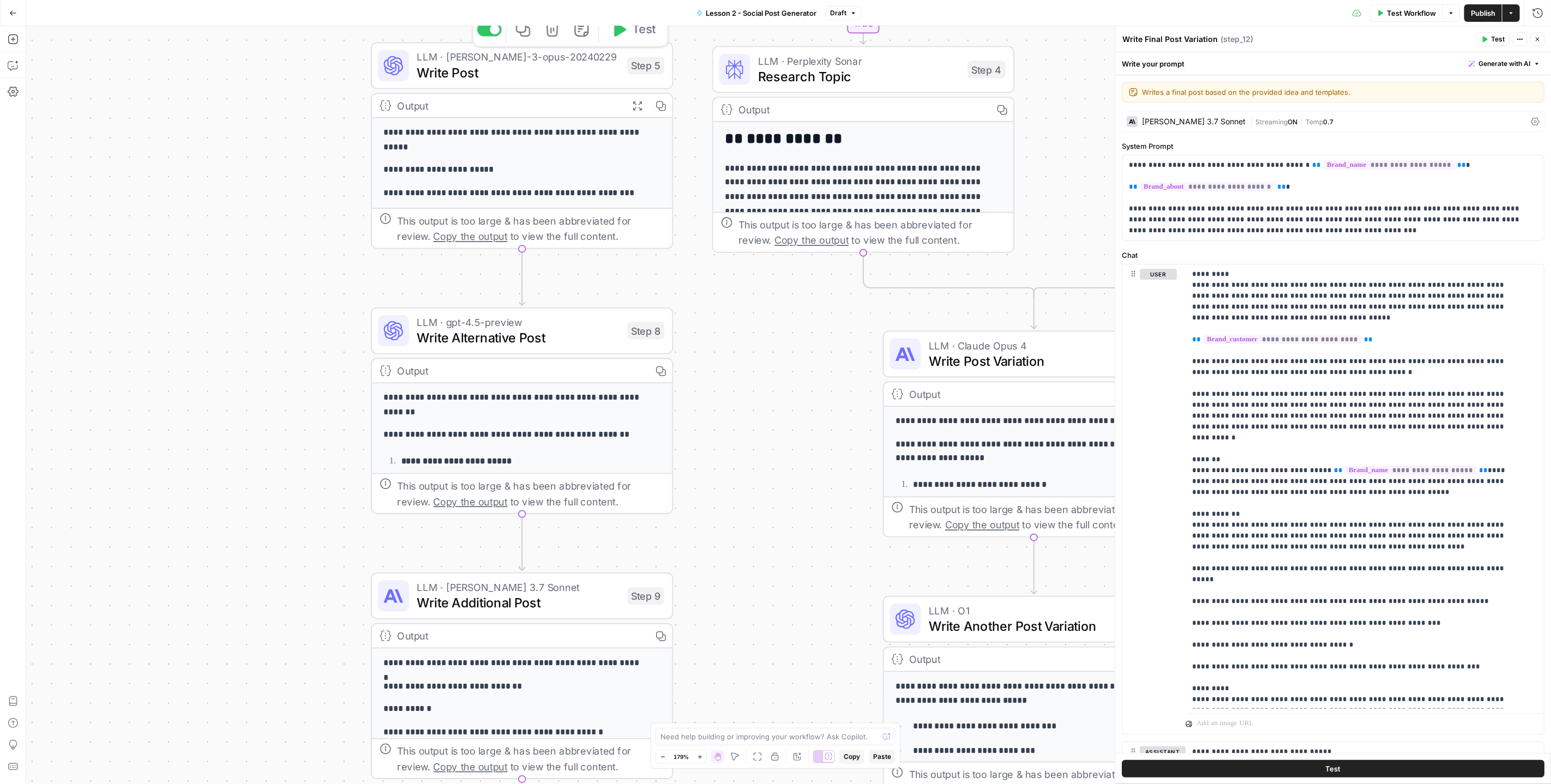
click at [499, 70] on span "Write Post" at bounding box center [518, 72] width 203 height 20
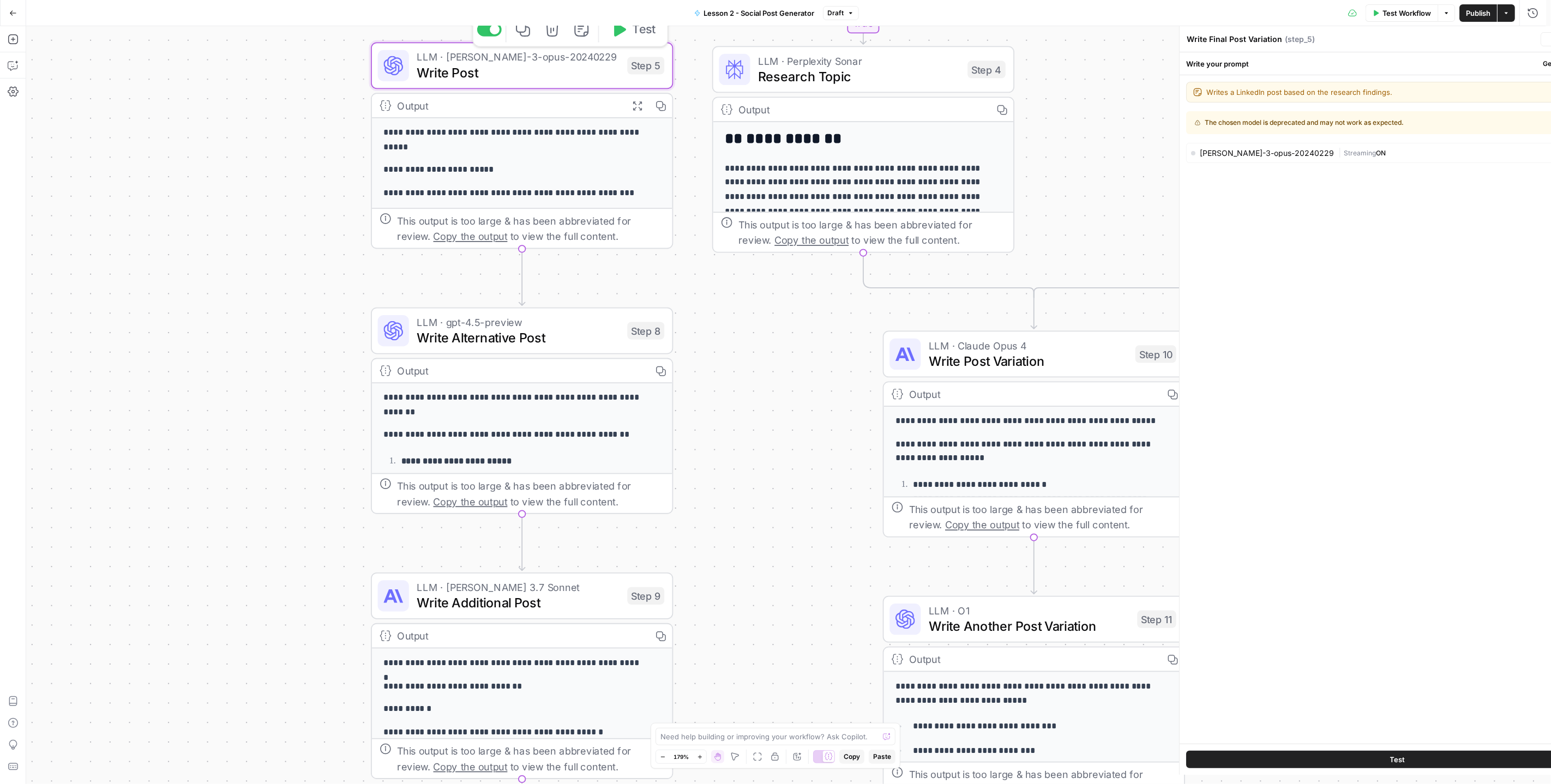
type textarea "Write Post"
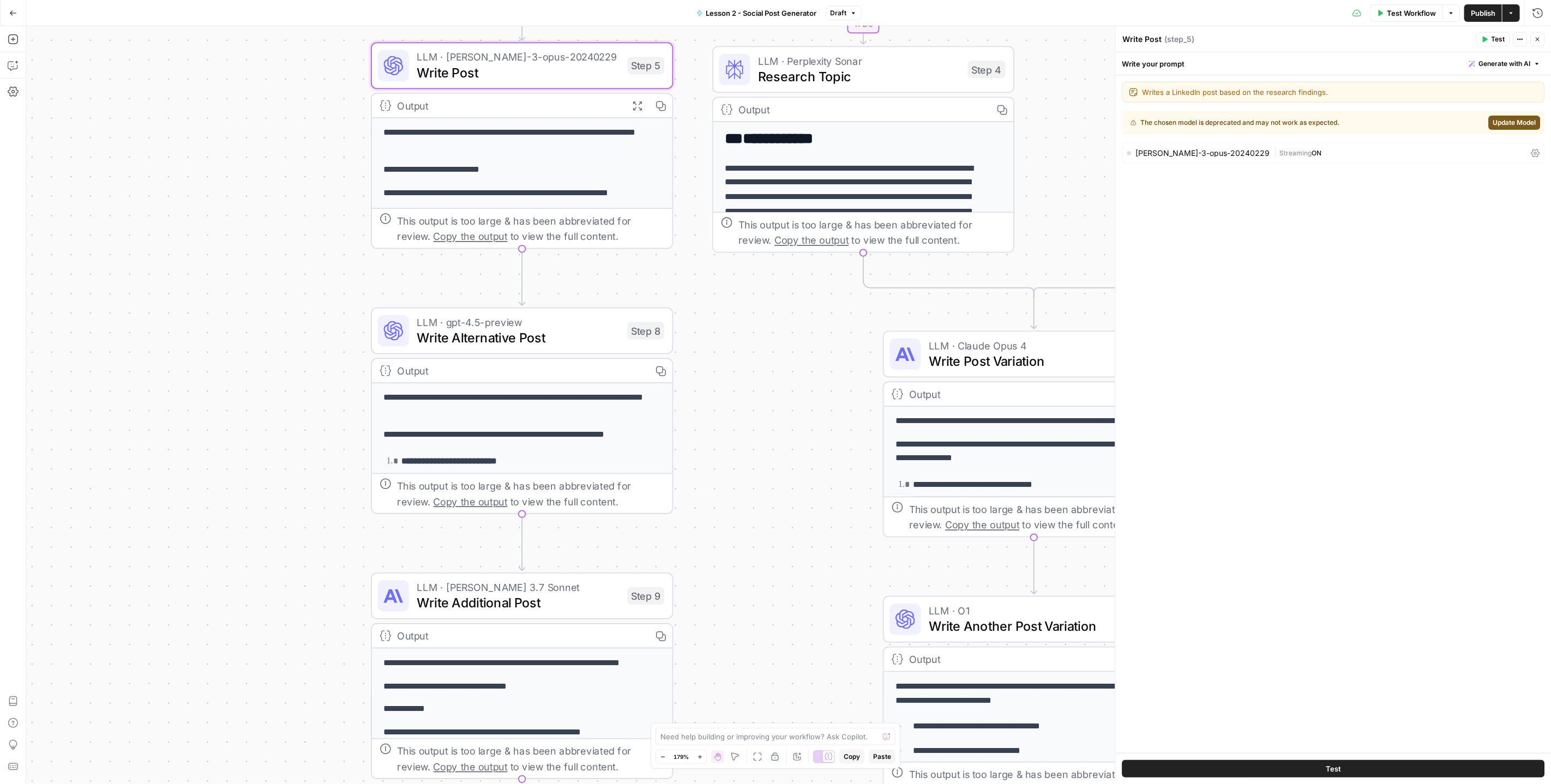
click at [1516, 124] on span "Update Model" at bounding box center [1513, 123] width 43 height 10
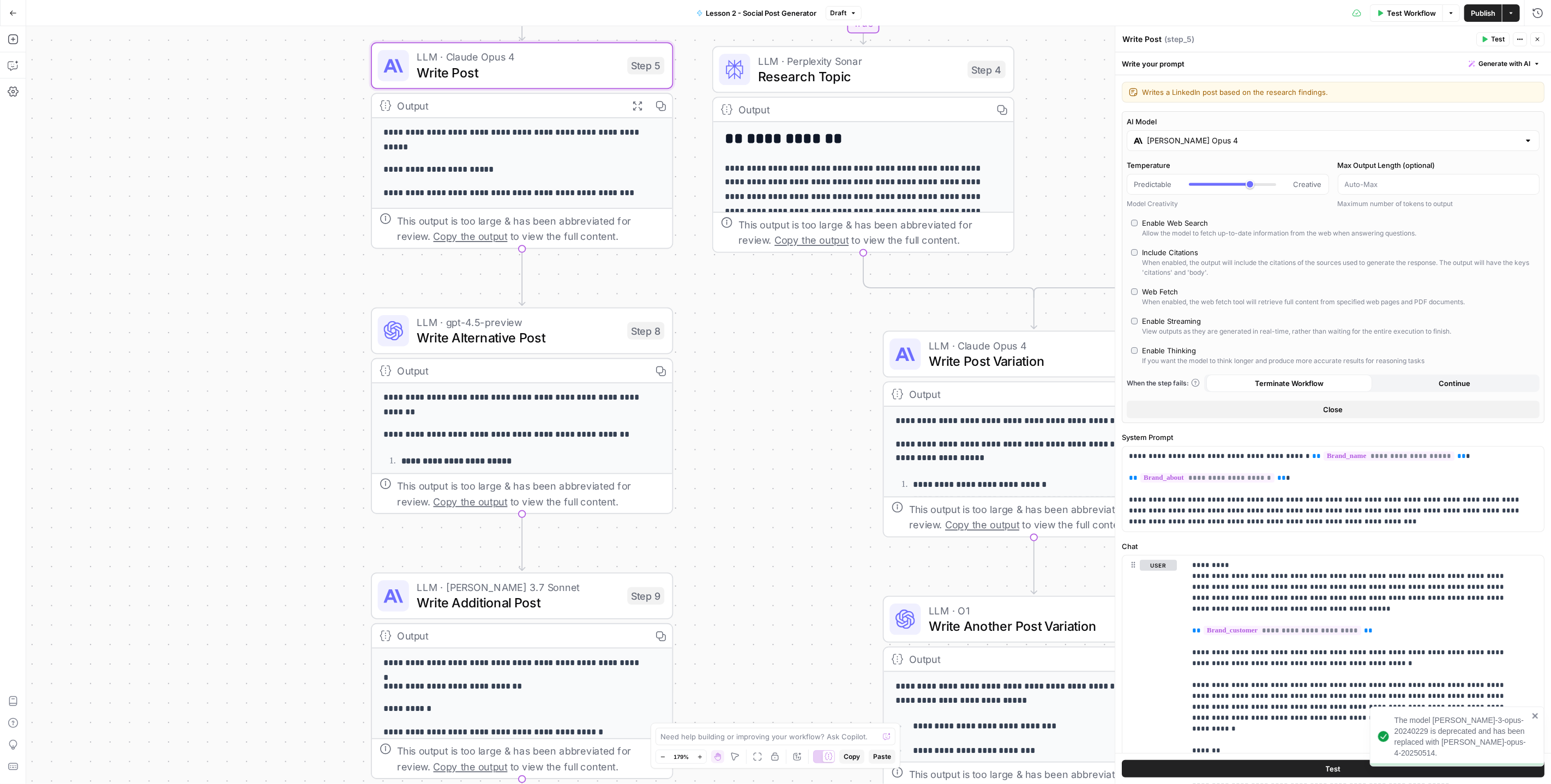
click at [1481, 13] on span "Publish" at bounding box center [1483, 13] width 25 height 11
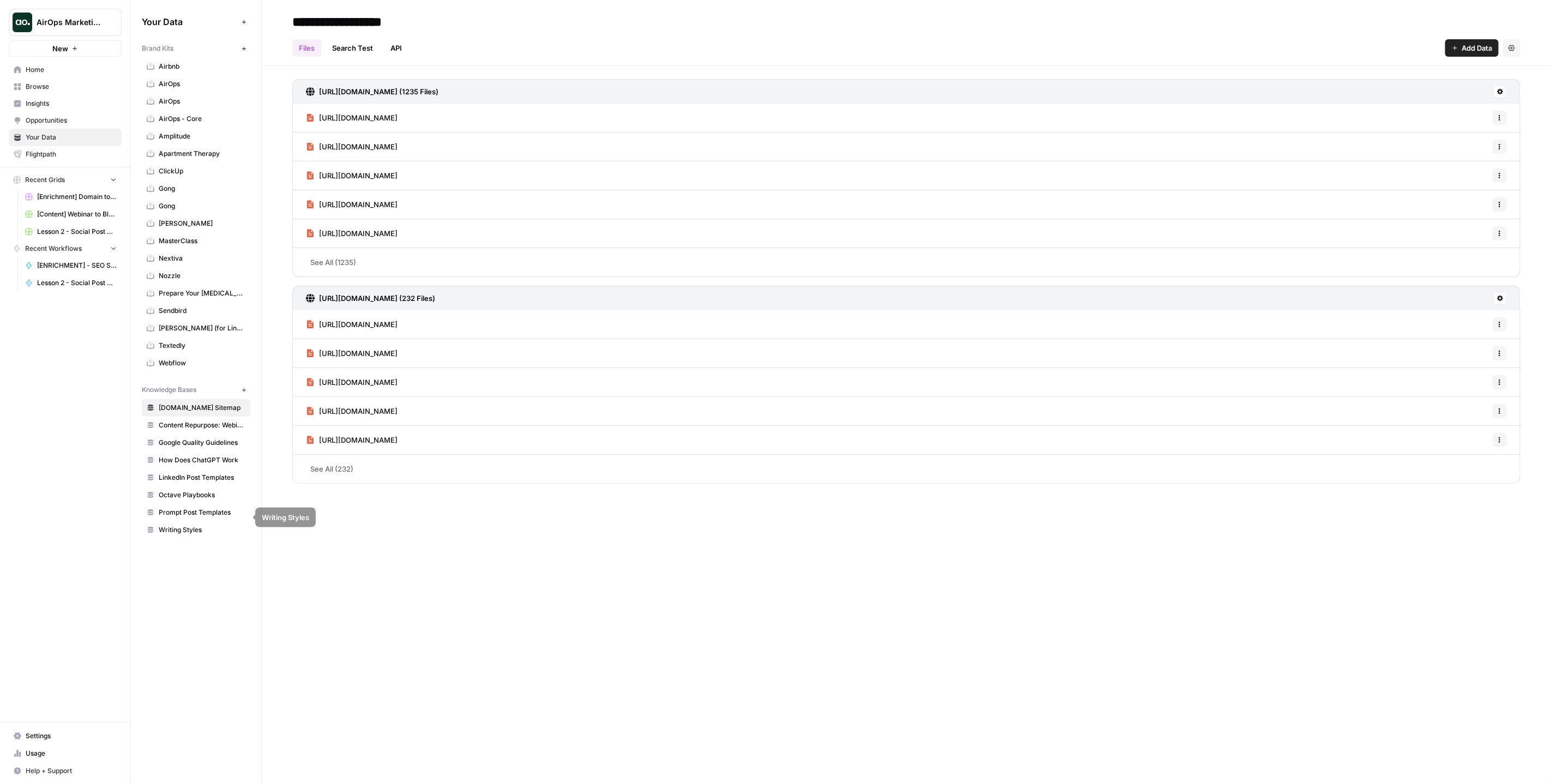
click at [197, 508] on span "Prompt Post Templates" at bounding box center [202, 512] width 87 height 10
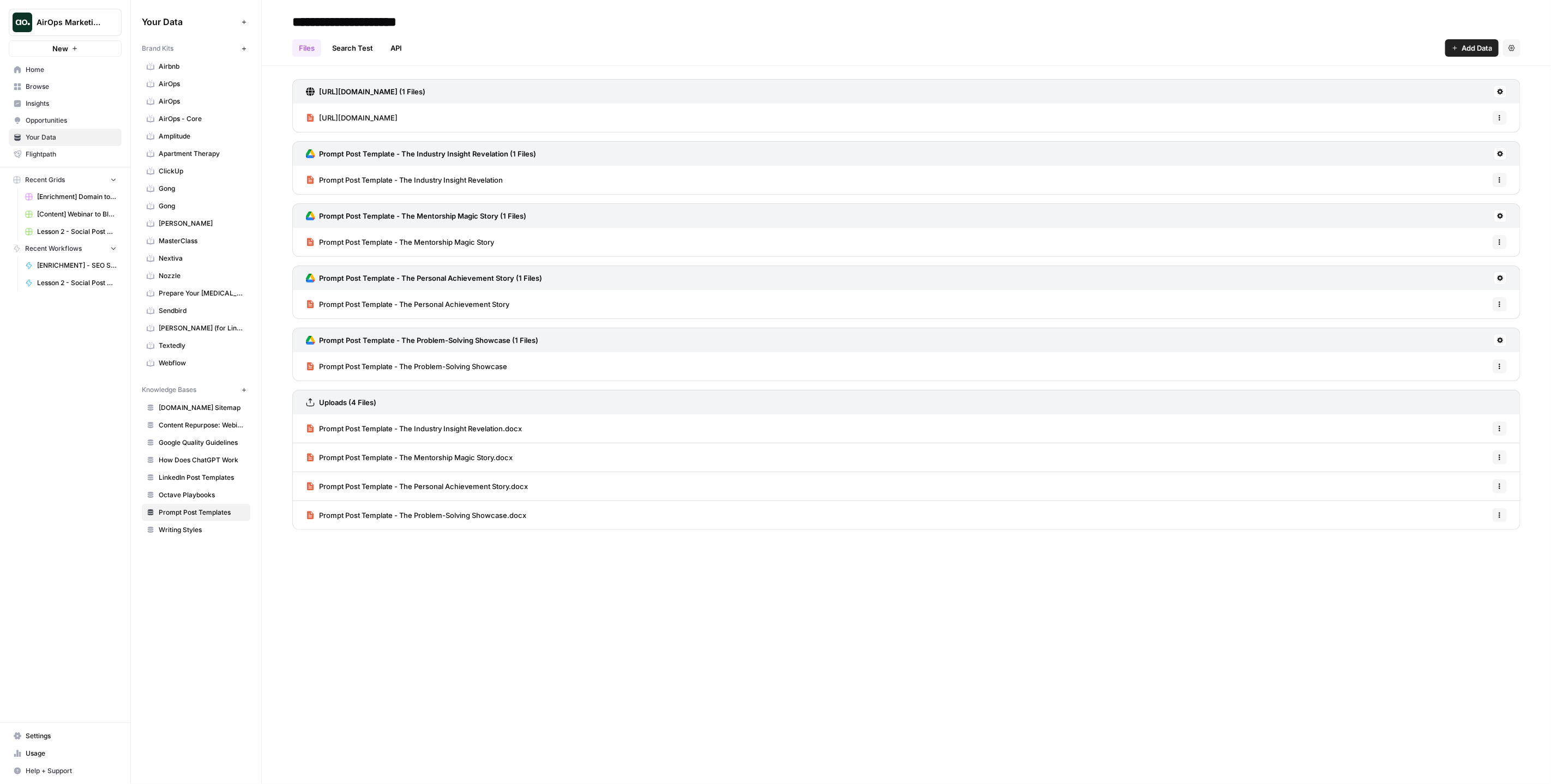
click at [195, 473] on span "LinkedIn Post Templates" at bounding box center [202, 478] width 87 height 10
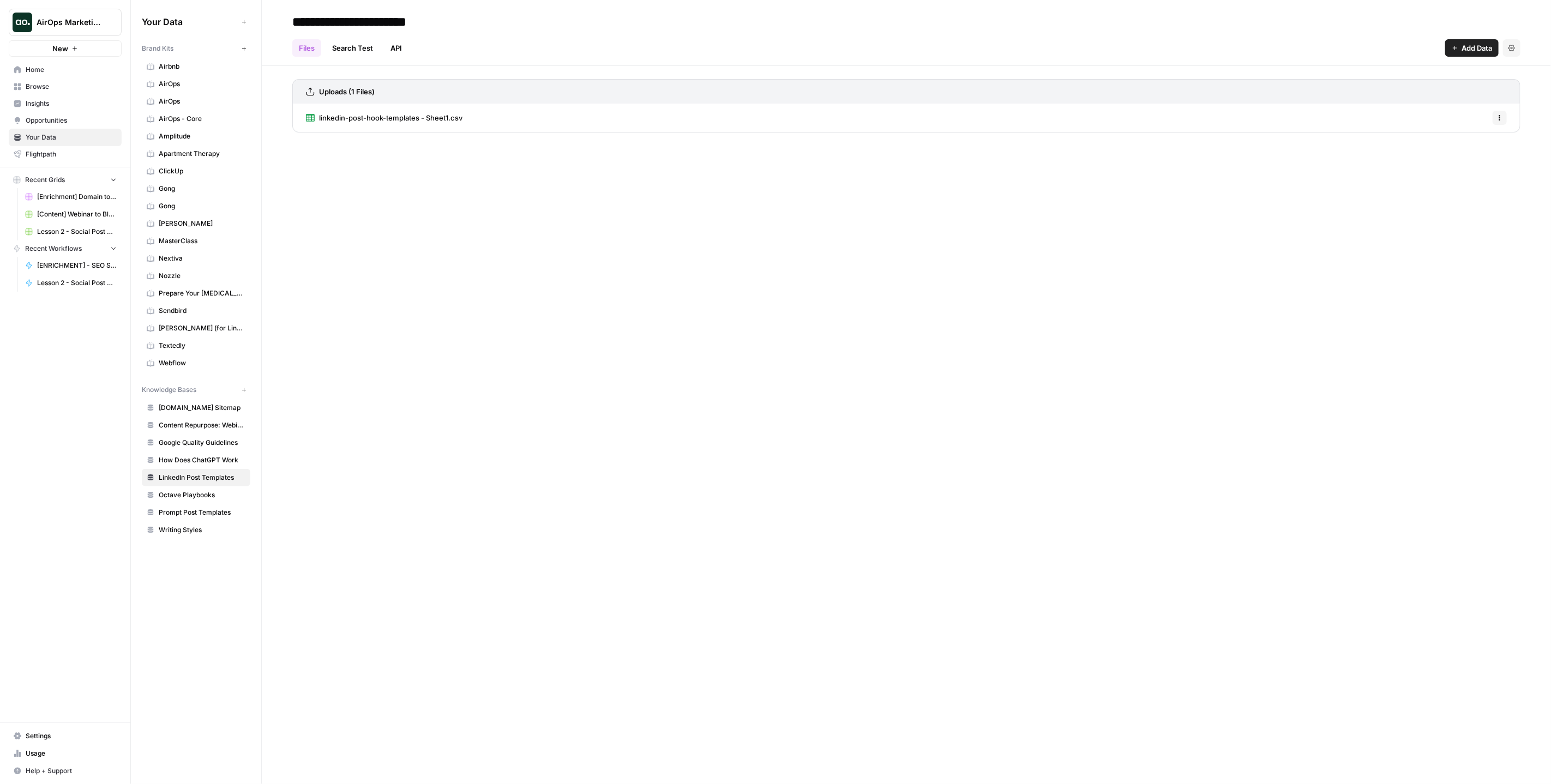
click at [398, 118] on span "linkedin-post-hook-templates - Sheet1.csv" at bounding box center [391, 118] width 143 height 11
click at [300, 22] on button "Go back" at bounding box center [301, 18] width 18 height 18
click at [579, 368] on div "**********" at bounding box center [906, 392] width 1289 height 784
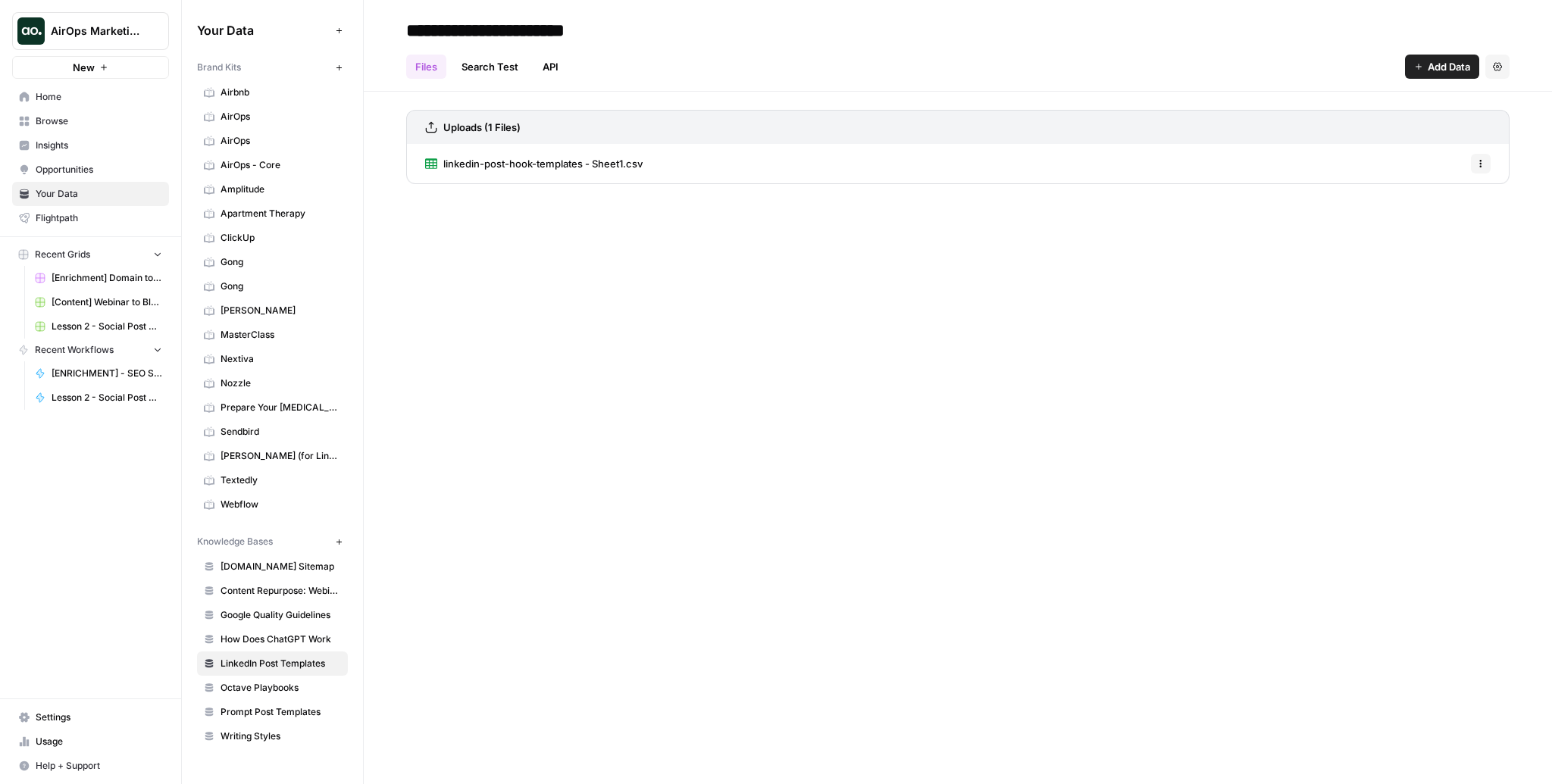
click at [701, 168] on div "linkedin-post-hook-templates - Sheet1.csv Options" at bounding box center [958, 164] width 1104 height 40
click at [575, 168] on span "linkedin-post-hook-templates - Sheet1.csv" at bounding box center [543, 164] width 199 height 15
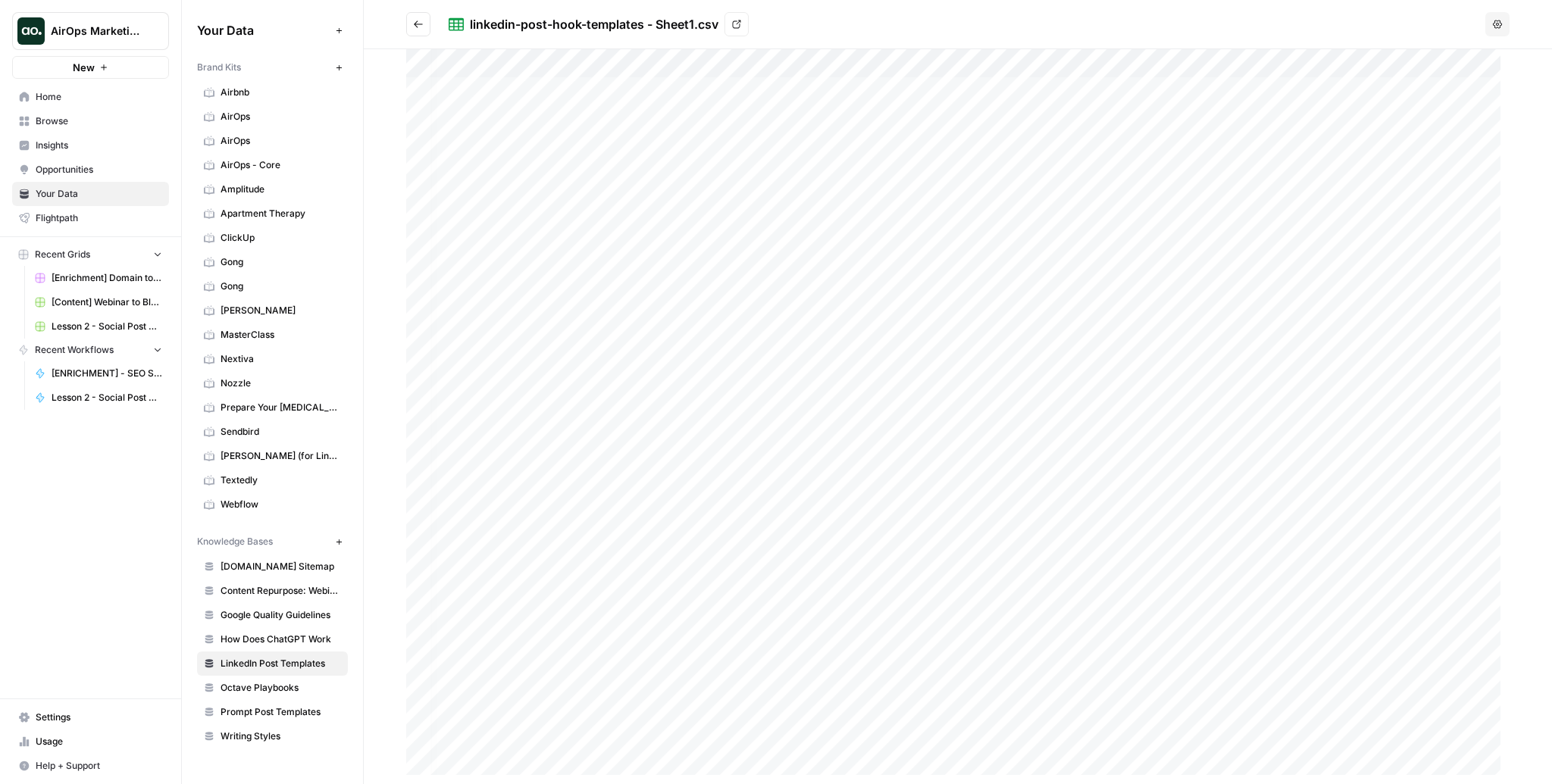
scroll to position [0, 5]
drag, startPoint x: 563, startPoint y: 92, endPoint x: 802, endPoint y: 100, distance: 239.1
click at [802, 100] on div at bounding box center [958, 416] width 1104 height 735
click at [1516, 27] on icon "button" at bounding box center [1514, 30] width 12 height 12
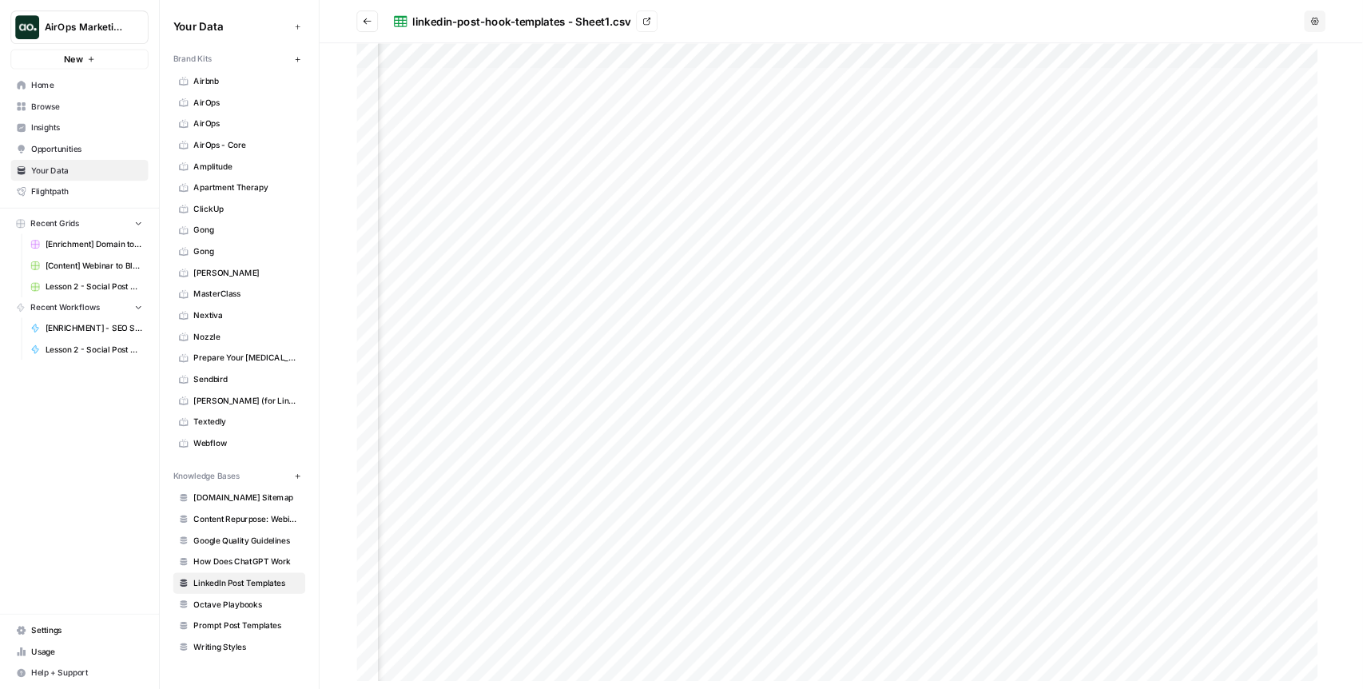
scroll to position [0, 0]
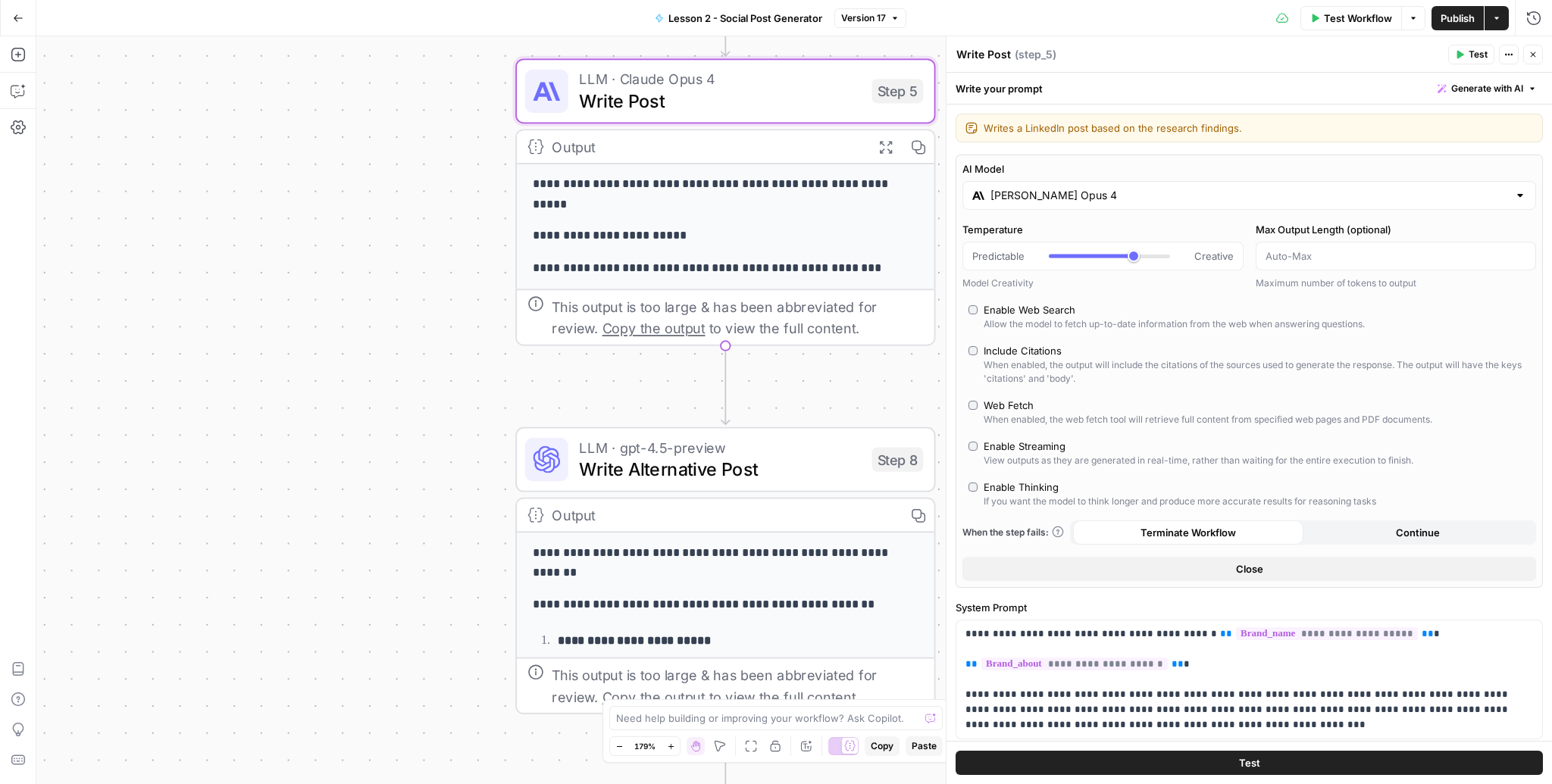
click at [1531, 47] on button "Close" at bounding box center [1532, 54] width 20 height 20
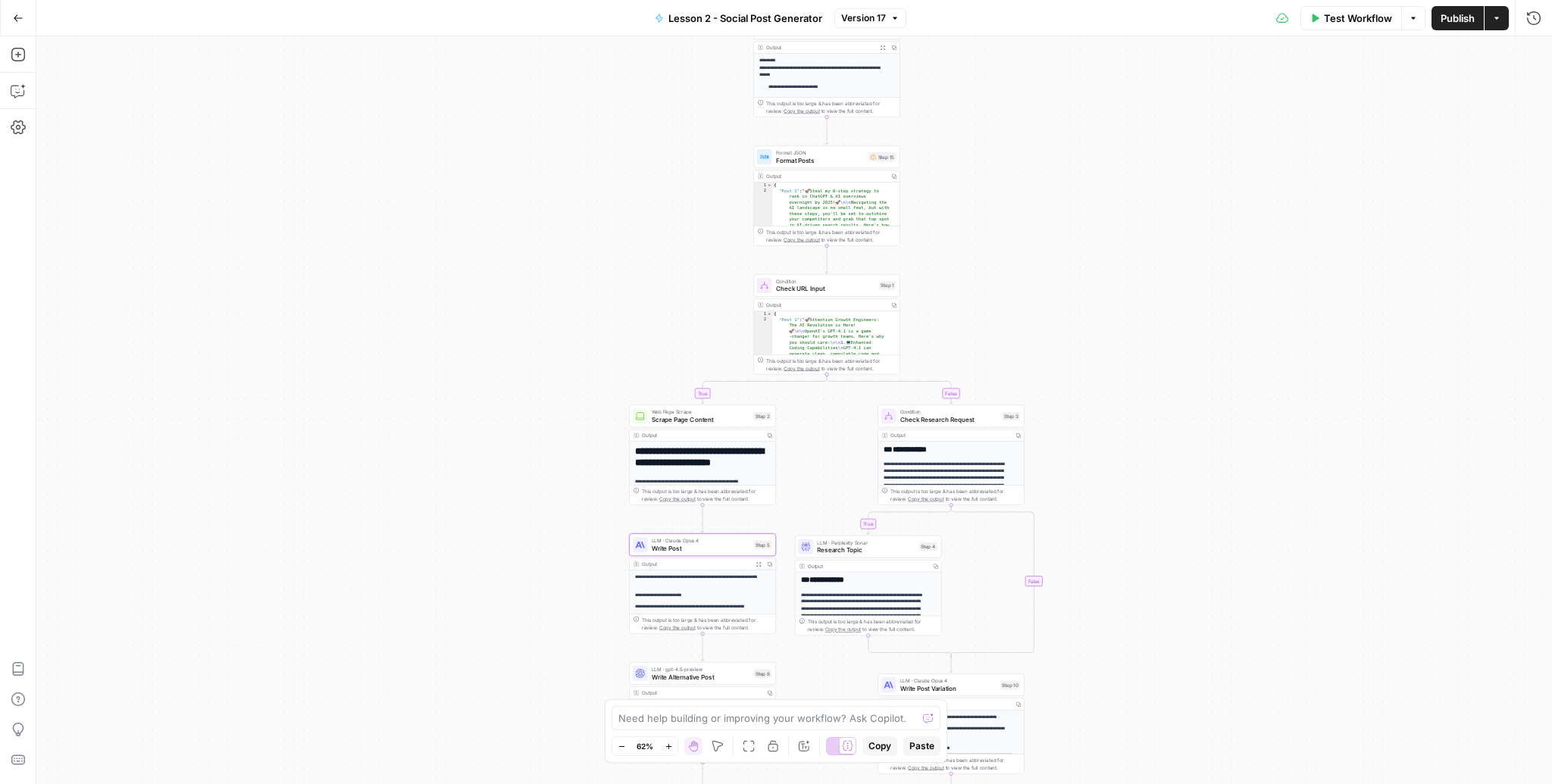
drag, startPoint x: 1022, startPoint y: 121, endPoint x: 835, endPoint y: 443, distance: 372.4
click at [835, 443] on div "true true false false Workflow Set Inputs Inputs Search Knowledge Base Find pos…" at bounding box center [794, 410] width 1515 height 748
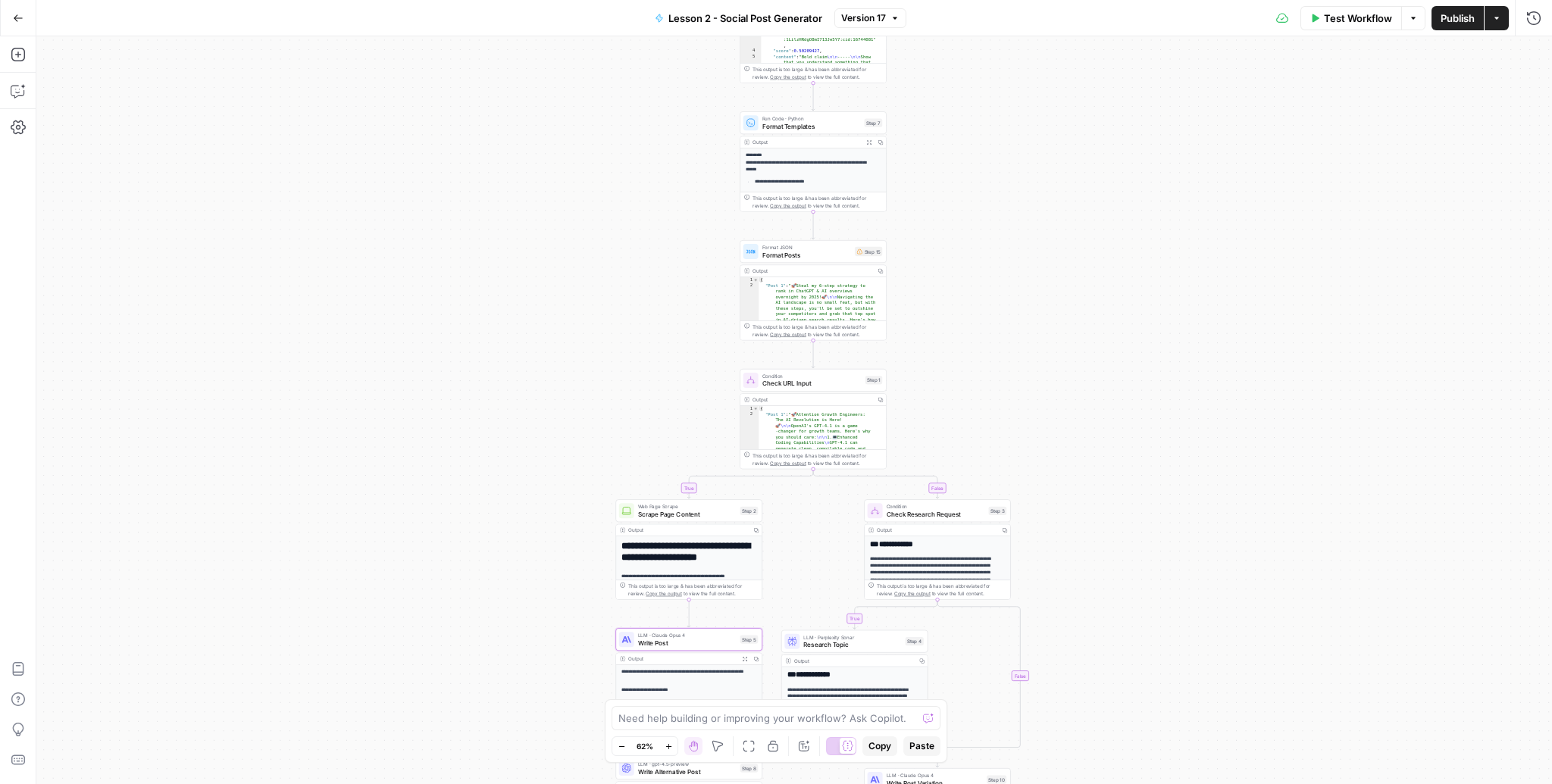
drag, startPoint x: 1013, startPoint y: 210, endPoint x: 991, endPoint y: 389, distance: 180.3
click at [991, 389] on div "true true false false Workflow Set Inputs Inputs Search Knowledge Base Find pos…" at bounding box center [794, 410] width 1515 height 748
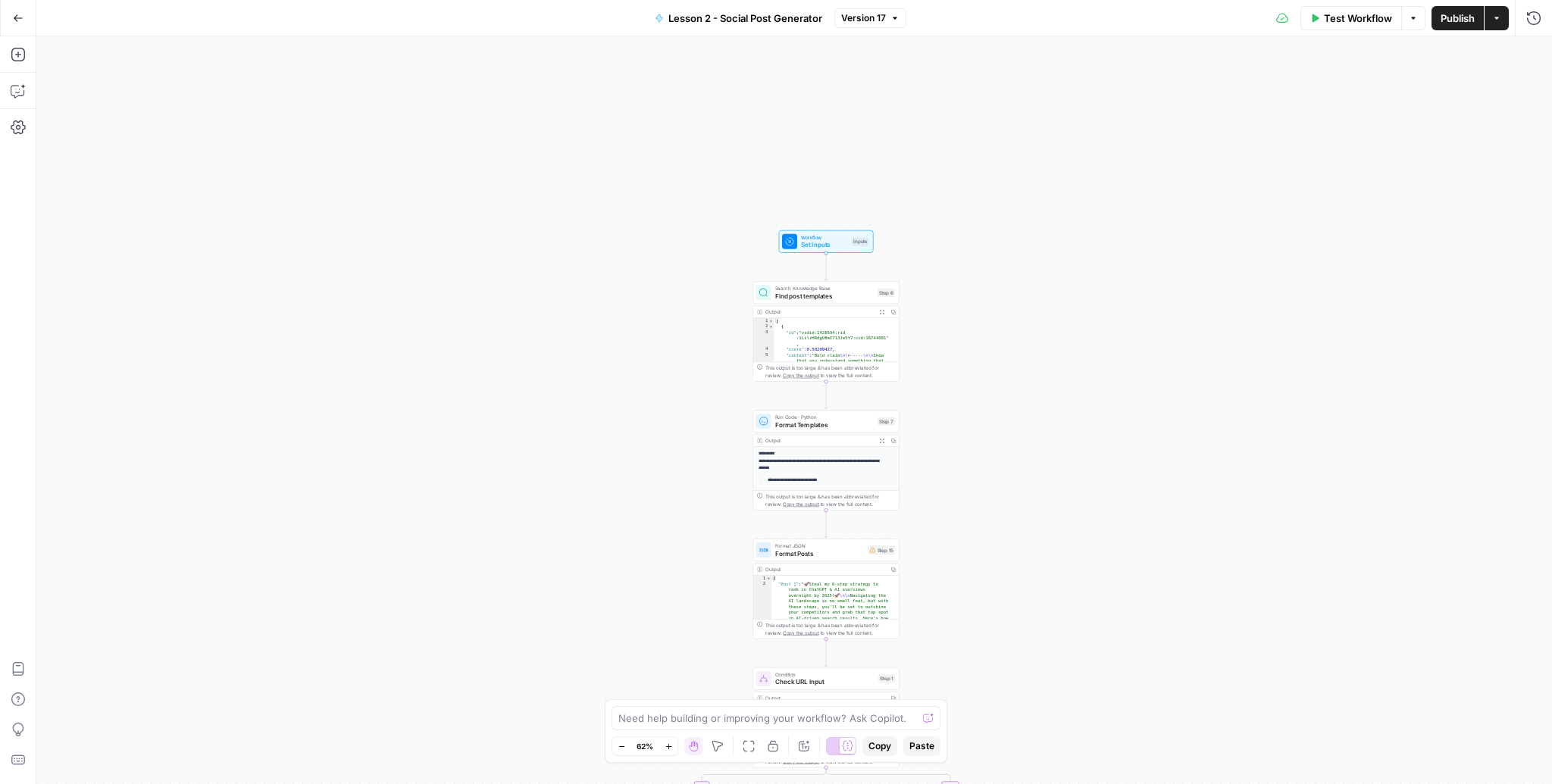
drag, startPoint x: 922, startPoint y: 119, endPoint x: 944, endPoint y: 367, distance: 249.0
click at [944, 367] on div "true true false false Workflow Set Inputs Inputs Search Knowledge Base Find pos…" at bounding box center [794, 410] width 1515 height 748
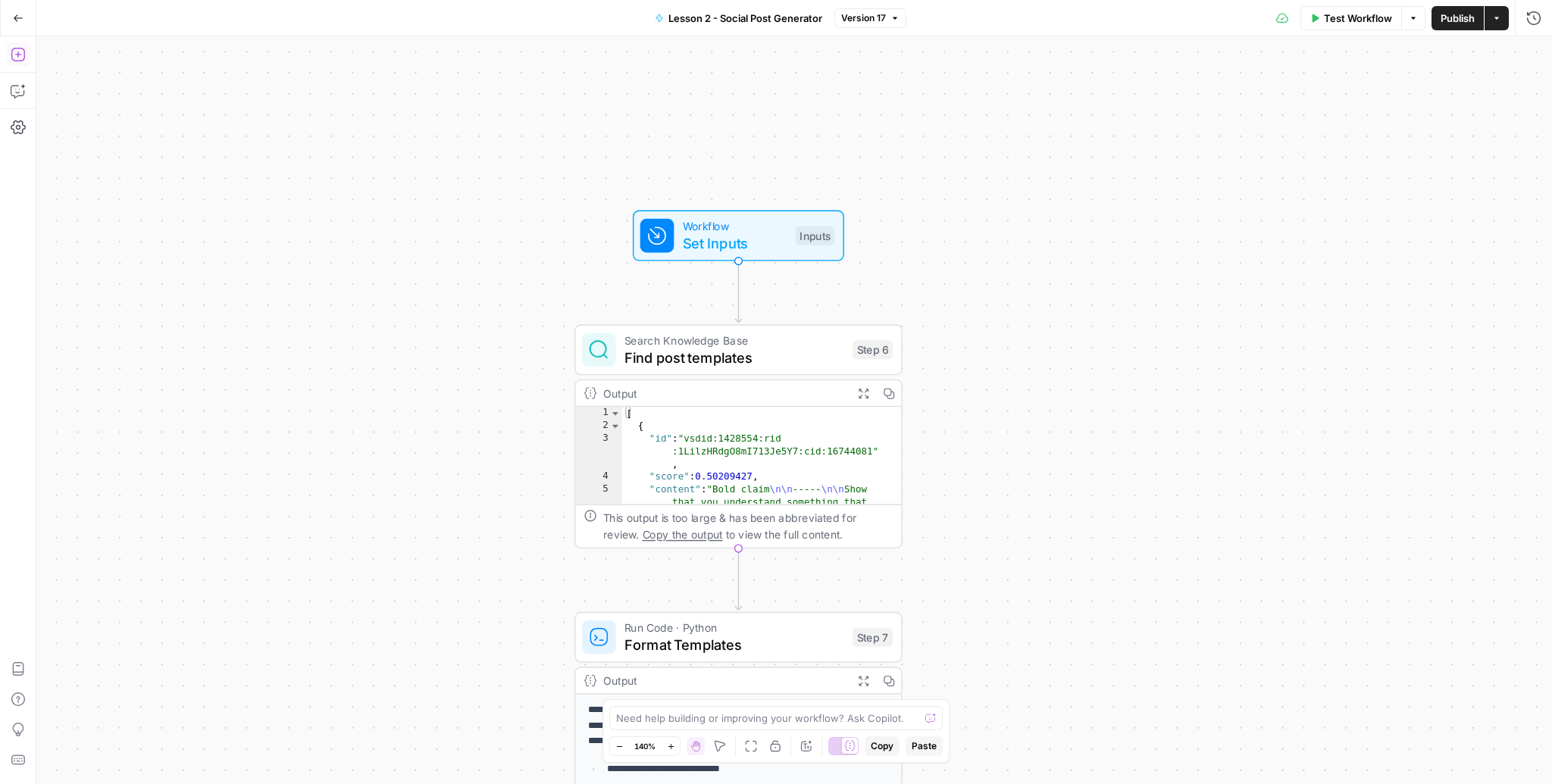
click at [19, 61] on icon "button" at bounding box center [17, 54] width 13 height 13
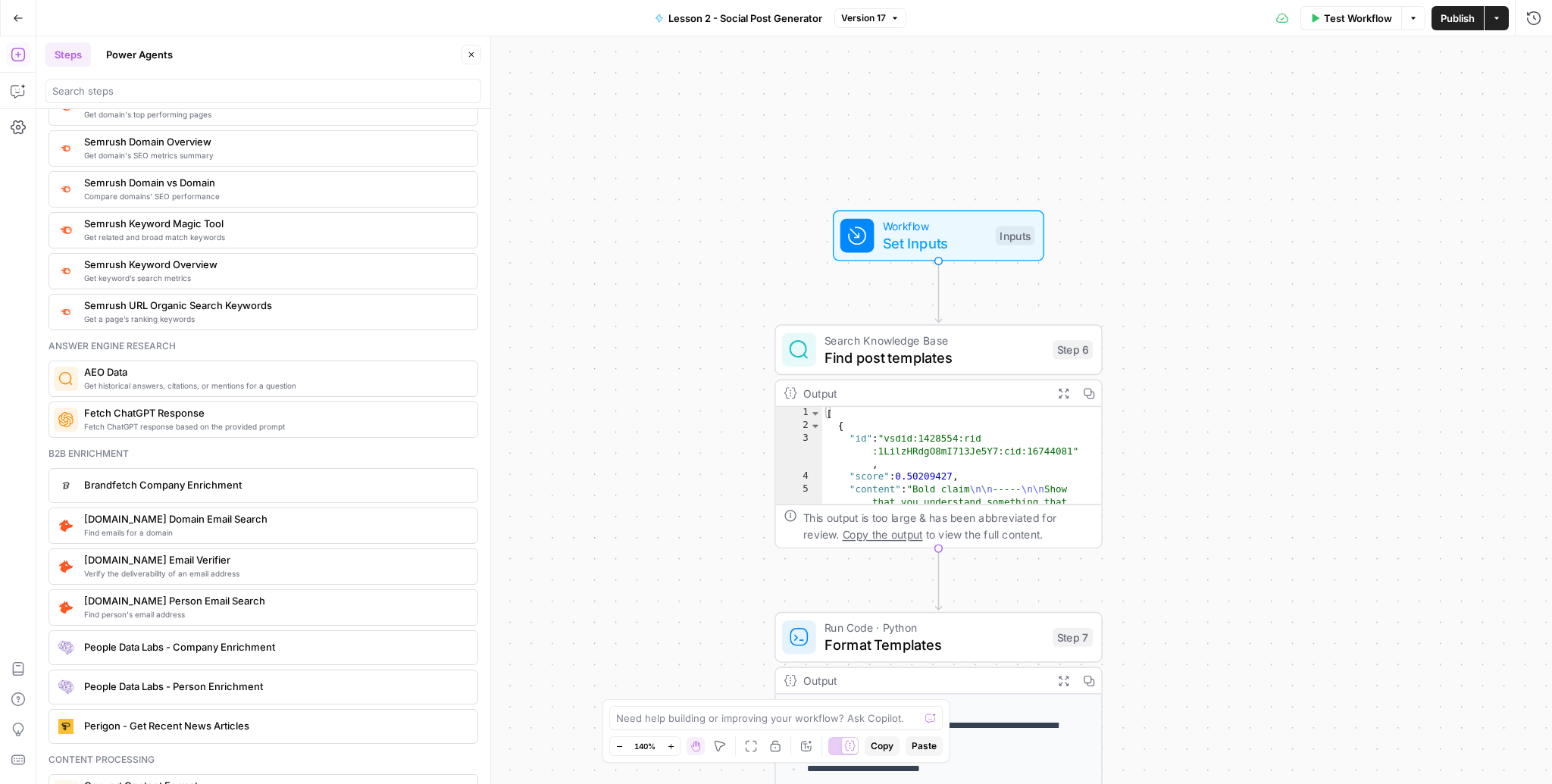
scroll to position [1690, 0]
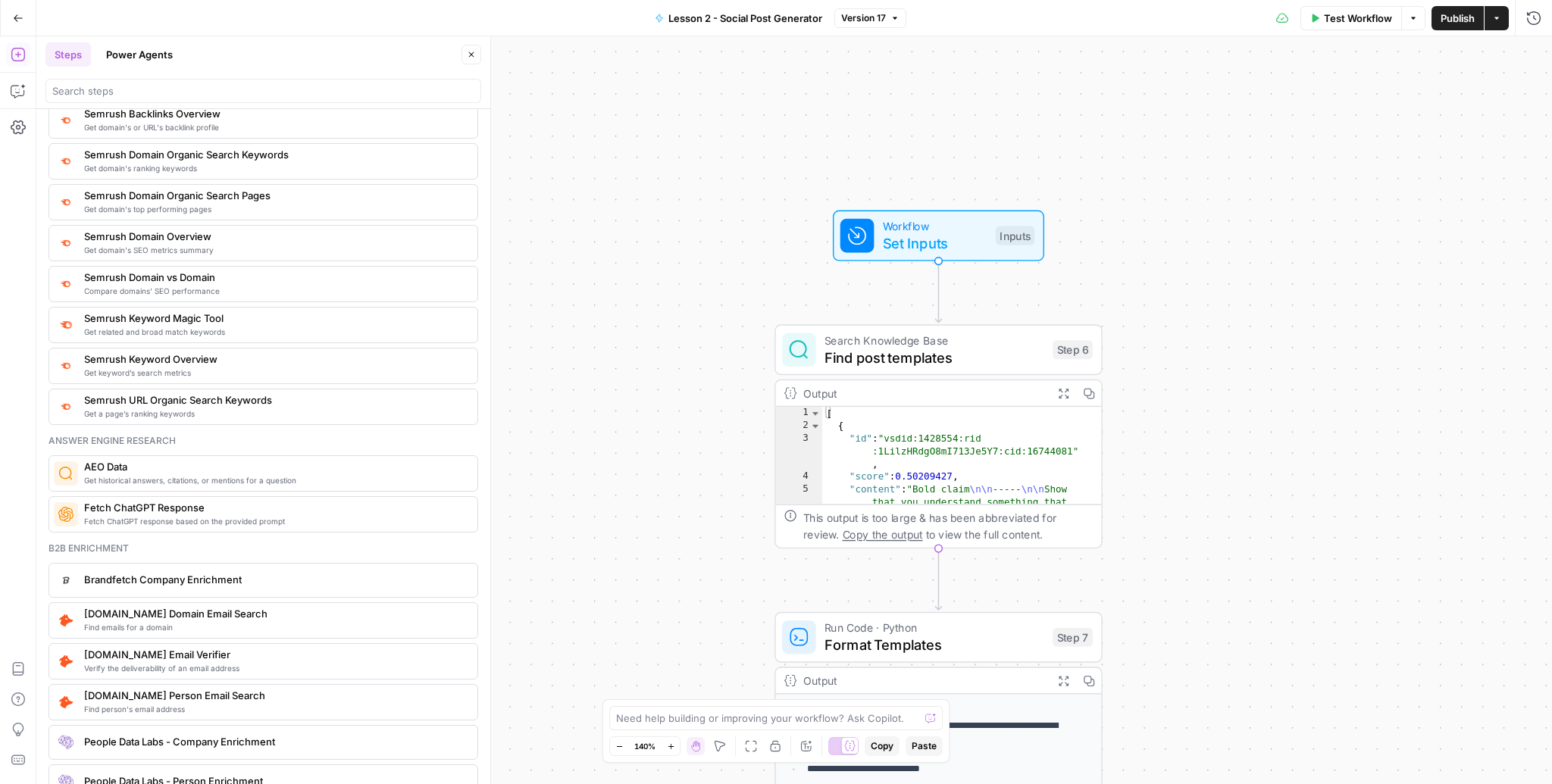
click at [466, 54] on icon "button" at bounding box center [471, 55] width 9 height 9
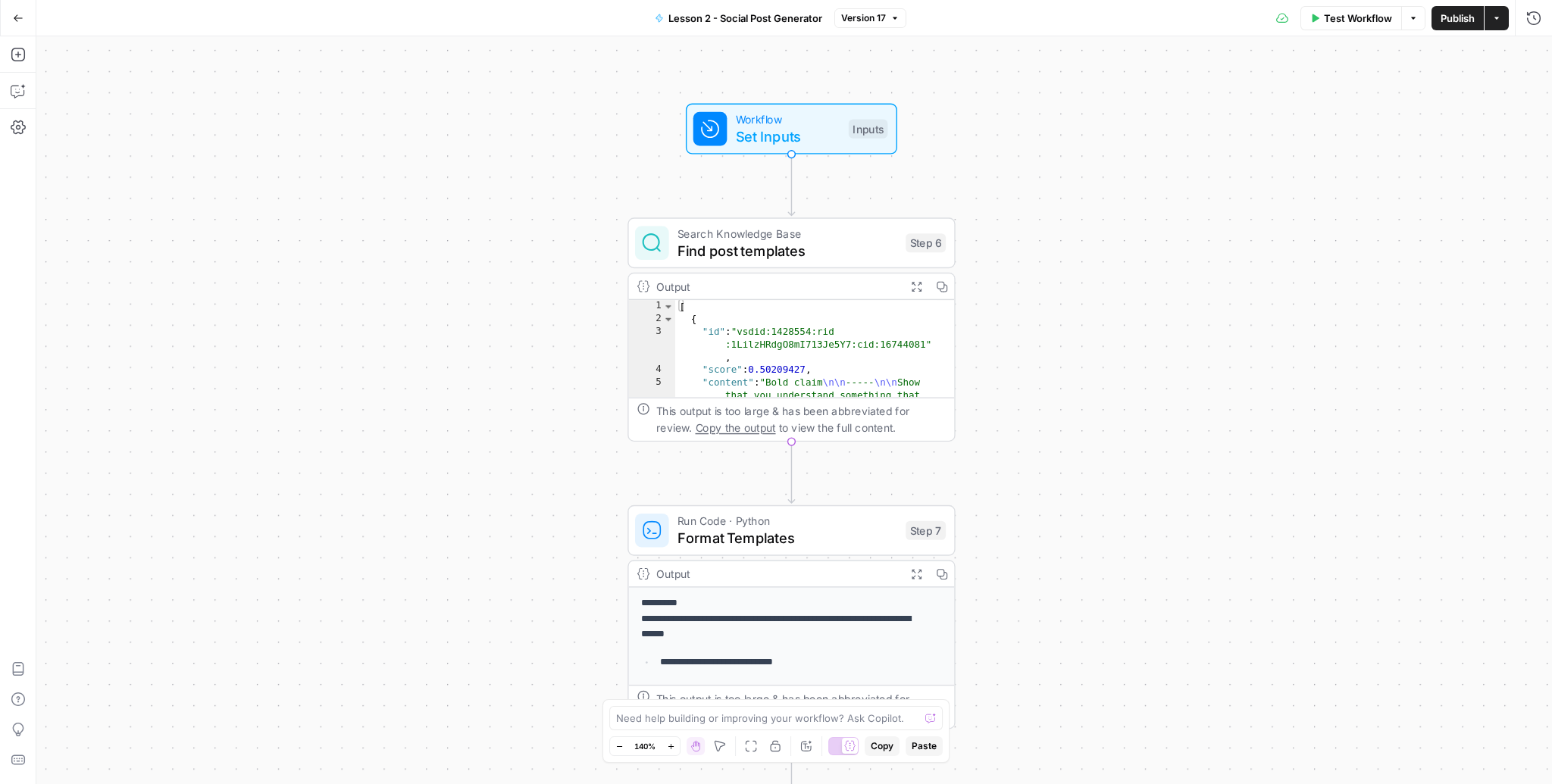
drag, startPoint x: 1235, startPoint y: 450, endPoint x: 1073, endPoint y: 342, distance: 194.7
click at [1088, 349] on div "true true false false Workflow Set Inputs Inputs Search Knowledge Base Find pos…" at bounding box center [794, 410] width 1515 height 748
click at [764, 140] on span "Set Inputs" at bounding box center [785, 137] width 104 height 21
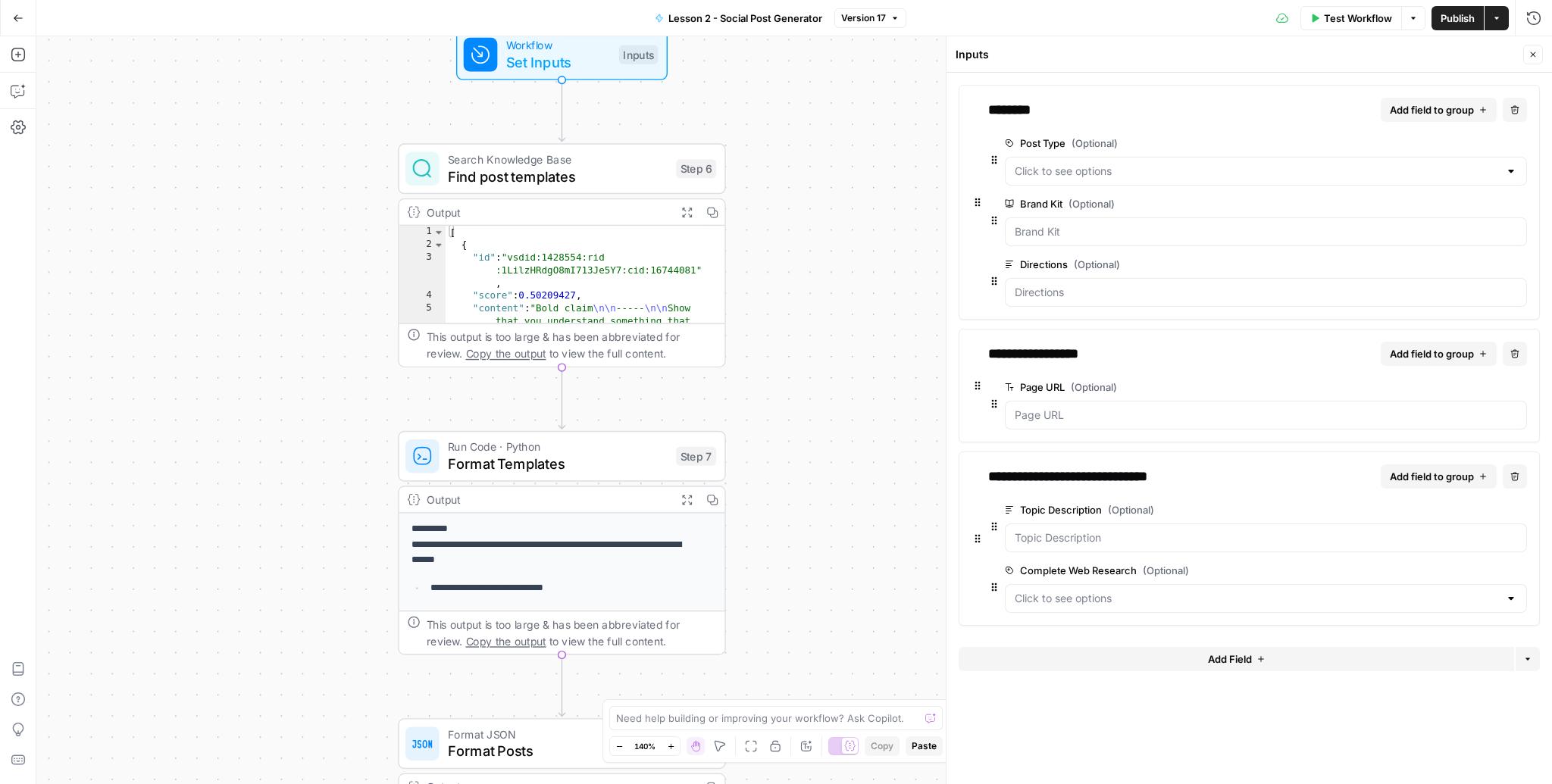
drag, startPoint x: 911, startPoint y: 140, endPoint x: 682, endPoint y: 65, distance: 241.0
click at [682, 65] on div "Workflow Set Inputs Inputs Test Step" at bounding box center [561, 55] width 327 height 51
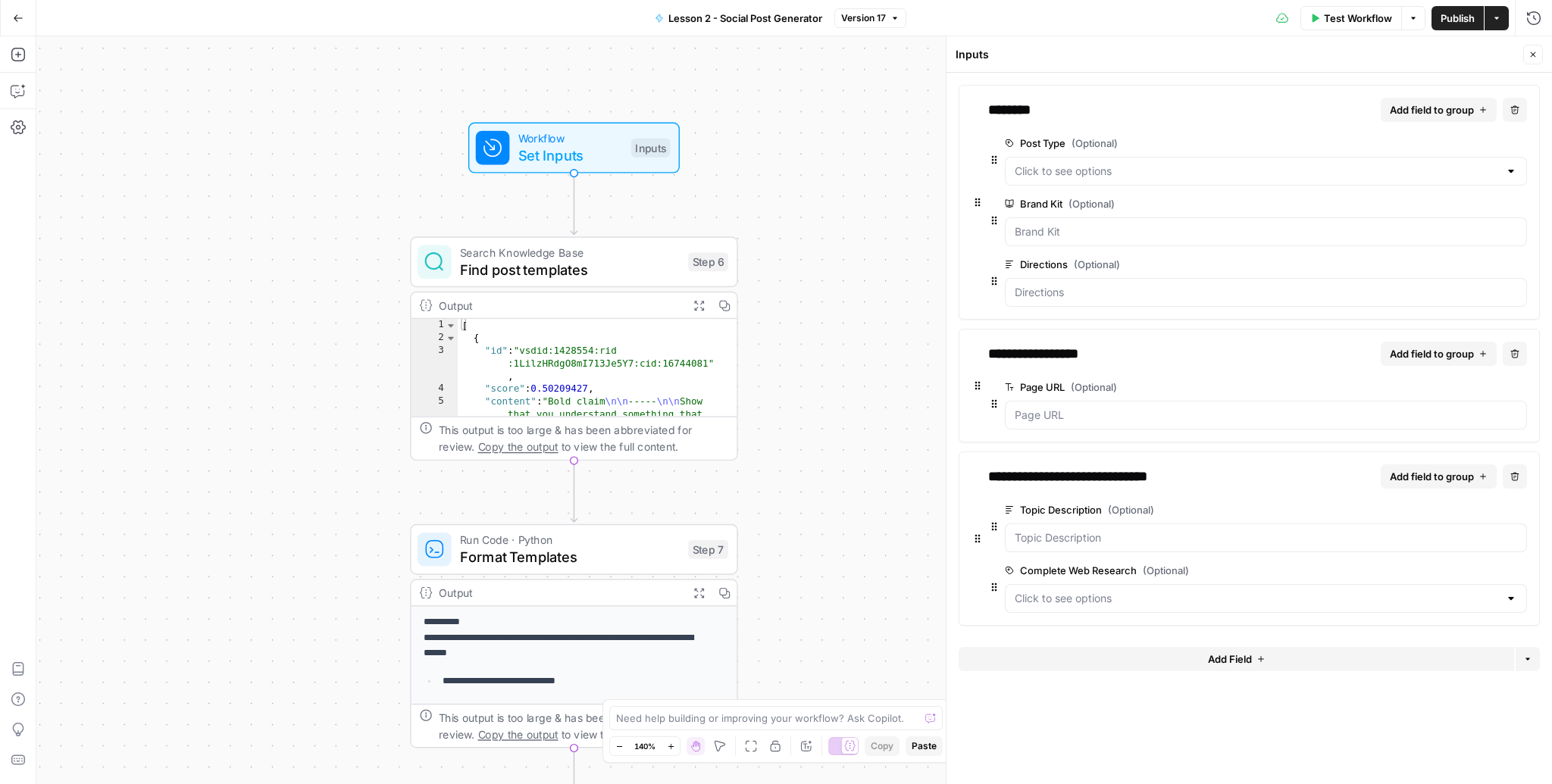
drag, startPoint x: 786, startPoint y: 411, endPoint x: 791, endPoint y: 448, distance: 37.3
click at [791, 448] on div "true true false false Workflow Set Inputs Inputs Search Knowledge Base Find pos…" at bounding box center [794, 410] width 1515 height 748
click at [1535, 51] on icon "button" at bounding box center [1533, 55] width 9 height 9
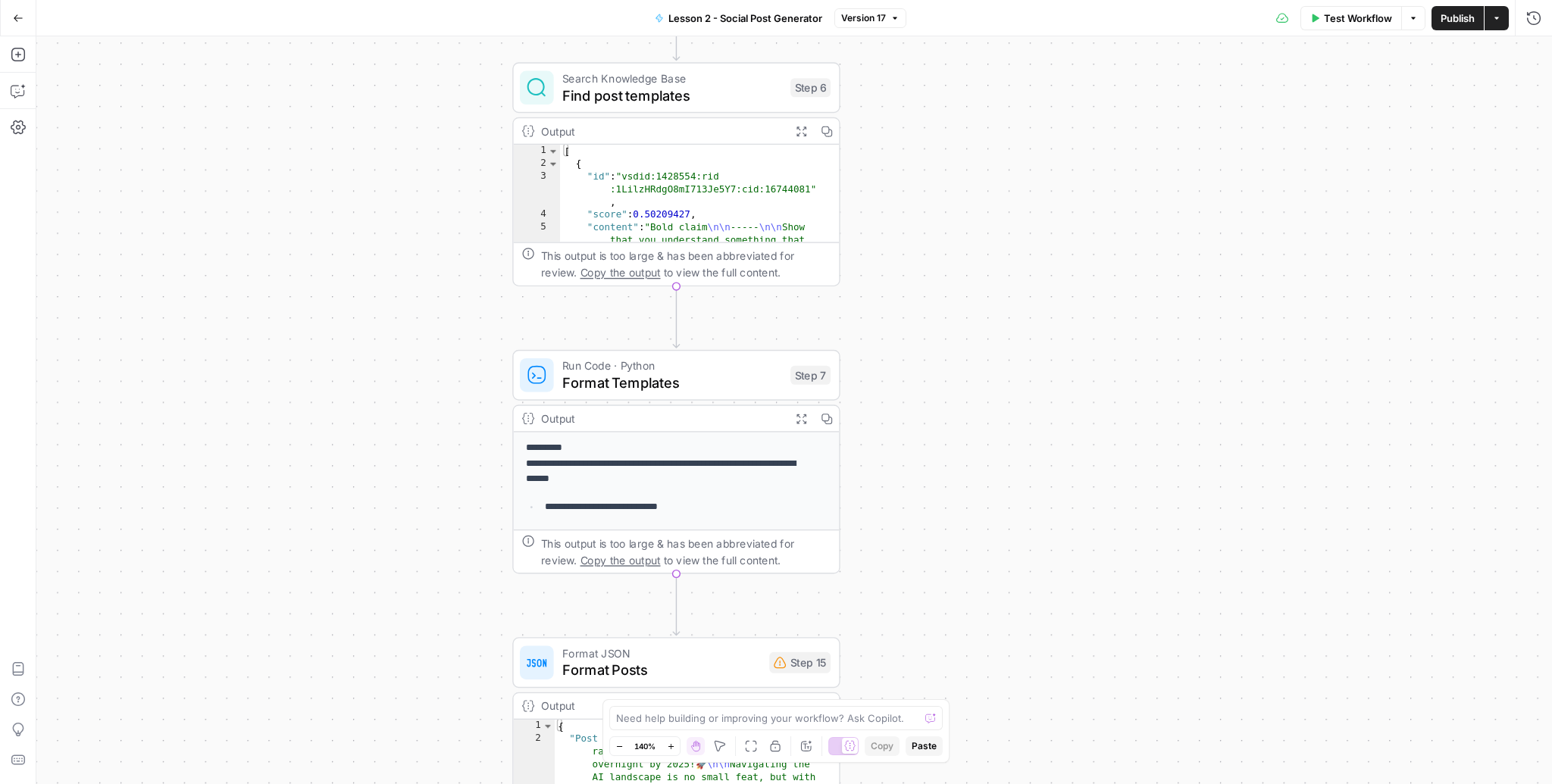
drag, startPoint x: 940, startPoint y: 455, endPoint x: 1097, endPoint y: 156, distance: 337.7
click at [1097, 156] on div "true true false false Workflow Set Inputs Inputs Search Knowledge Base Find pos…" at bounding box center [794, 410] width 1515 height 748
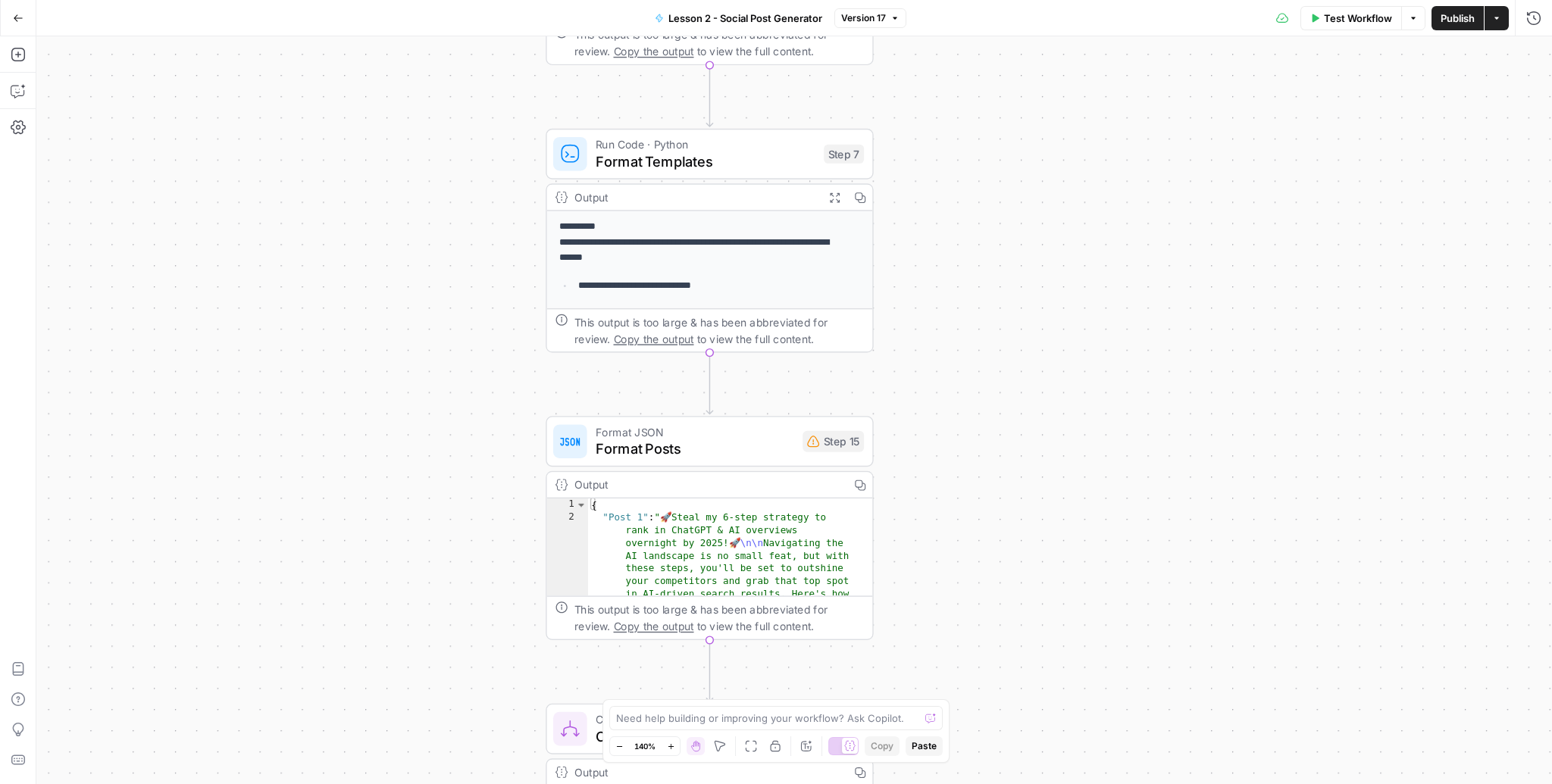
drag, startPoint x: 1048, startPoint y: 520, endPoint x: 1024, endPoint y: 398, distance: 124.3
click at [1024, 398] on div "true true false false Workflow Set Inputs Inputs Search Knowledge Base Find pos…" at bounding box center [794, 410] width 1515 height 748
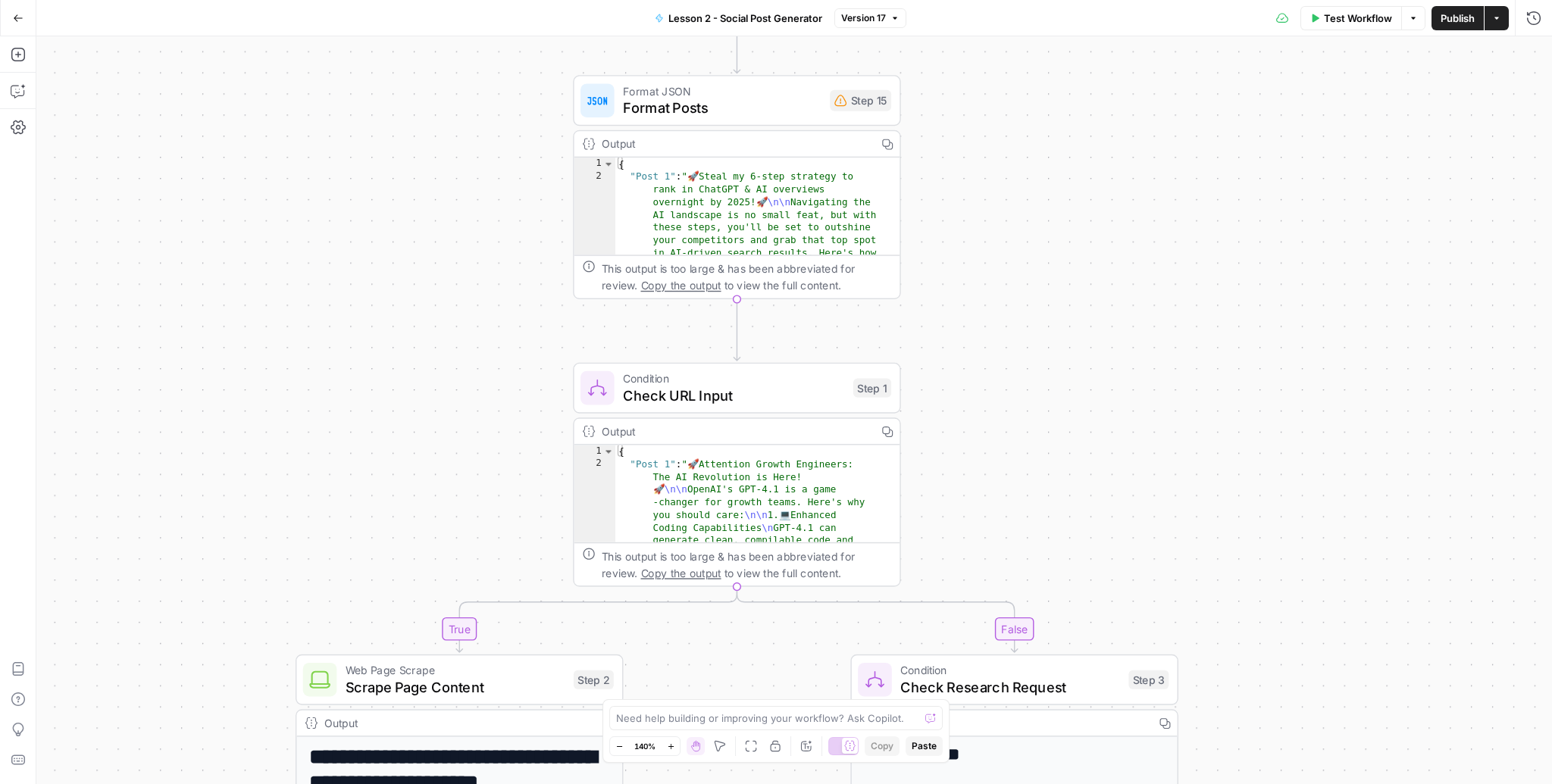
drag, startPoint x: 1016, startPoint y: 610, endPoint x: 1047, endPoint y: 293, distance: 318.5
click at [1047, 293] on div "true true false false Workflow Set Inputs Inputs Search Knowledge Base Find pos…" at bounding box center [794, 410] width 1515 height 748
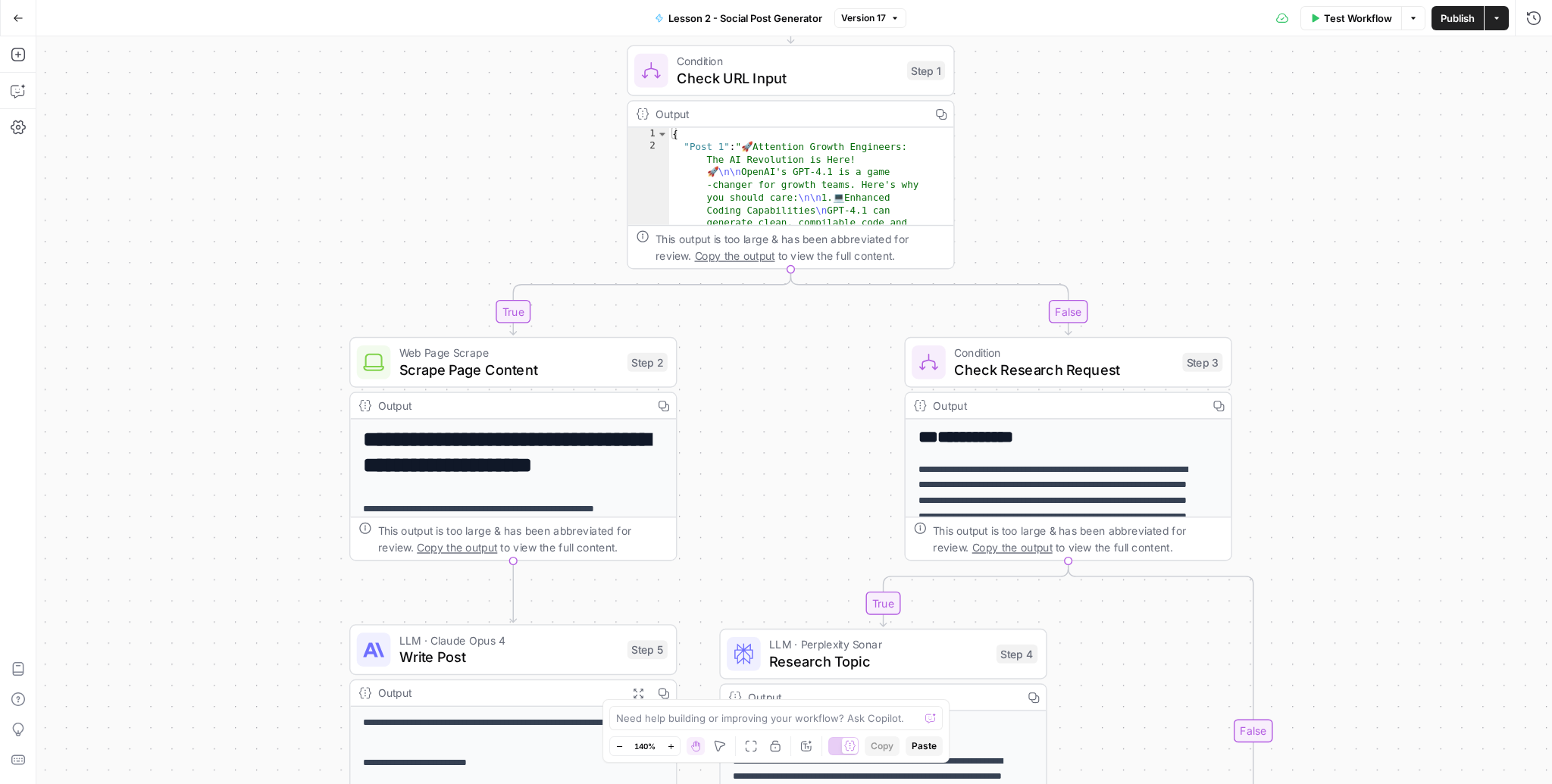
drag, startPoint x: 1062, startPoint y: 510, endPoint x: 1115, endPoint y: 197, distance: 317.5
click at [1115, 197] on div "true true false false Workflow Set Inputs Inputs Search Knowledge Base Find pos…" at bounding box center [794, 410] width 1515 height 748
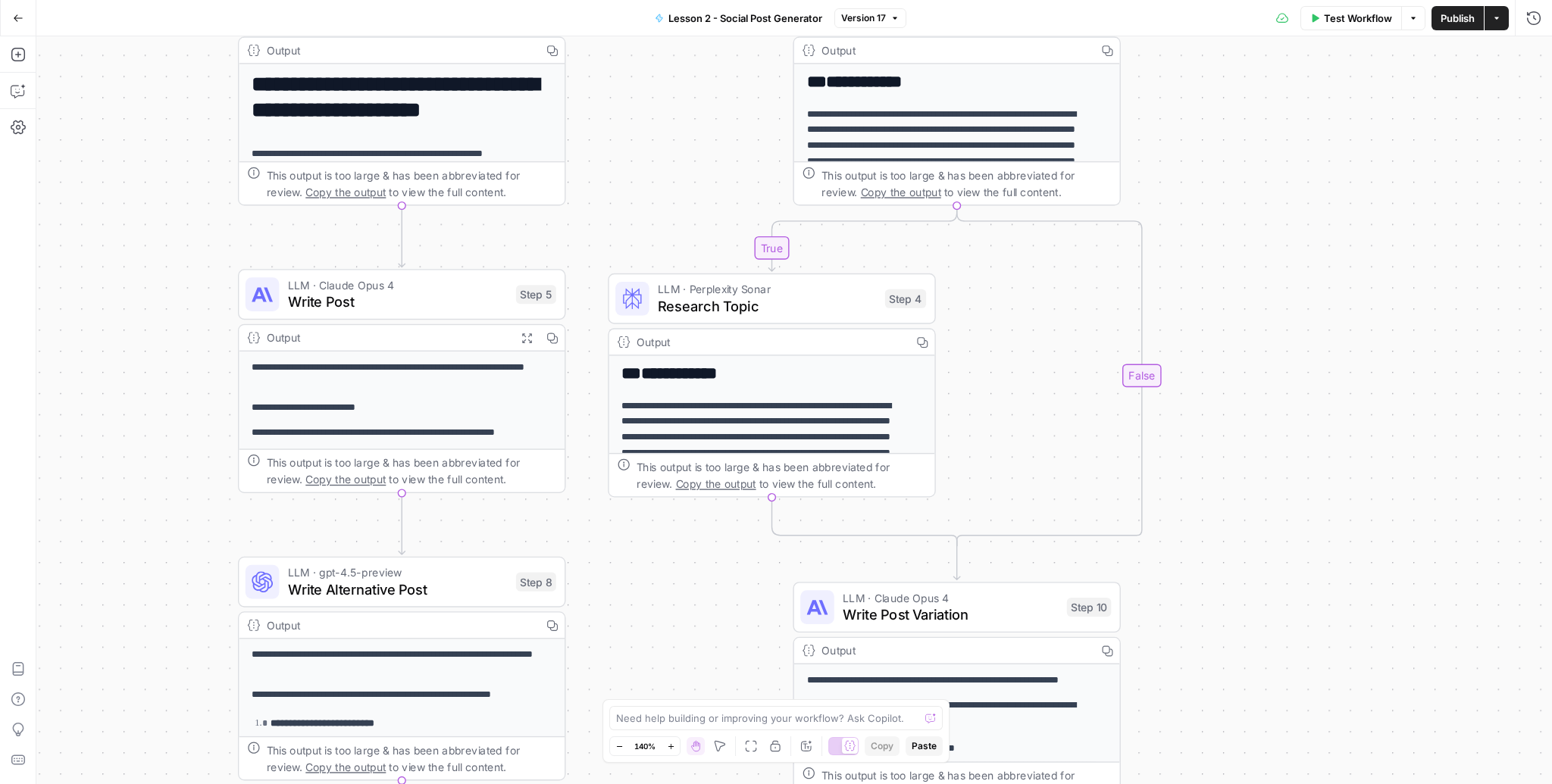
drag, startPoint x: 1323, startPoint y: 484, endPoint x: 1215, endPoint y: 172, distance: 330.2
click at [1211, 124] on div "true true false false Workflow Set Inputs Inputs Search Knowledge Base Find pos…" at bounding box center [794, 410] width 1515 height 748
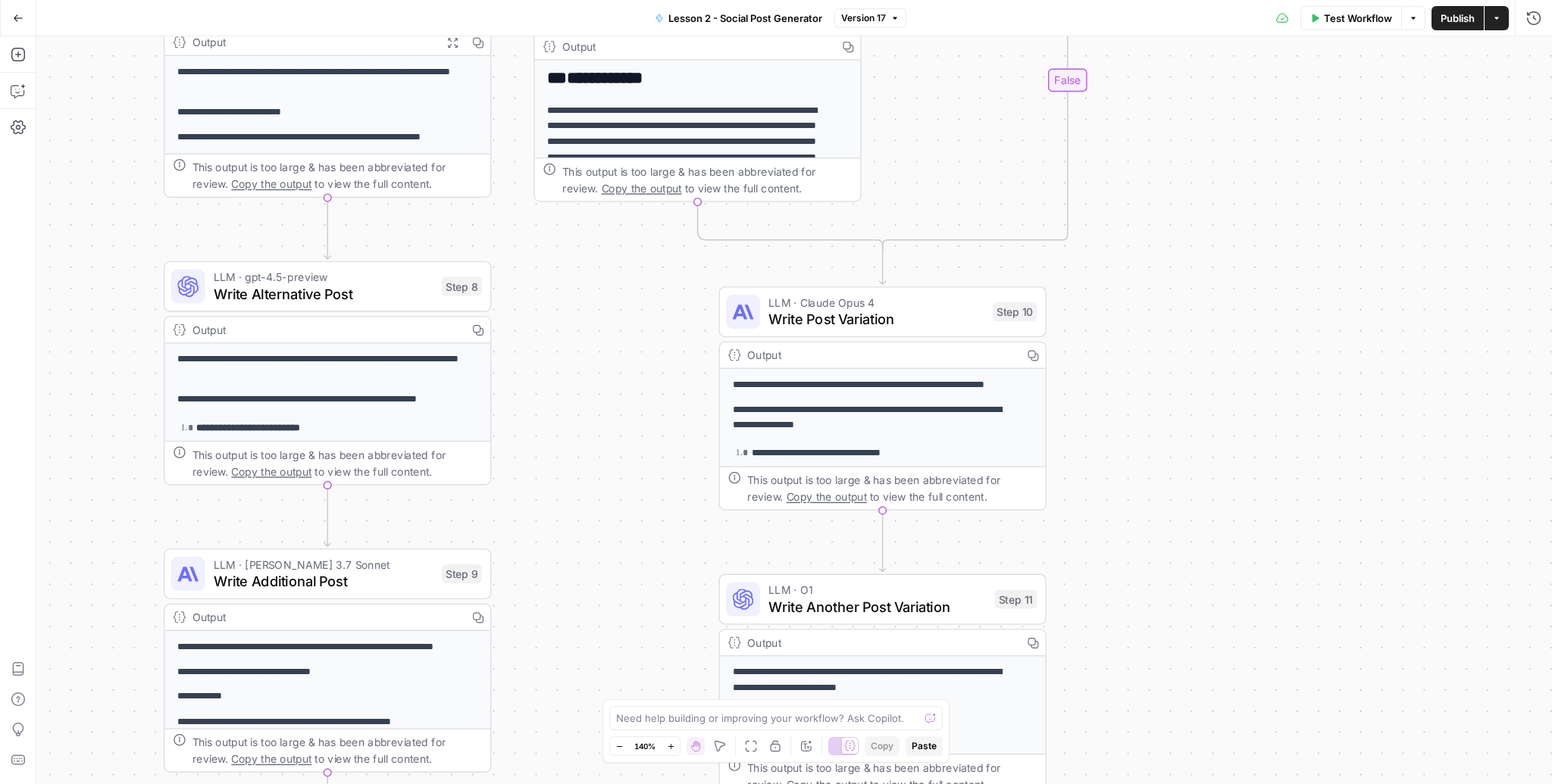
drag, startPoint x: 1328, startPoint y: 633, endPoint x: 1232, endPoint y: 233, distance: 411.4
click at [1232, 233] on div "true true false false Workflow Set Inputs Inputs Search Knowledge Base Find pos…" at bounding box center [794, 410] width 1515 height 748
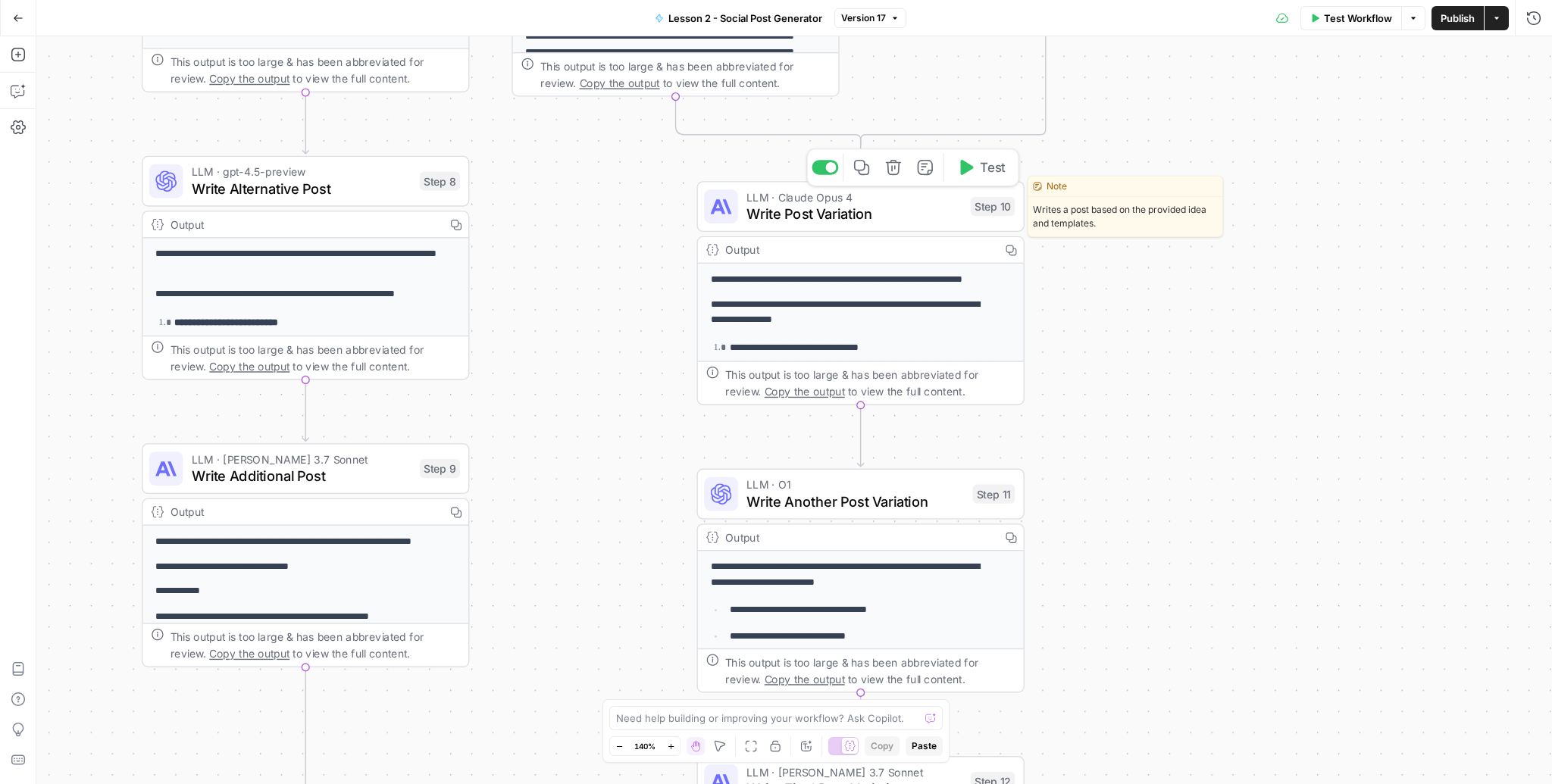
click at [835, 206] on span "Write Post Variation" at bounding box center [854, 213] width 216 height 21
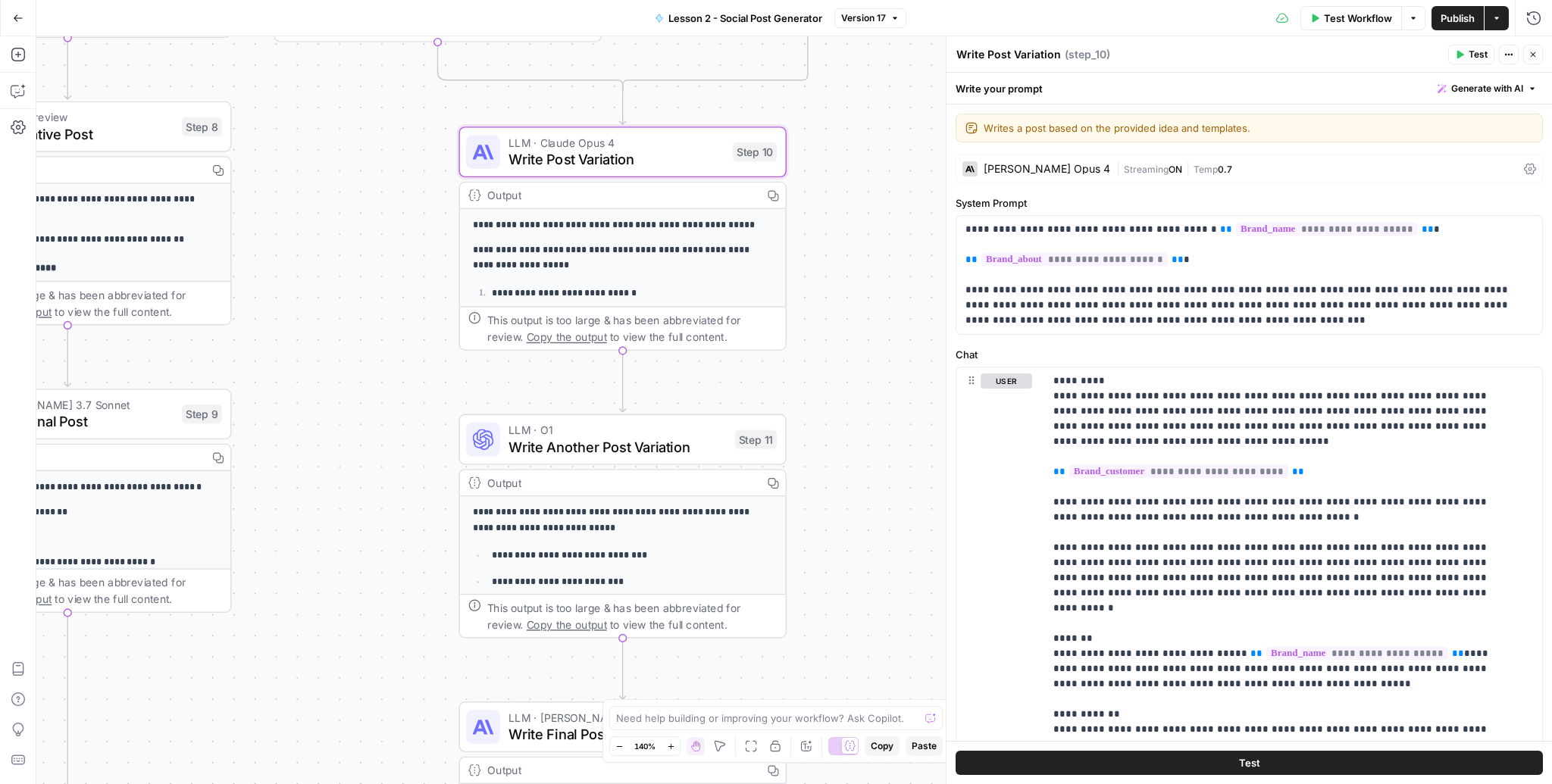
drag, startPoint x: 715, startPoint y: 439, endPoint x: 477, endPoint y: 384, distance: 244.3
click at [477, 384] on div "true true false false Workflow Set Inputs Inputs Search Knowledge Base Find pos…" at bounding box center [794, 410] width 1515 height 748
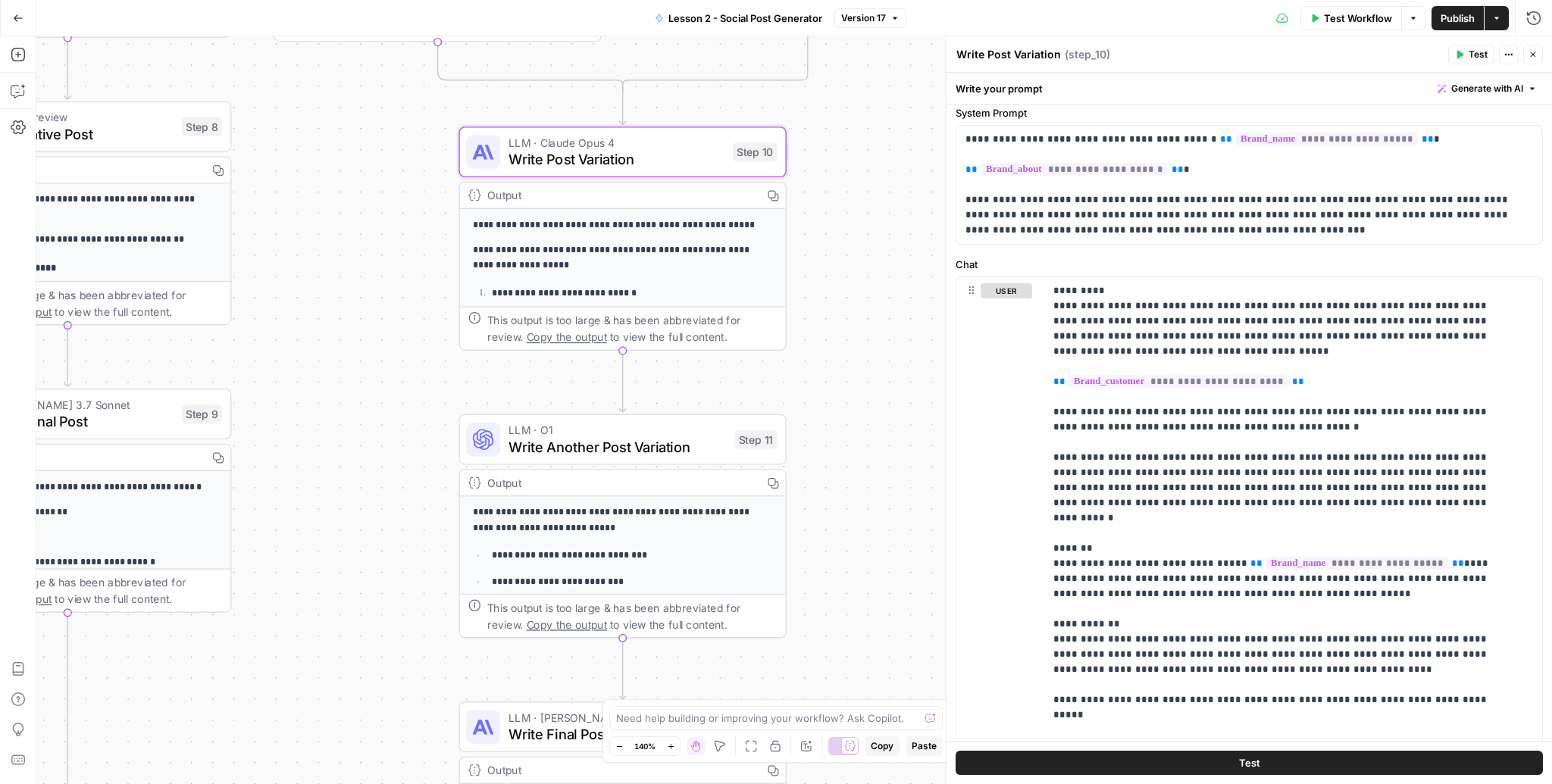
scroll to position [0, 0]
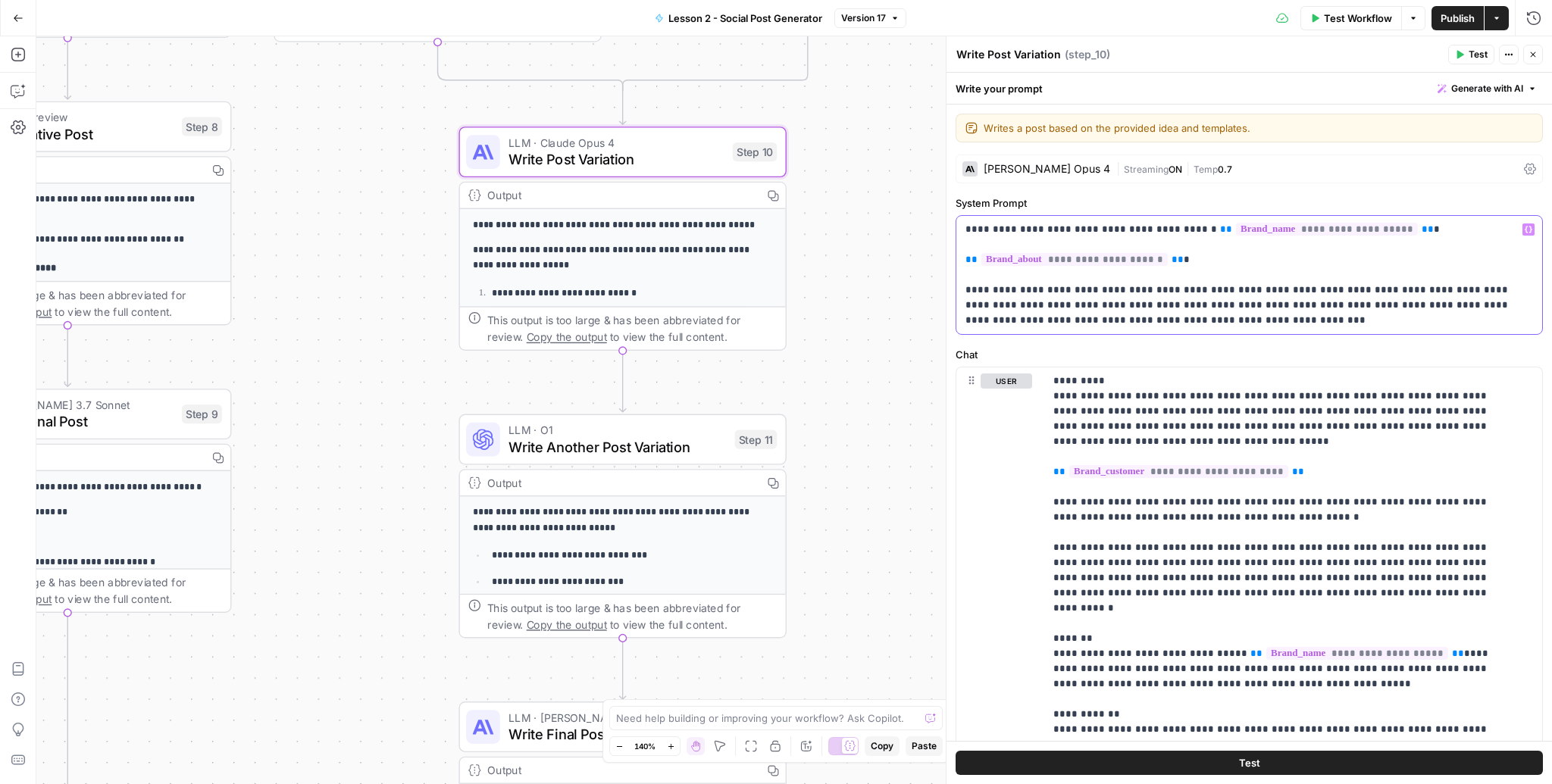
drag, startPoint x: 1047, startPoint y: 228, endPoint x: 1151, endPoint y: 233, distance: 104.1
click at [1151, 233] on p "**********" at bounding box center [1245, 275] width 559 height 106
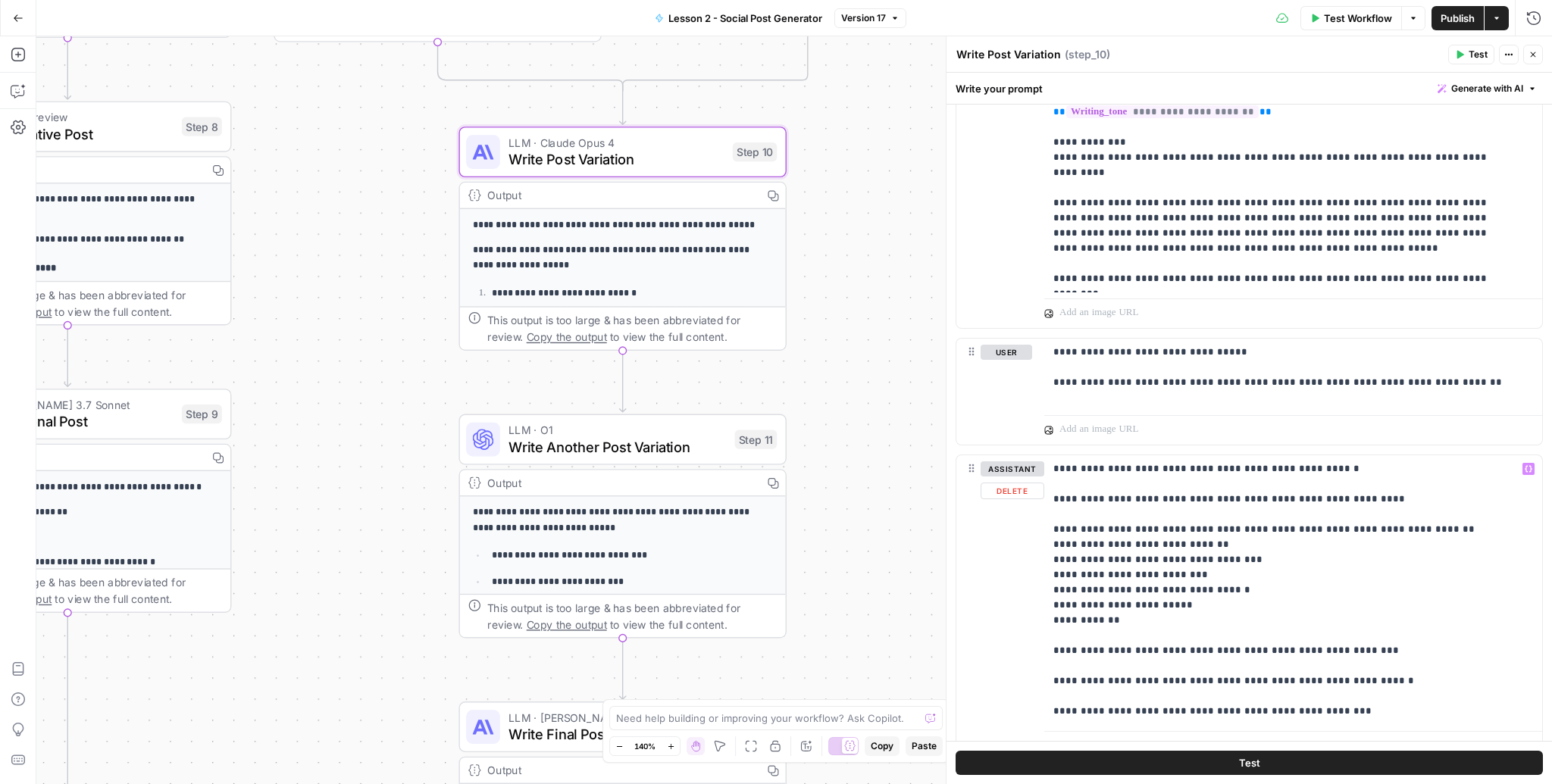
scroll to position [702, 0]
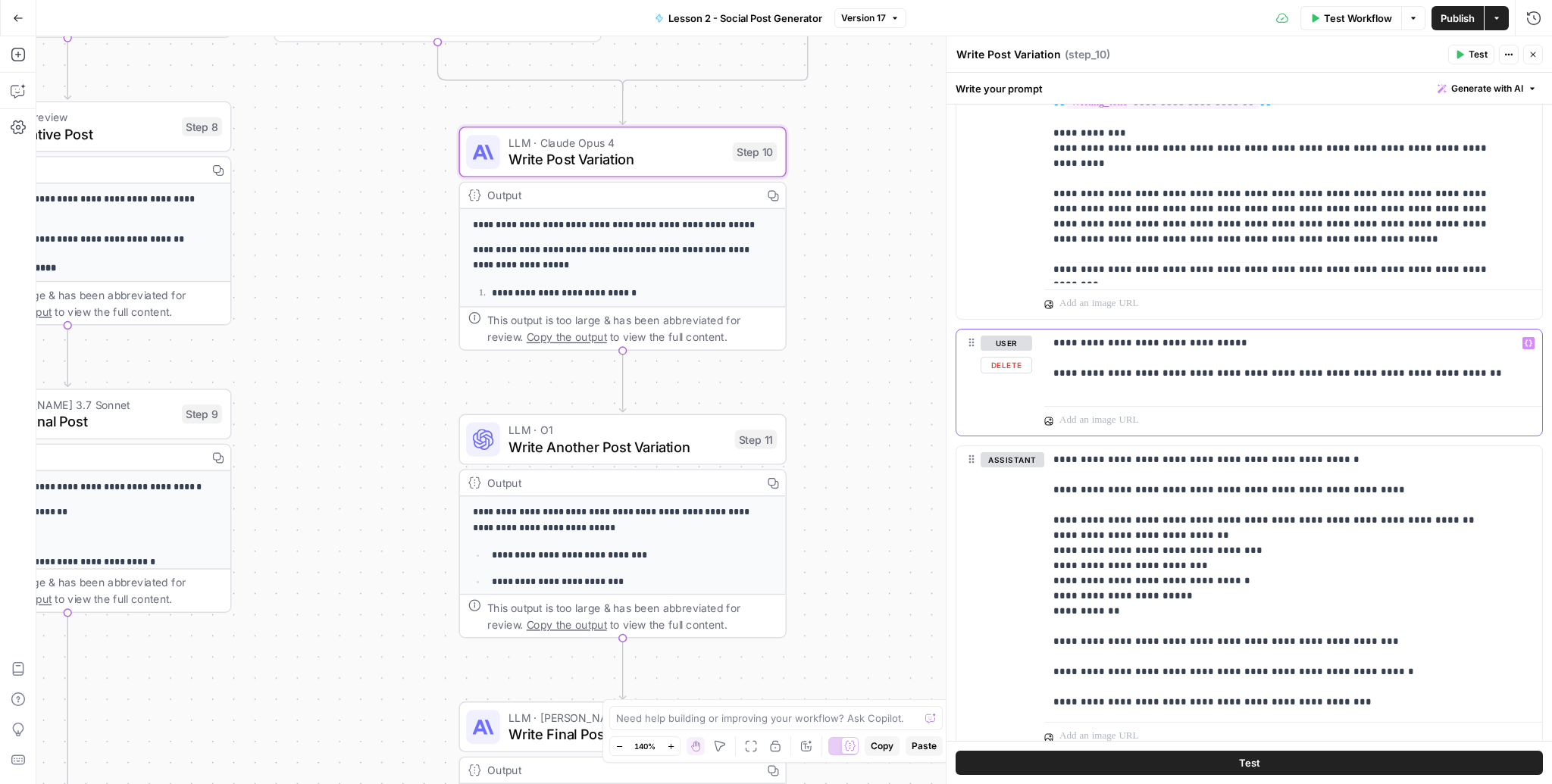
click at [1108, 340] on p "**********" at bounding box center [1288, 358] width 471 height 46
click at [1107, 373] on p "**********" at bounding box center [1288, 358] width 471 height 46
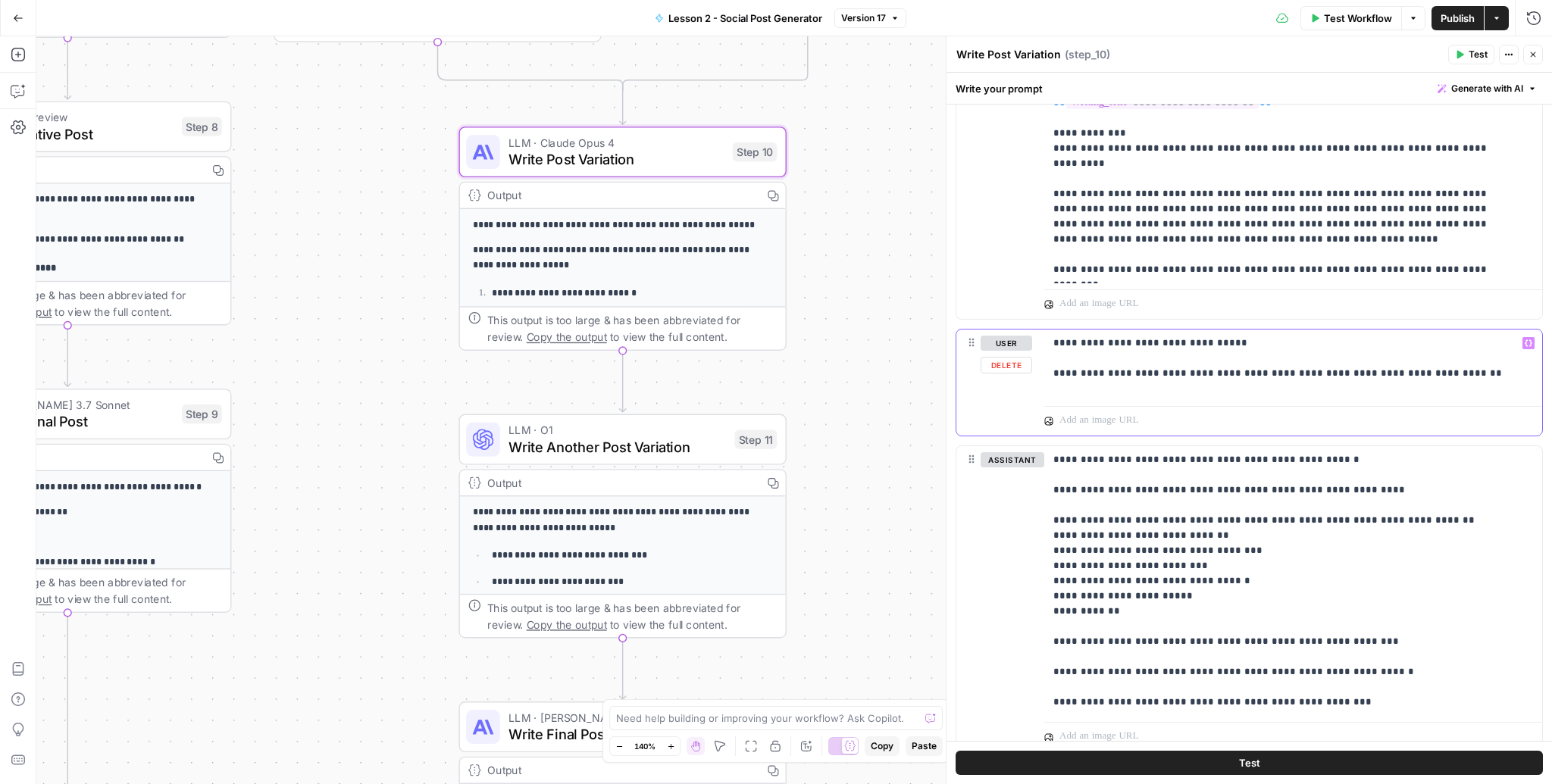
click at [1107, 373] on p "**********" at bounding box center [1288, 358] width 471 height 46
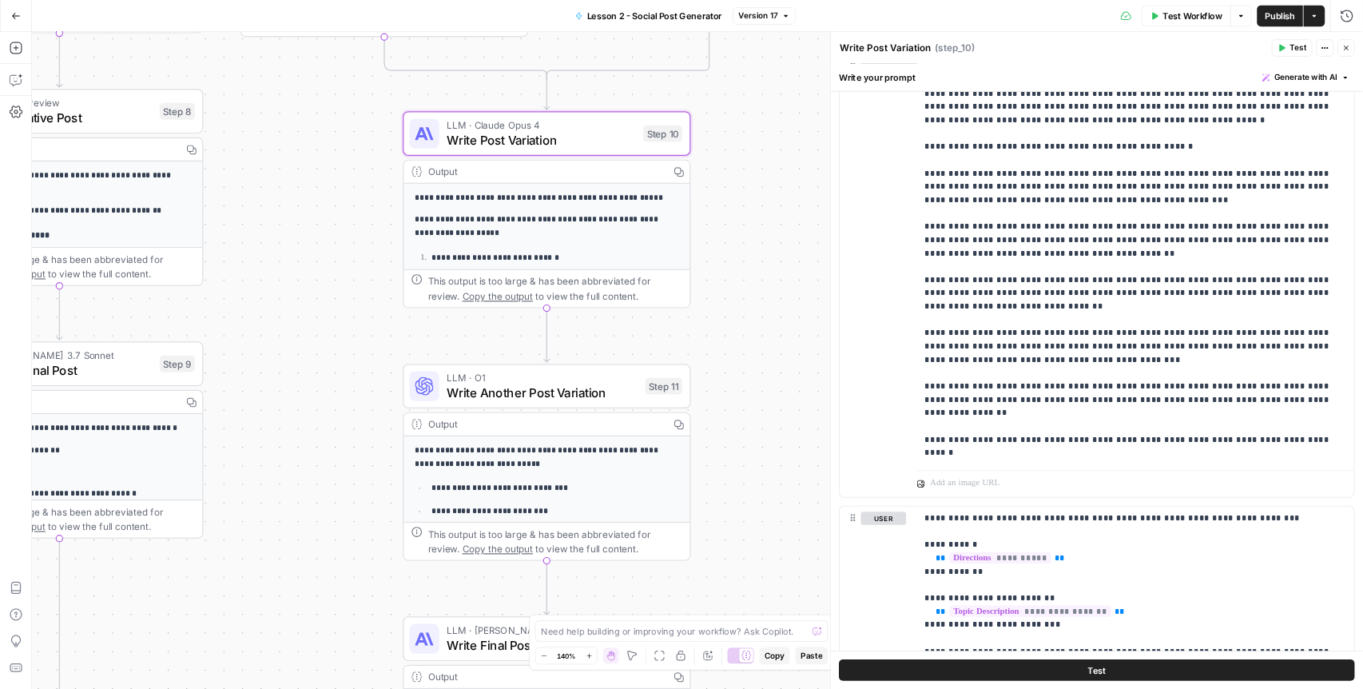
scroll to position [2100, 0]
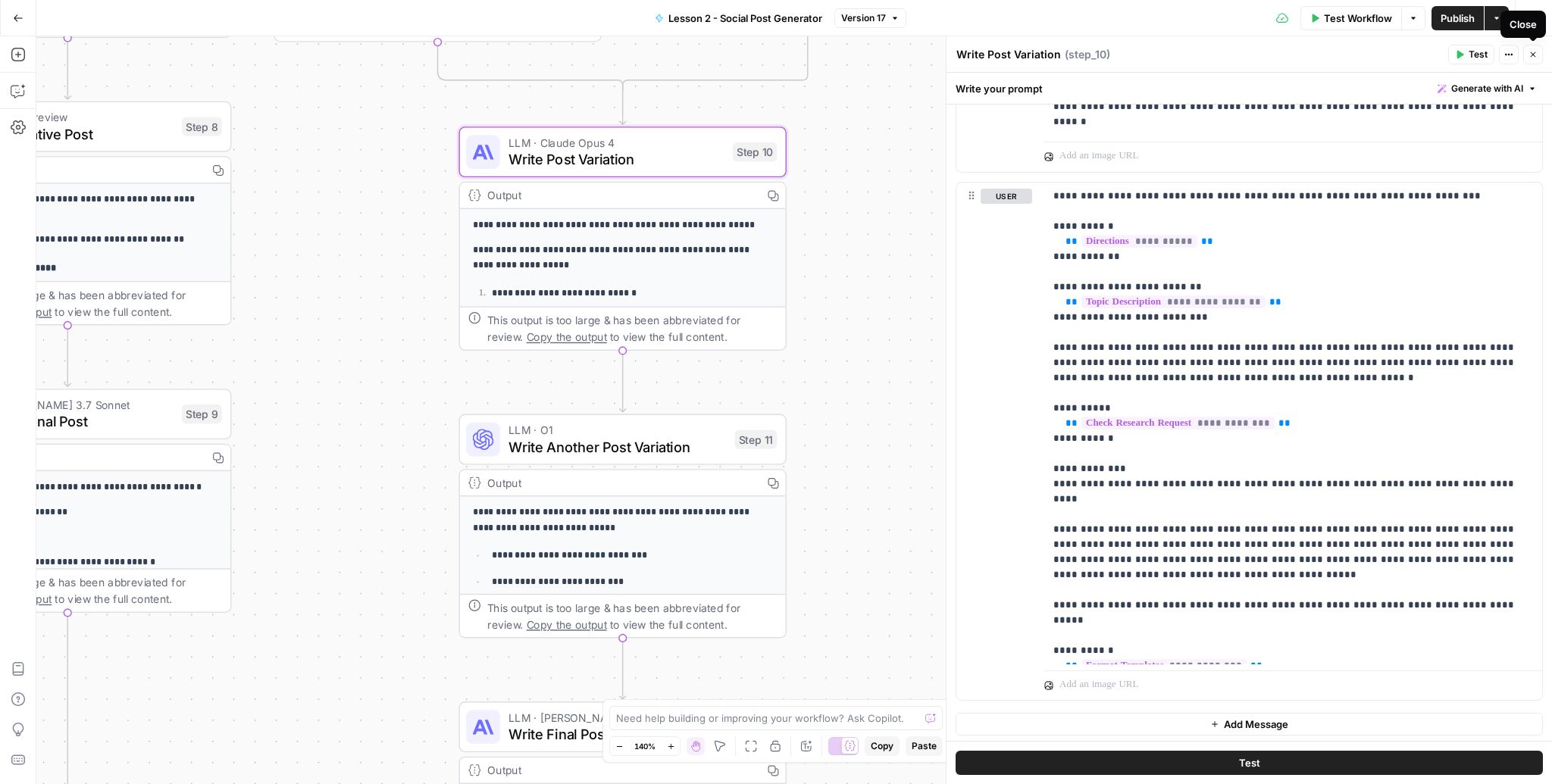
click at [1529, 51] on icon "button" at bounding box center [1533, 55] width 9 height 9
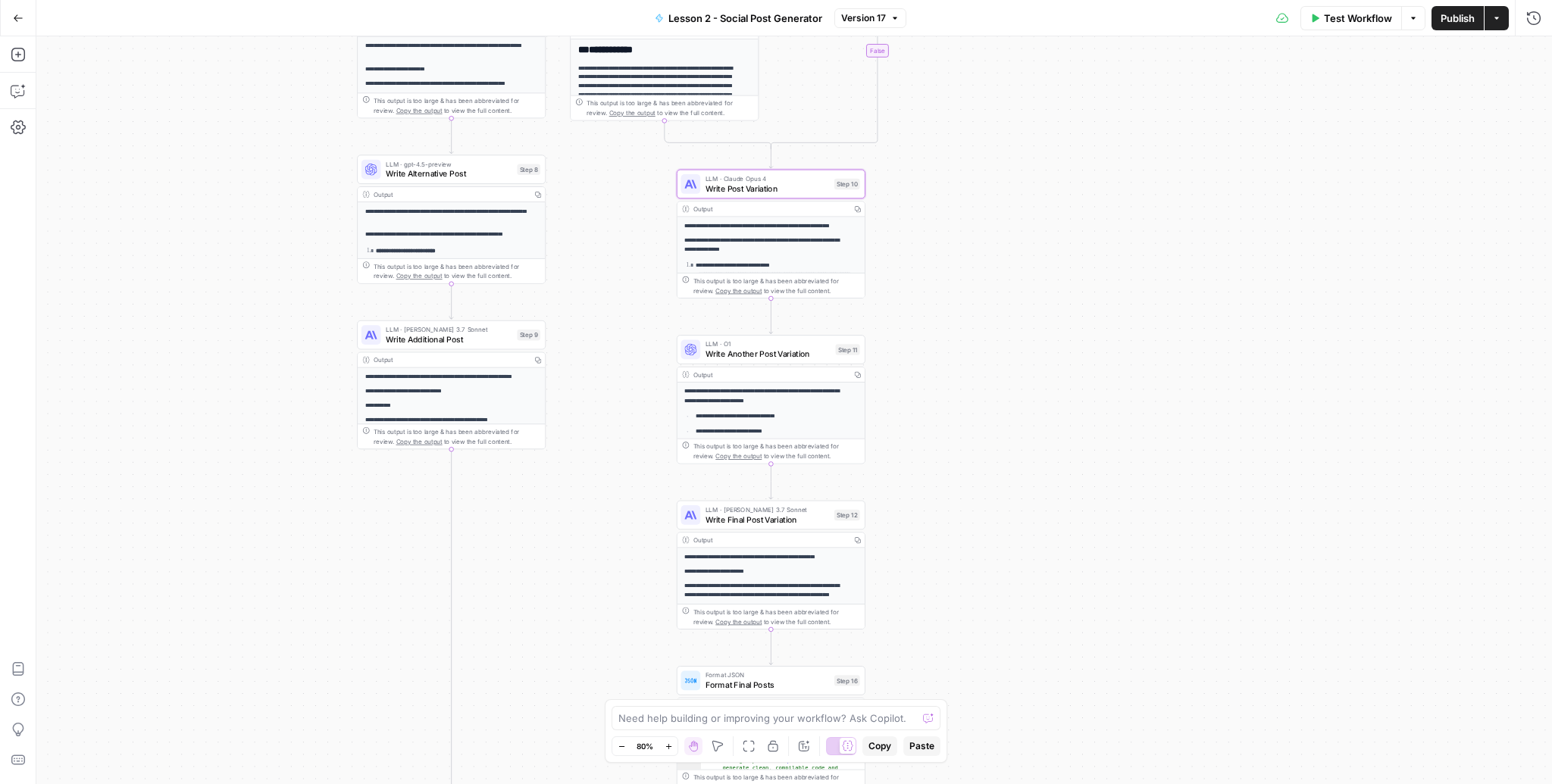
drag, startPoint x: 970, startPoint y: 309, endPoint x: 968, endPoint y: 257, distance: 52.0
click at [968, 257] on div "true true false false Workflow Set Inputs Inputs Search Knowledge Base Find pos…" at bounding box center [794, 410] width 1515 height 748
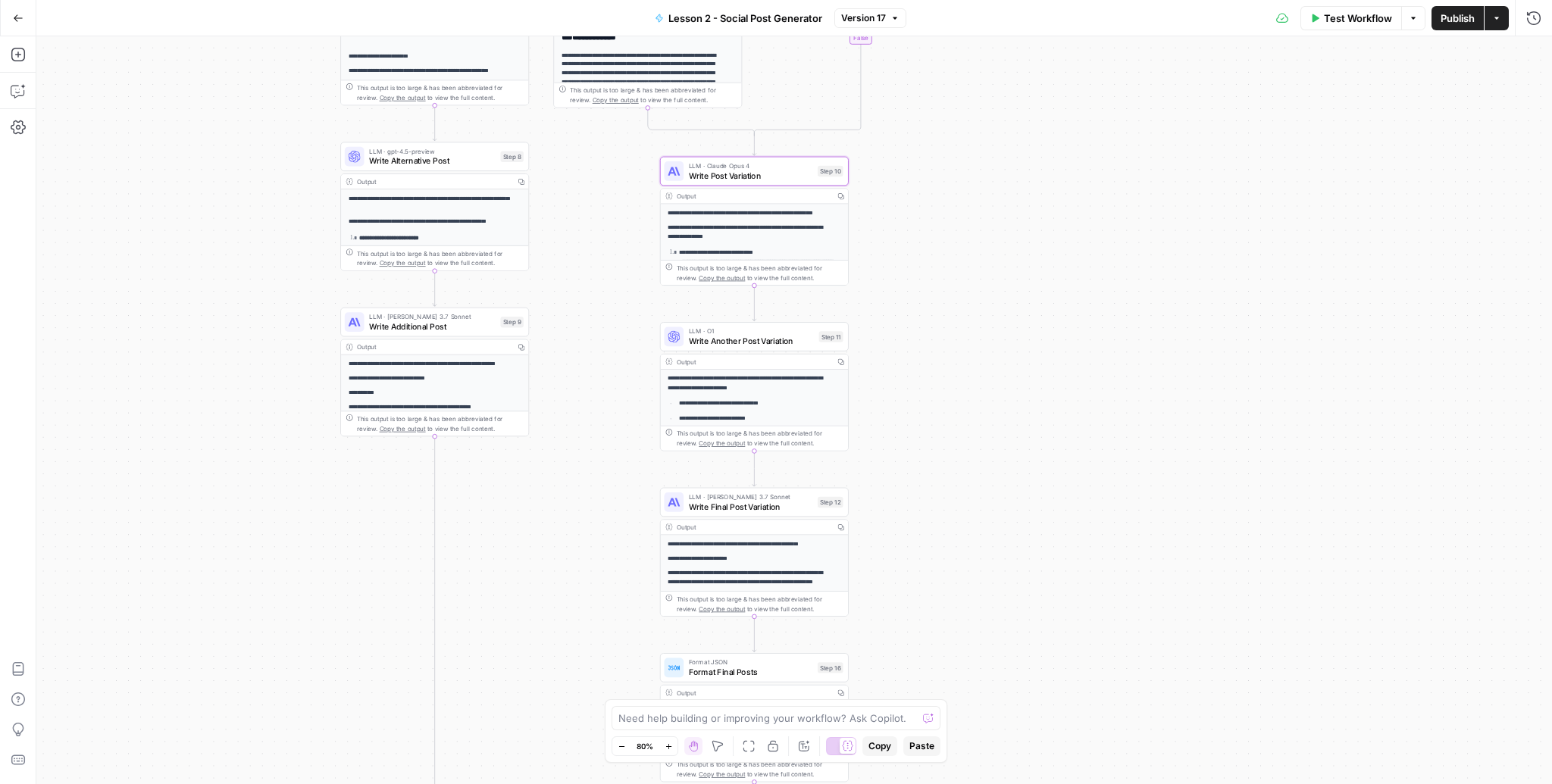
drag, startPoint x: 978, startPoint y: 264, endPoint x: 955, endPoint y: 239, distance: 34.0
click at [955, 239] on div "true true false false Workflow Set Inputs Inputs Search Knowledge Base Find pos…" at bounding box center [794, 410] width 1515 height 748
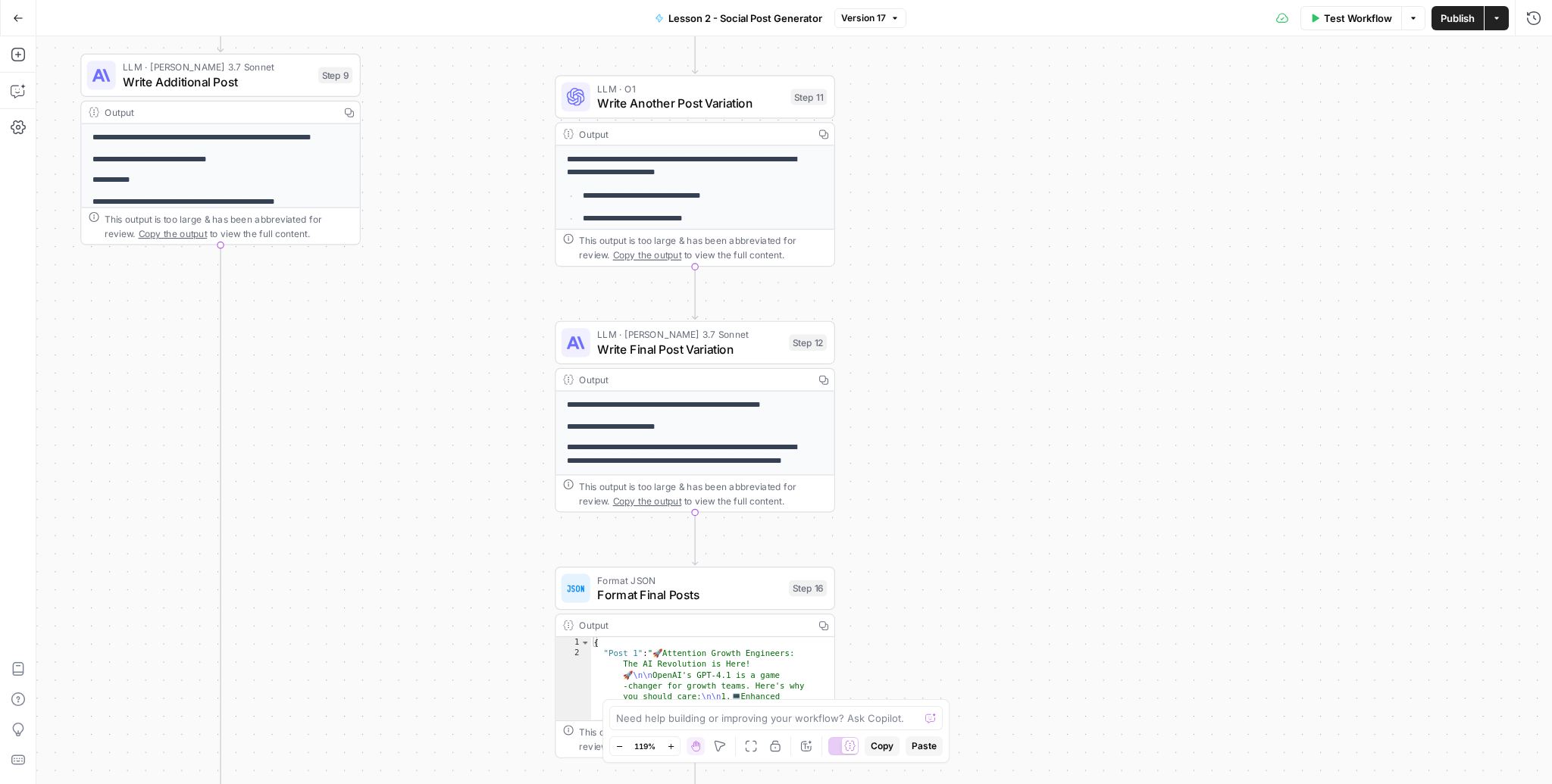
drag, startPoint x: 1013, startPoint y: 600, endPoint x: 986, endPoint y: 294, distance: 307.2
click at [986, 294] on div "true true false false Workflow Set Inputs Inputs Search Knowledge Base Find pos…" at bounding box center [794, 410] width 1515 height 748
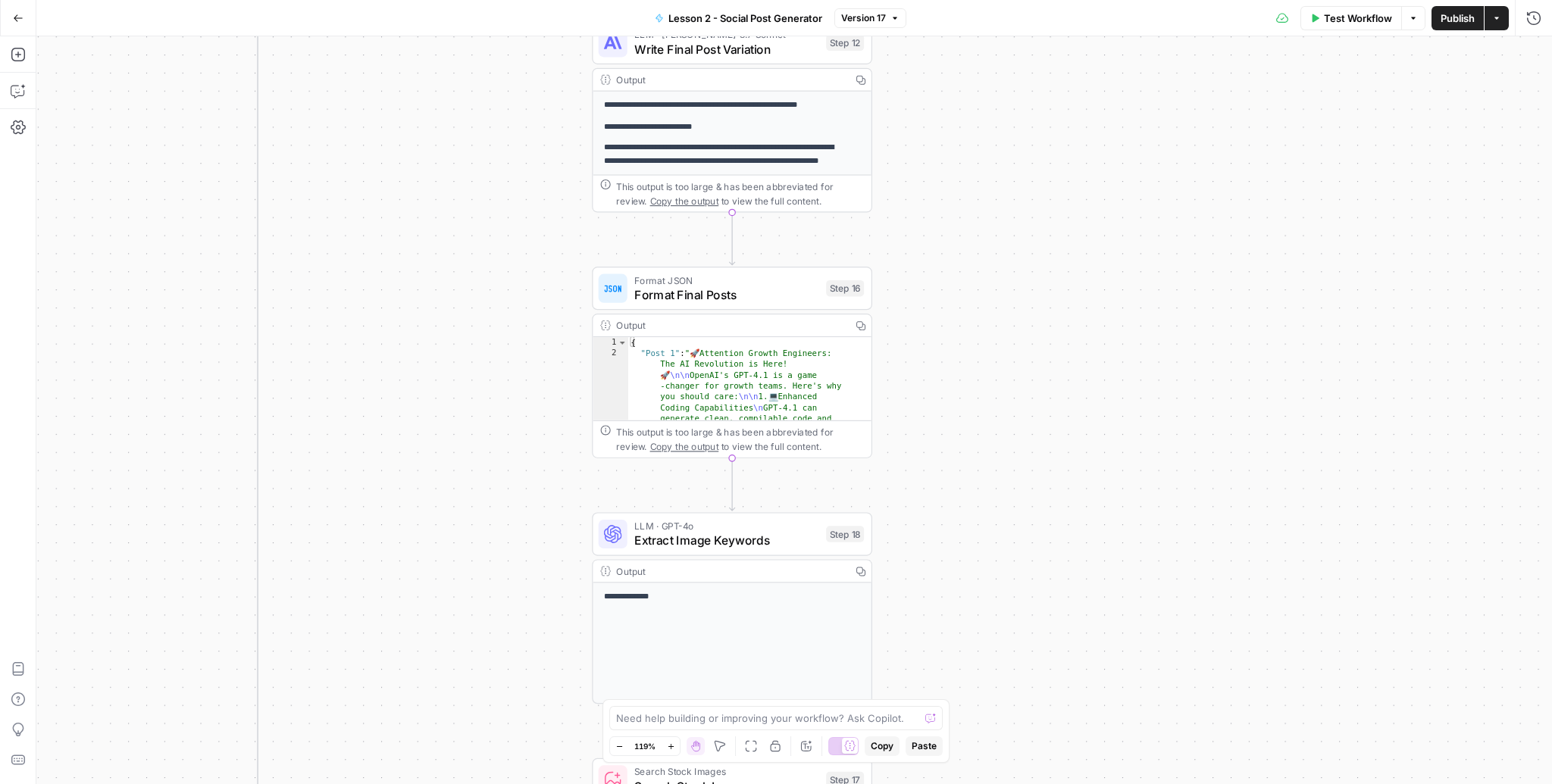
drag, startPoint x: 988, startPoint y: 502, endPoint x: 1025, endPoint y: 202, distance: 302.3
click at [1025, 202] on div "true true false false Workflow Set Inputs Inputs Search Knowledge Base Find pos…" at bounding box center [794, 410] width 1515 height 748
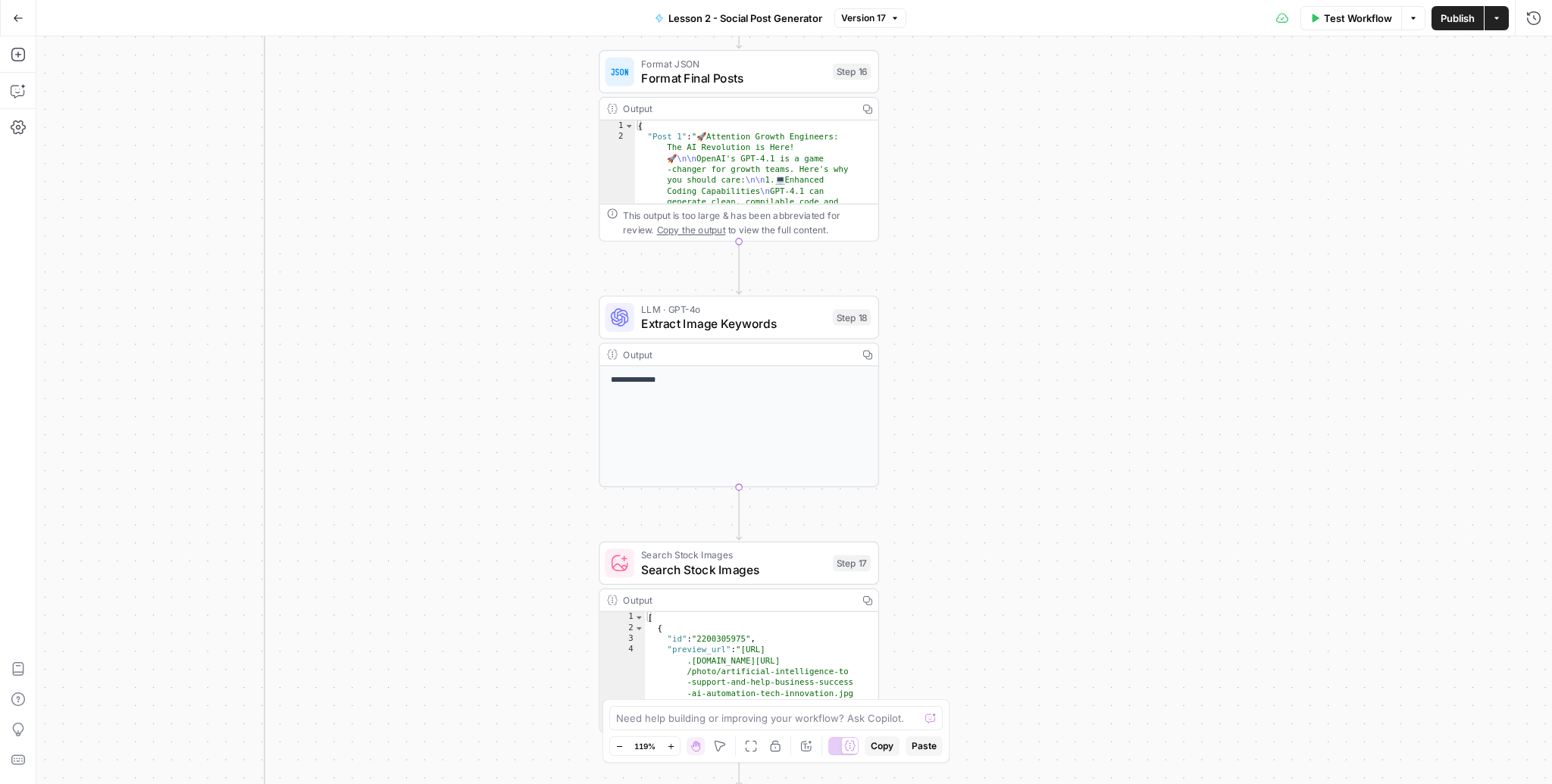
drag, startPoint x: 1024, startPoint y: 500, endPoint x: 1037, endPoint y: 240, distance: 260.3
click at [1037, 240] on div "true true false false Workflow Set Inputs Inputs Search Knowledge Base Find pos…" at bounding box center [794, 410] width 1515 height 748
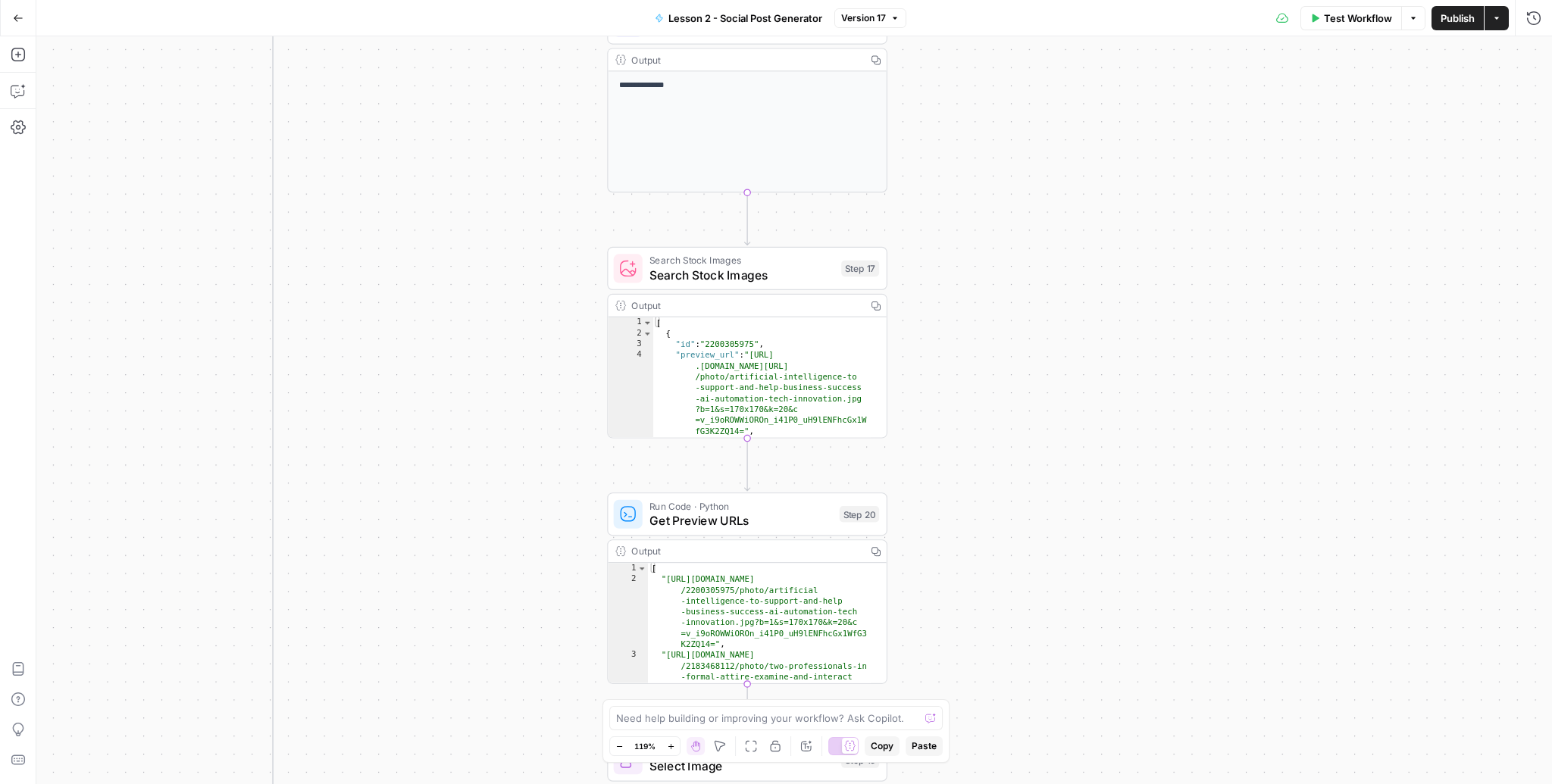
drag, startPoint x: 1054, startPoint y: 613, endPoint x: 1055, endPoint y: 375, distance: 238.0
click at [1055, 375] on div "true true false false Workflow Set Inputs Inputs Search Knowledge Base Find pos…" at bounding box center [794, 410] width 1515 height 748
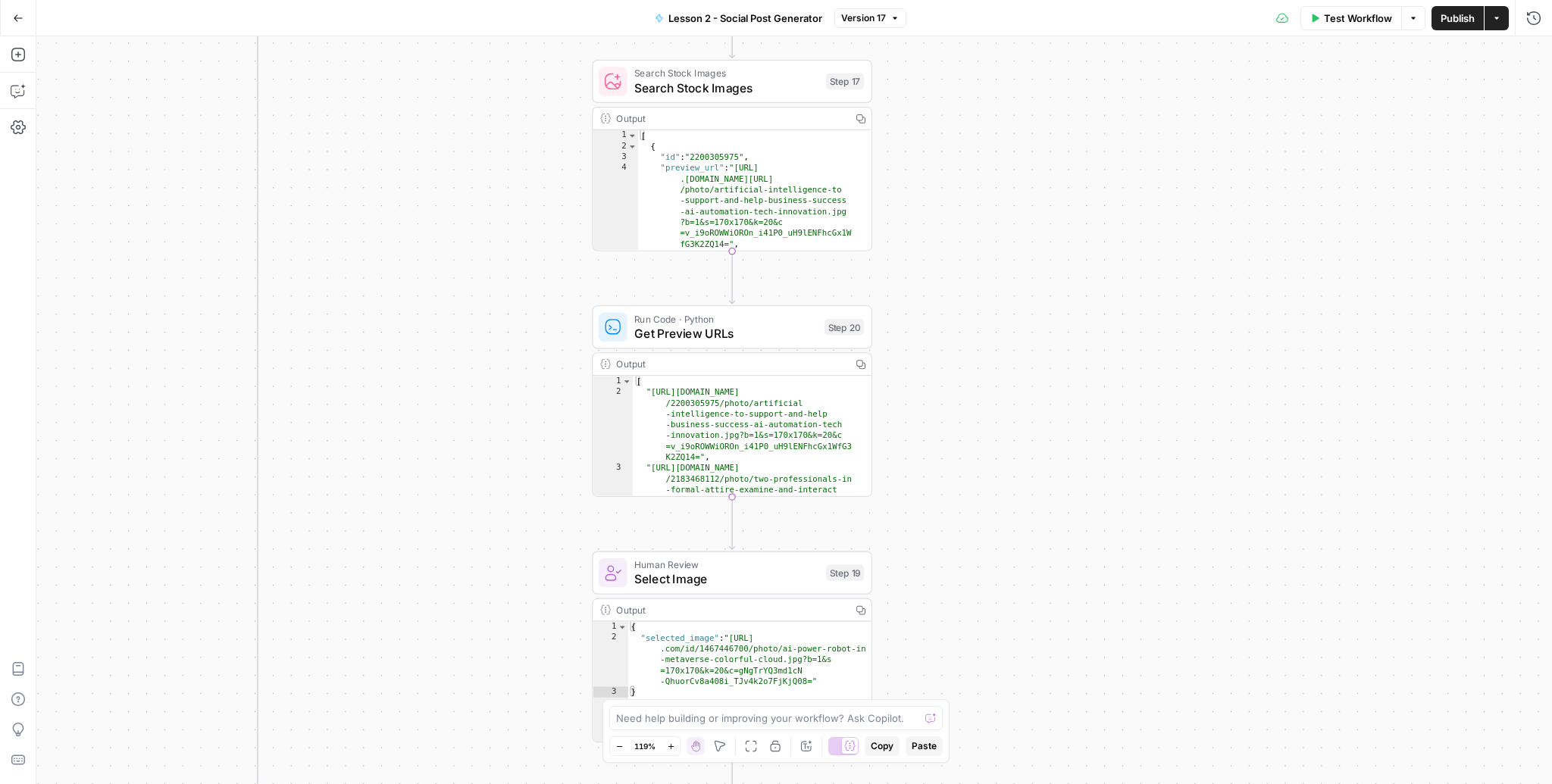
drag, startPoint x: 1032, startPoint y: 545, endPoint x: 1016, endPoint y: 357, distance: 188.7
click at [1016, 357] on div "true true false false Workflow Set Inputs Inputs Search Knowledge Base Find pos…" at bounding box center [794, 410] width 1515 height 748
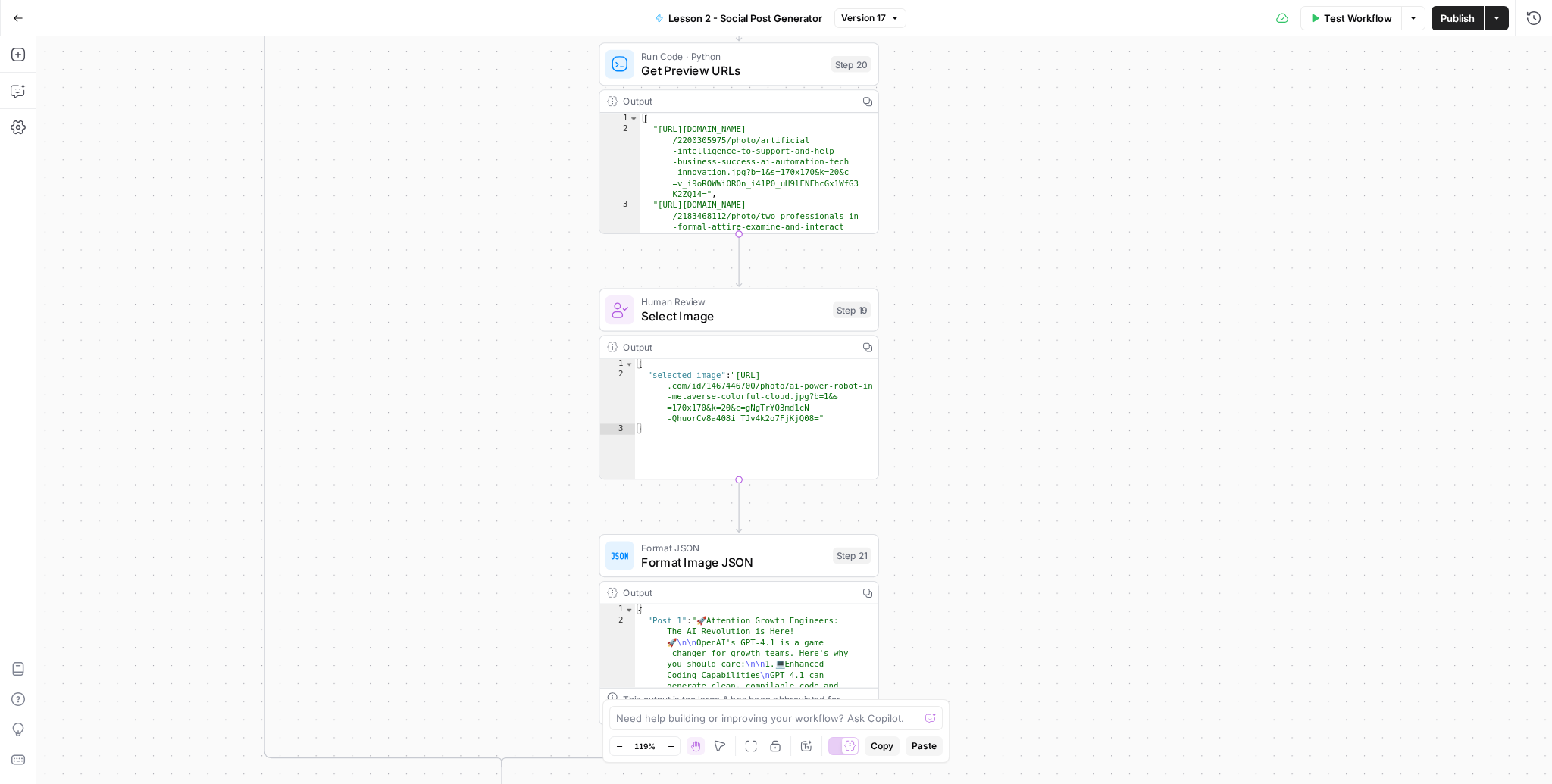
drag, startPoint x: 985, startPoint y: 564, endPoint x: 992, endPoint y: 301, distance: 263.1
click at [992, 301] on div "true true false false Workflow Set Inputs Inputs Search Knowledge Base Find pos…" at bounding box center [794, 410] width 1515 height 748
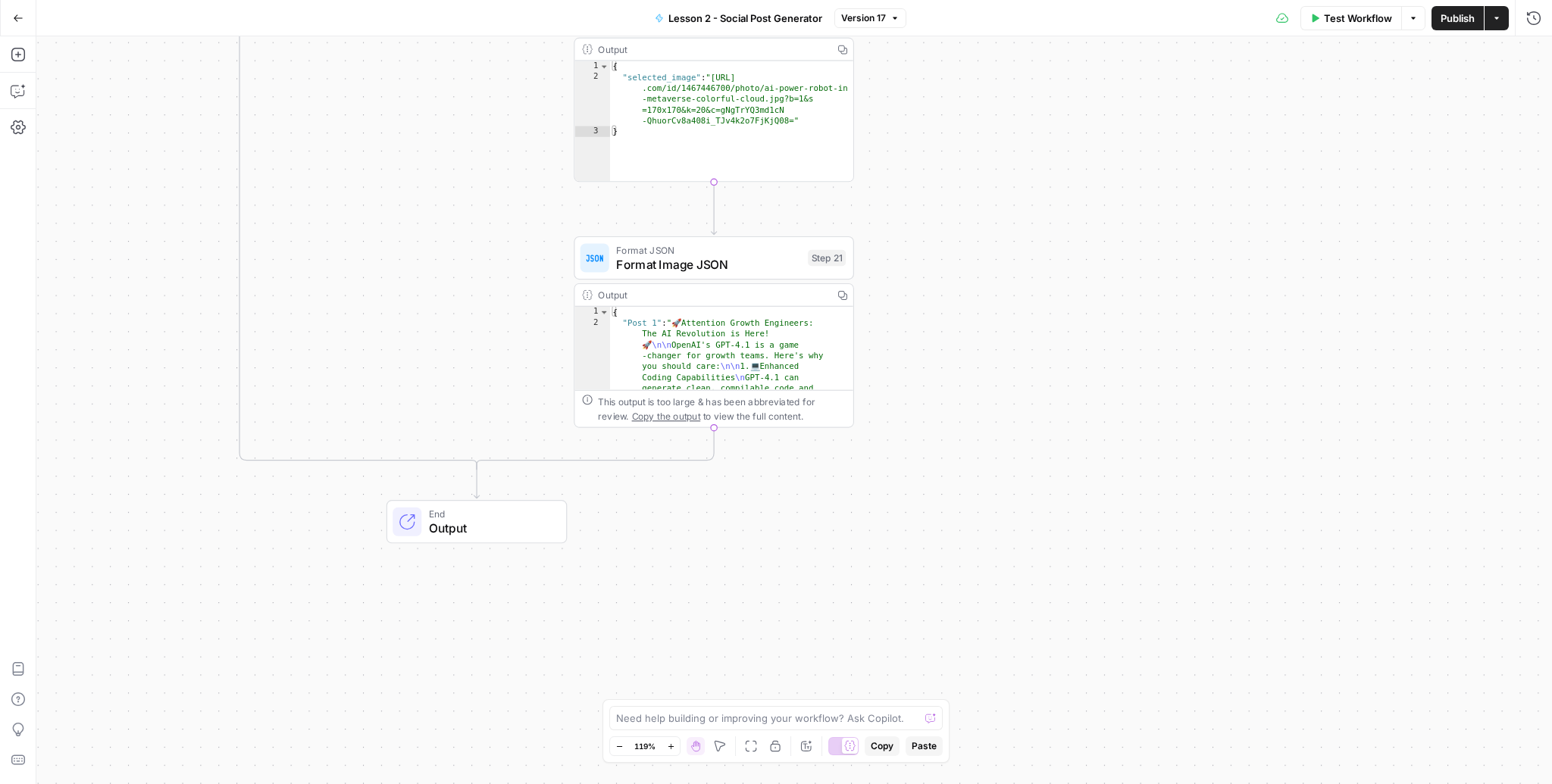
drag, startPoint x: 1013, startPoint y: 572, endPoint x: 992, endPoint y: 245, distance: 327.7
click at [992, 245] on div "true true false false Workflow Set Inputs Inputs Search Knowledge Base Find pos…" at bounding box center [794, 410] width 1515 height 748
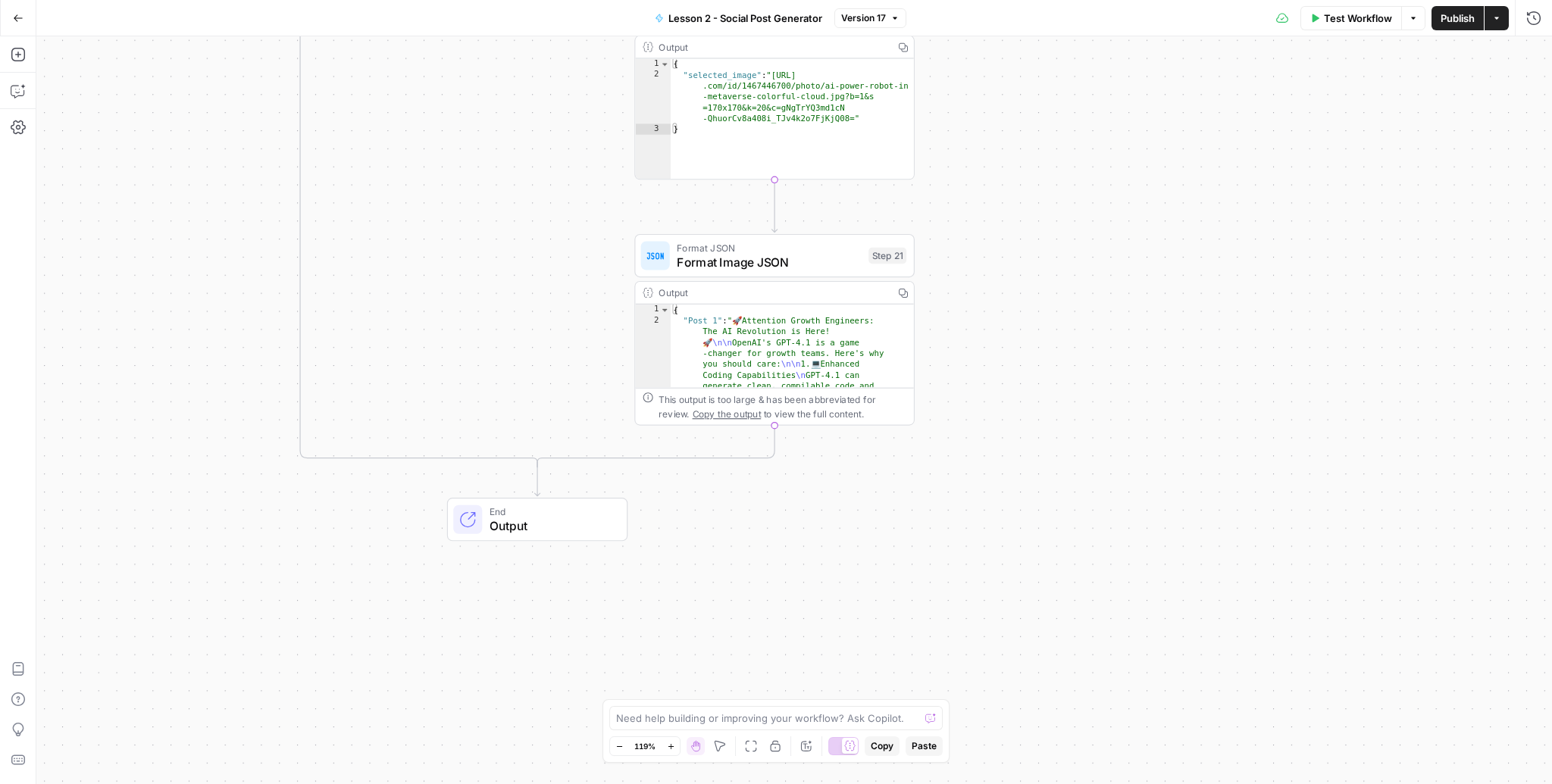
drag, startPoint x: 738, startPoint y: 520, endPoint x: 873, endPoint y: 583, distance: 149.0
click at [874, 583] on div "true true false false Workflow Set Inputs Inputs Search Knowledge Base Find pos…" at bounding box center [794, 410] width 1515 height 748
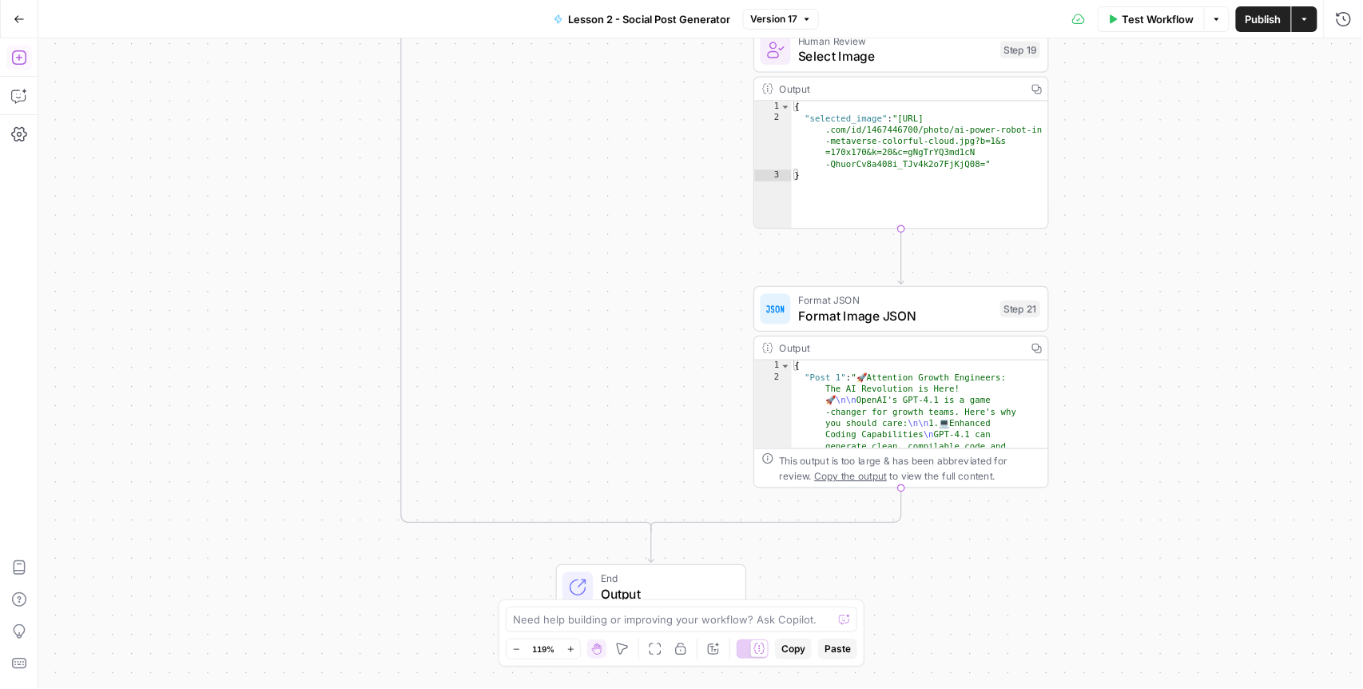
click at [14, 52] on icon "button" at bounding box center [19, 58] width 16 height 16
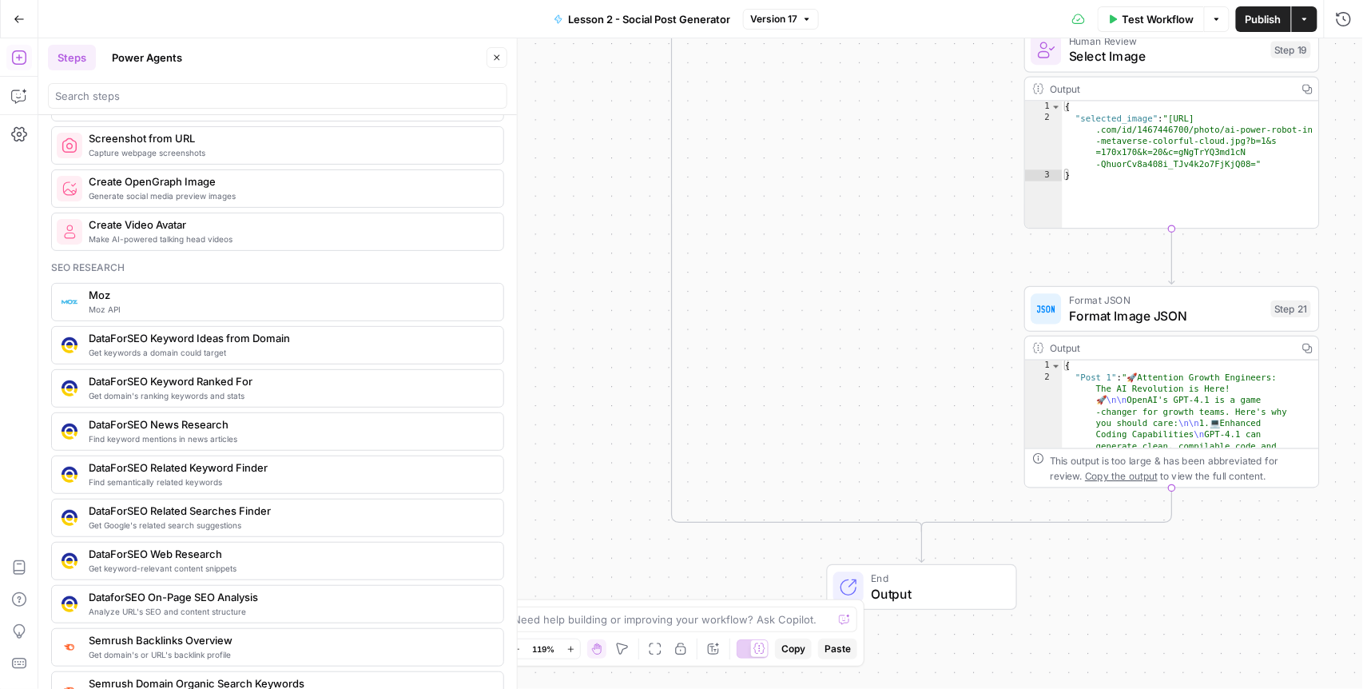
scroll to position [1272, 0]
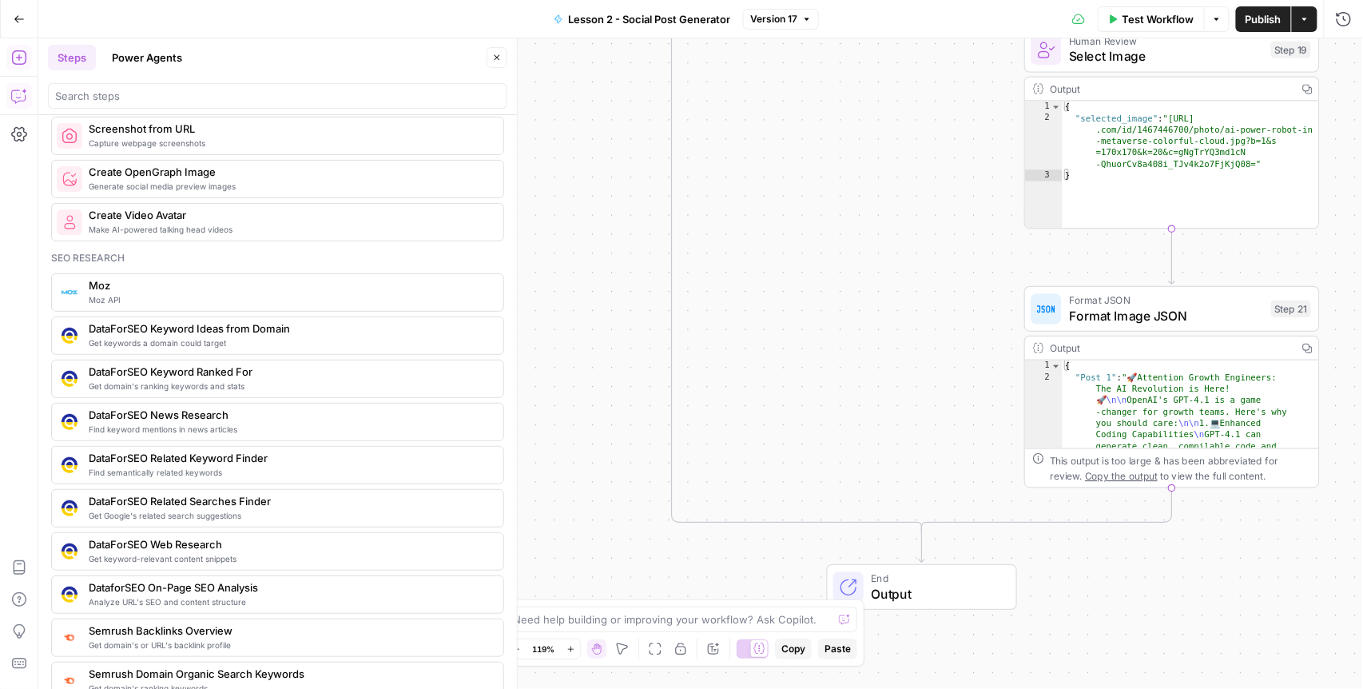
click at [18, 96] on icon "button" at bounding box center [19, 96] width 16 height 16
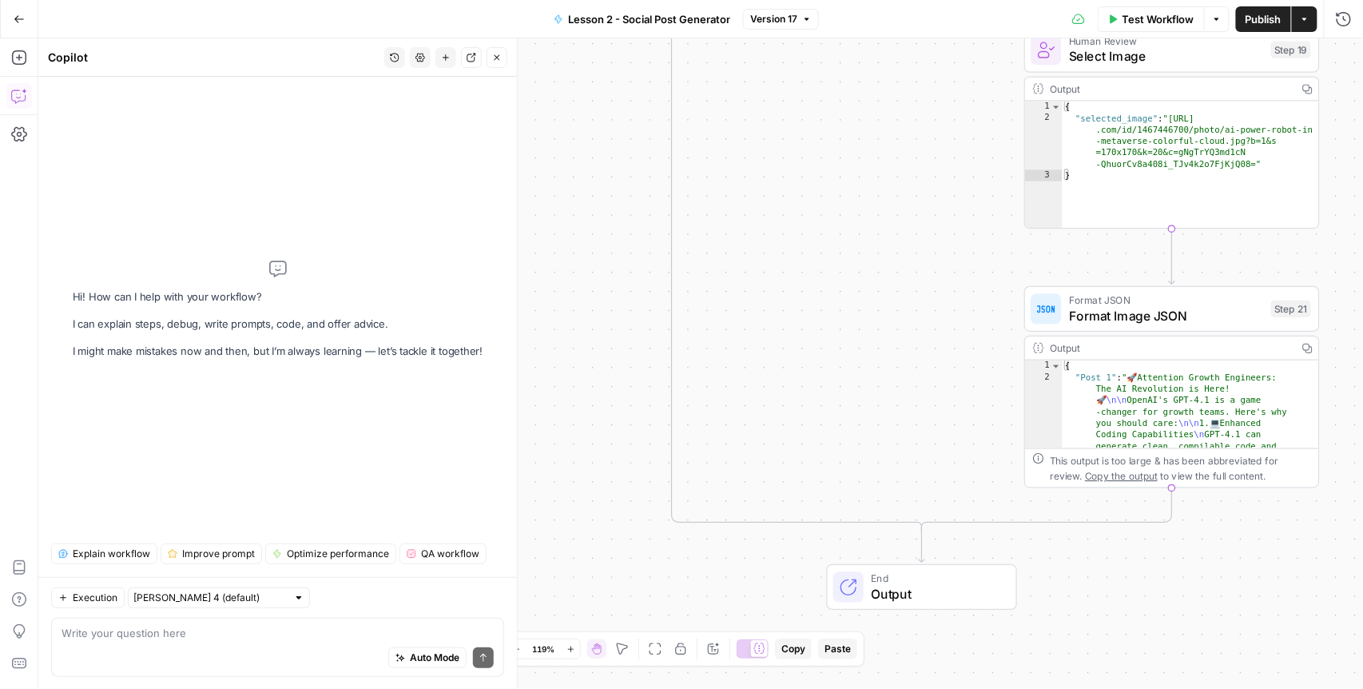
click at [133, 629] on textarea at bounding box center [278, 633] width 432 height 16
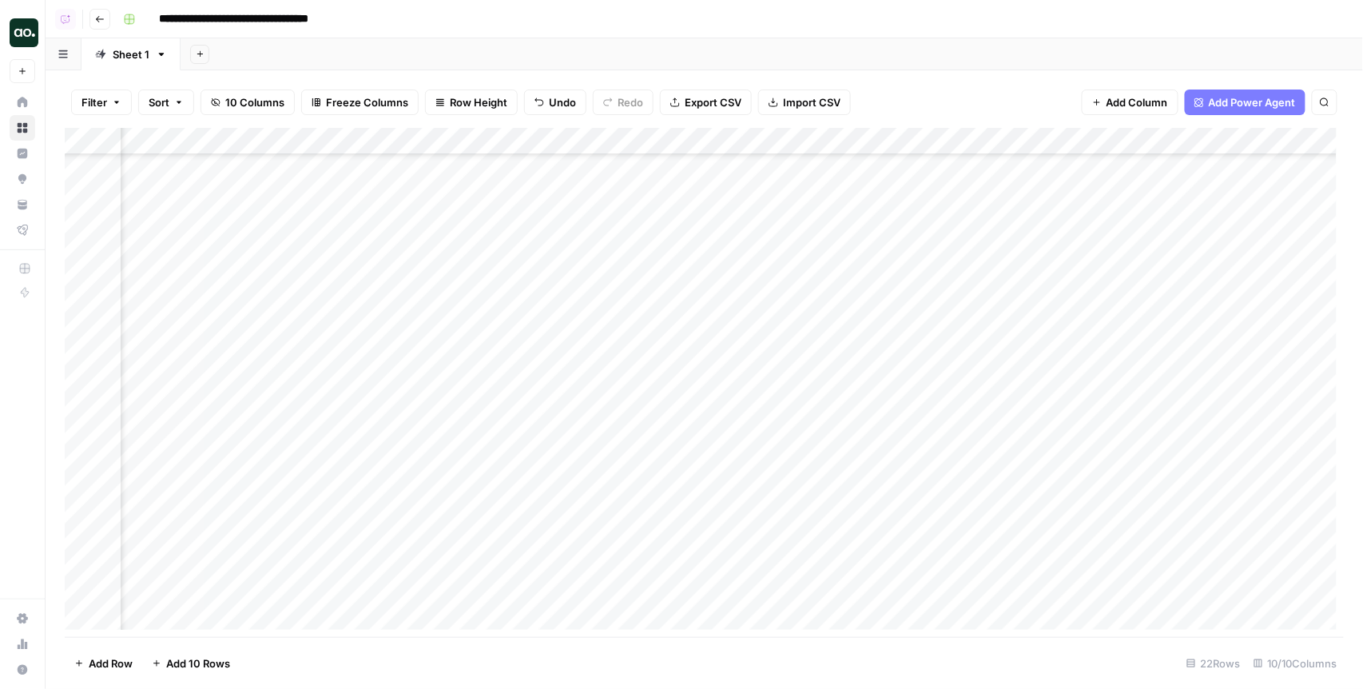
scroll to position [149, 574]
